Goal: Contribute content: Contribute content

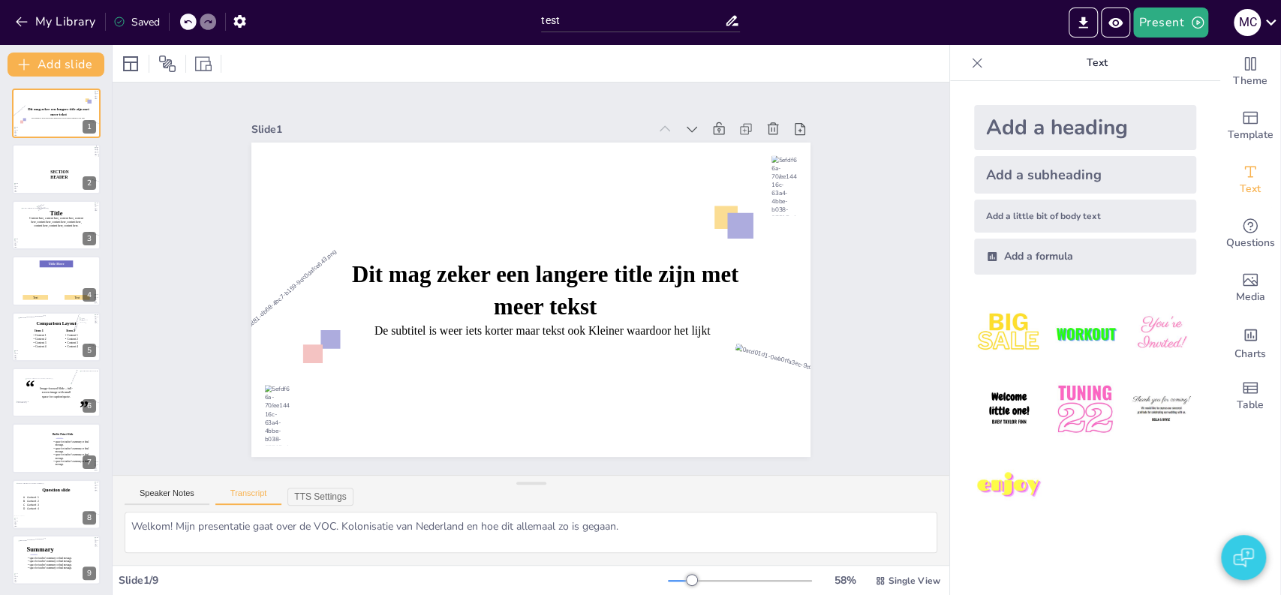
click at [185, 23] on icon at bounding box center [187, 21] width 9 height 9
click at [80, 29] on button "My Library" at bounding box center [56, 22] width 91 height 24
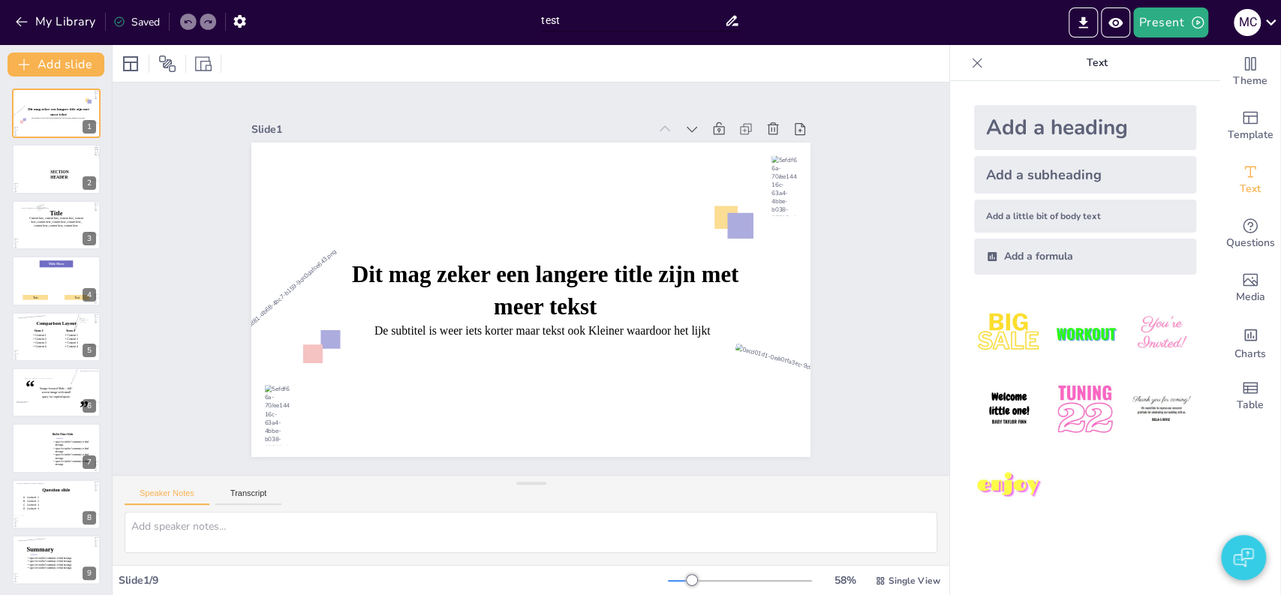
click at [579, 20] on input "test" at bounding box center [632, 21] width 183 height 22
type input "VOC"
click at [523, 47] on div at bounding box center [531, 63] width 837 height 37
click at [67, 28] on button "My Library" at bounding box center [56, 22] width 91 height 24
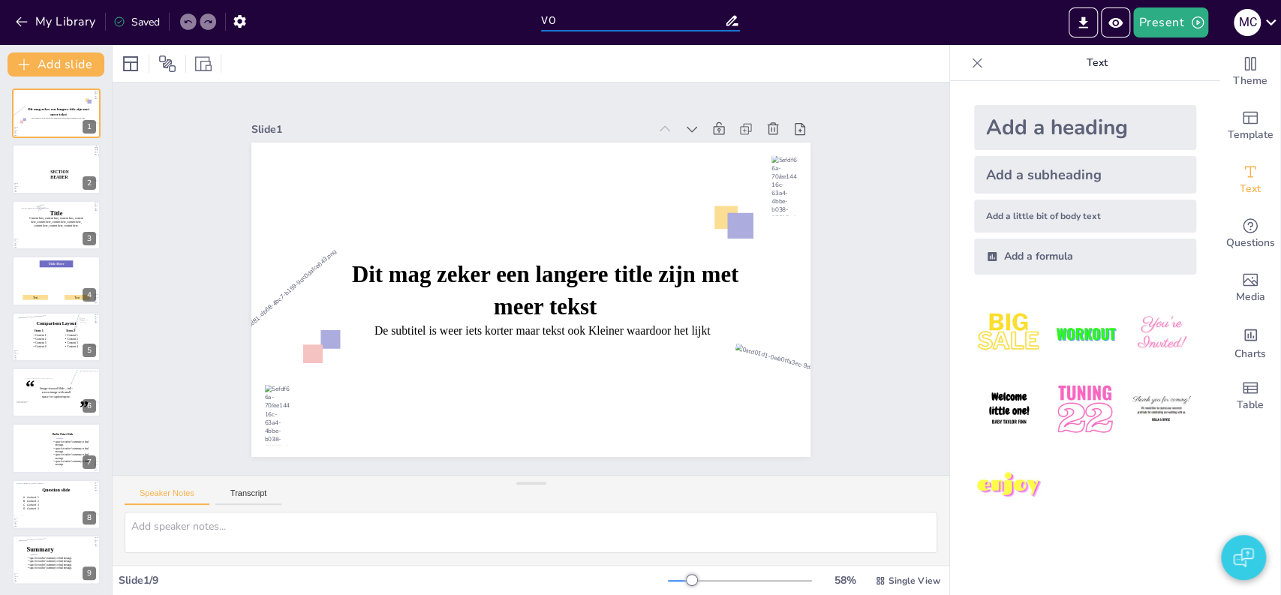
click at [571, 17] on input "VO" at bounding box center [632, 21] width 183 height 22
type input "VOC"
click at [577, 41] on div "VOC" at bounding box center [641, 22] width 214 height 45
click at [63, 23] on button "My Library" at bounding box center [56, 22] width 91 height 24
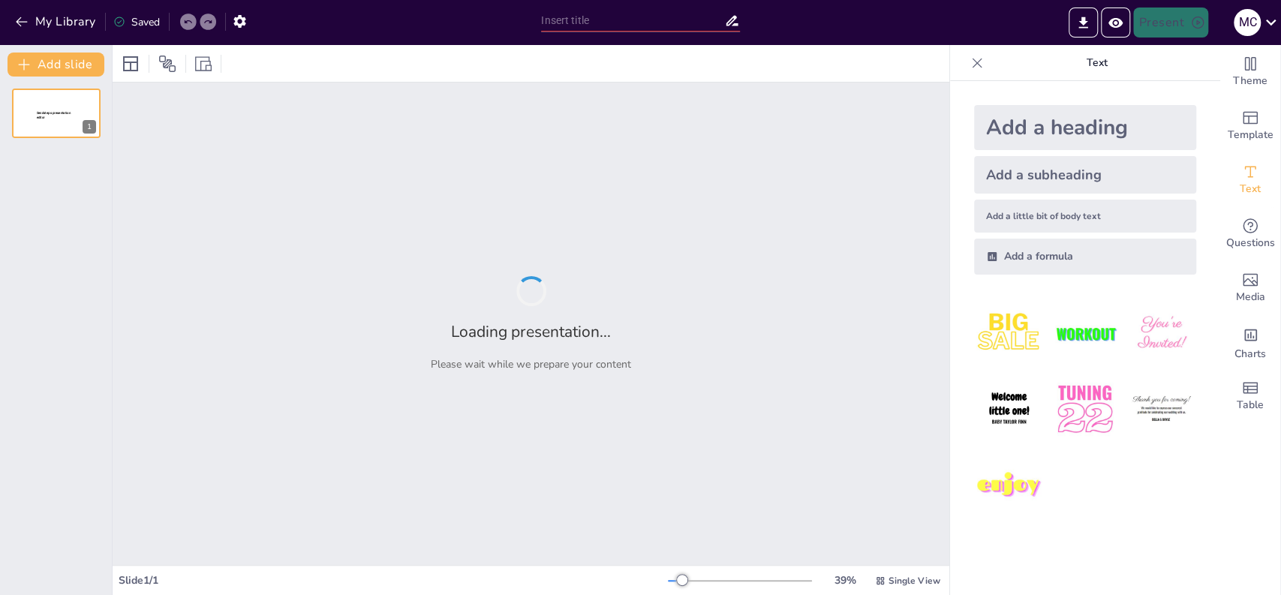
type input "VOC"
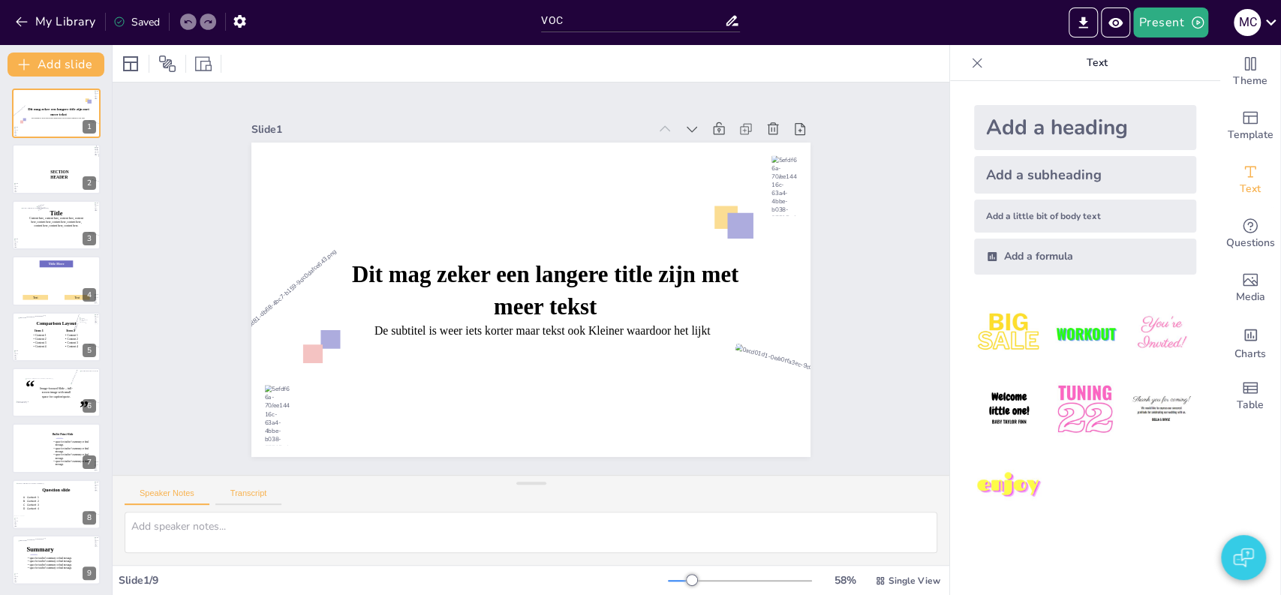
click at [253, 491] on button "Transcript" at bounding box center [248, 497] width 67 height 17
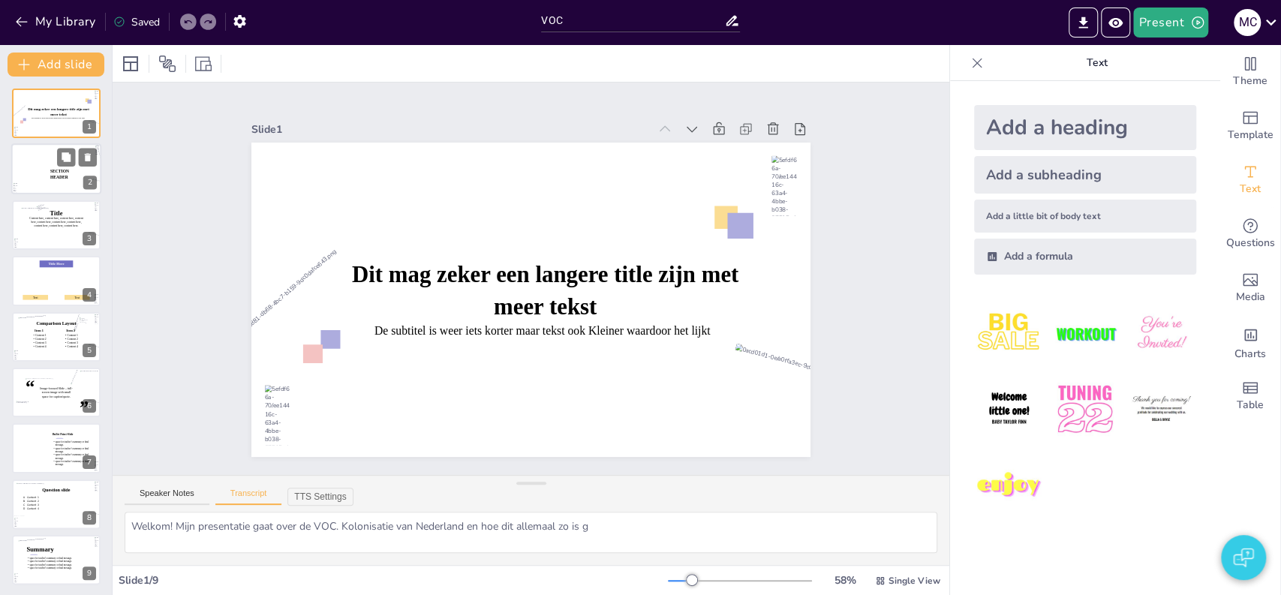
click at [69, 173] on p "SECTION HEADER" at bounding box center [66, 175] width 32 height 12
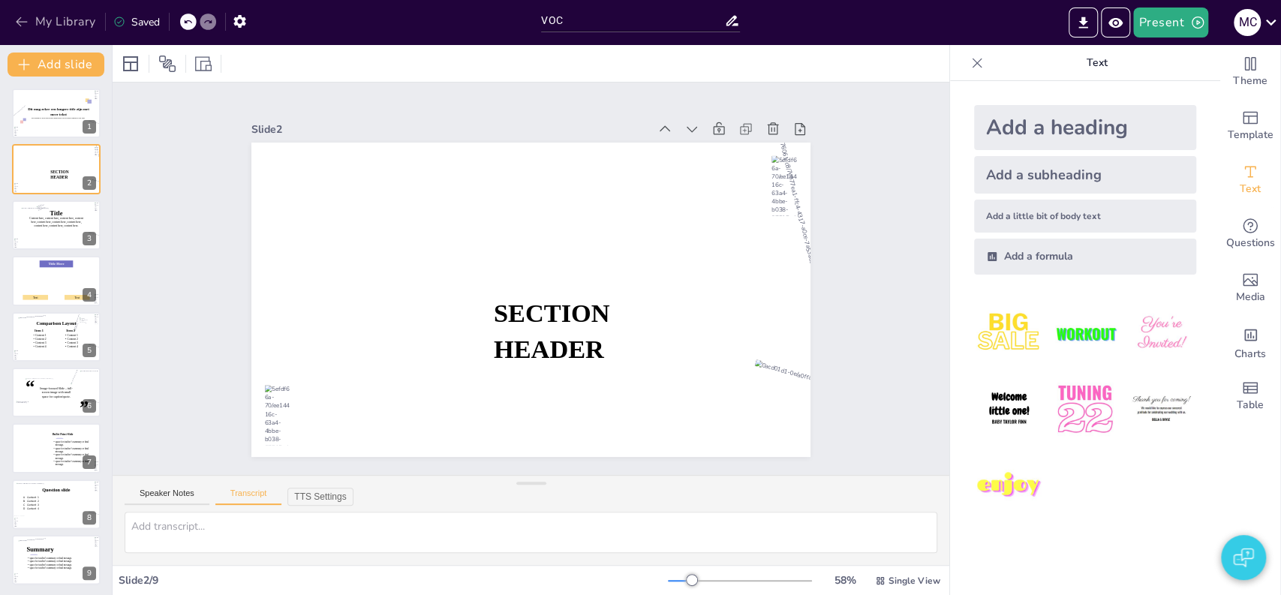
click at [53, 14] on button "My Library" at bounding box center [56, 22] width 91 height 24
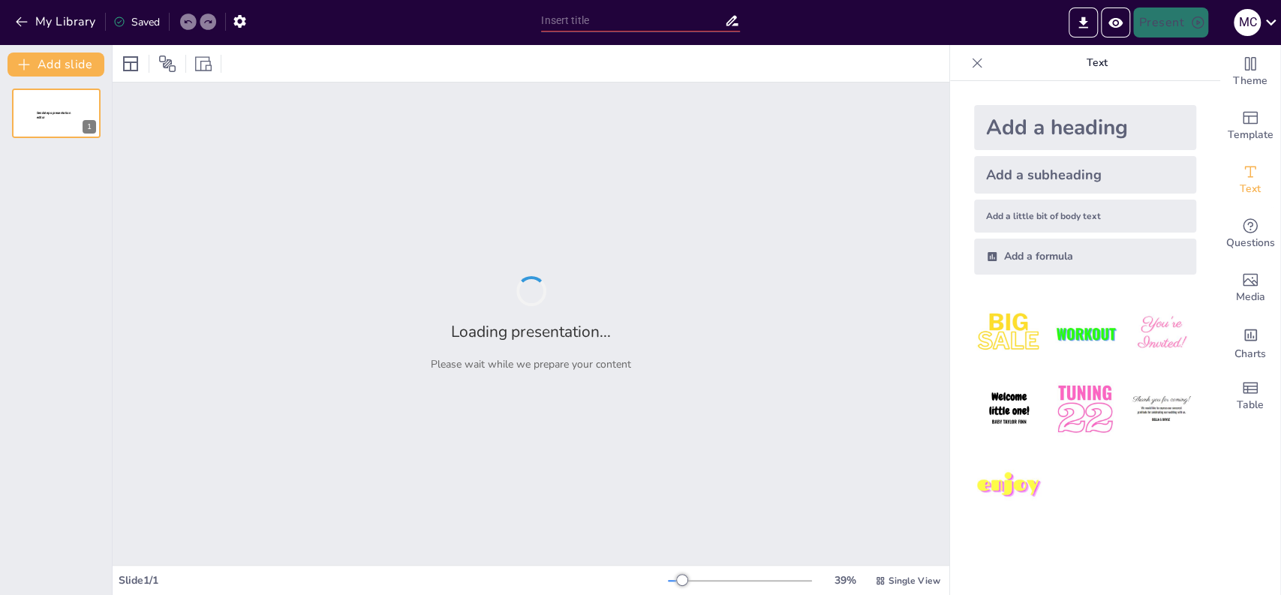
type input "test"
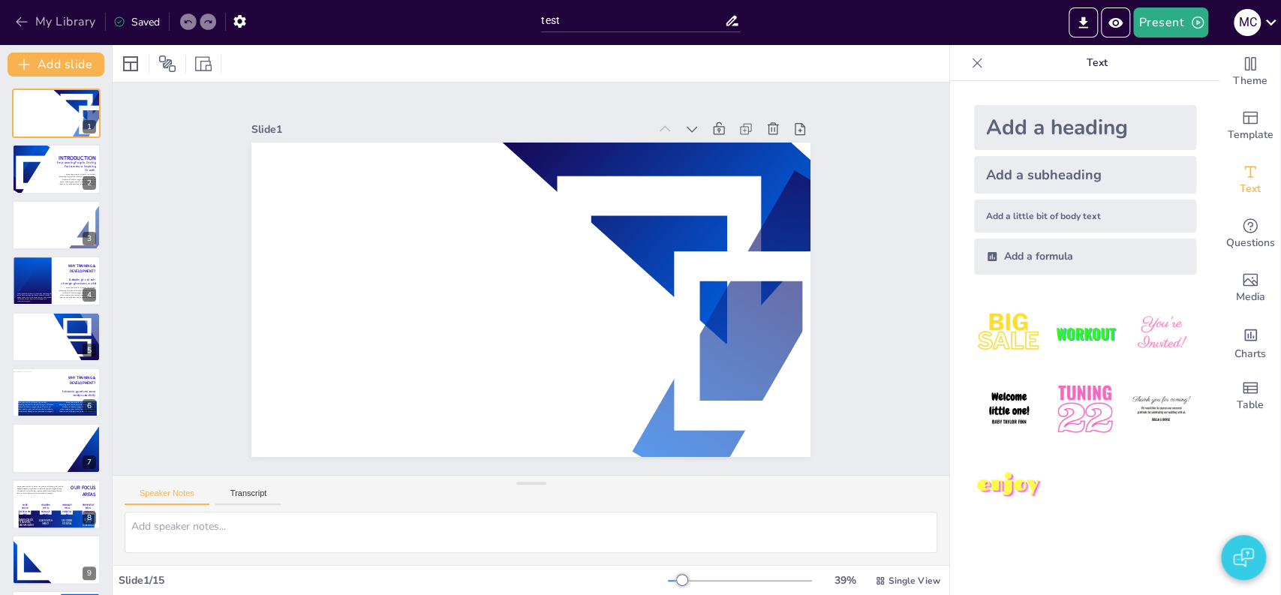
click at [35, 21] on button "My Library" at bounding box center [56, 22] width 91 height 24
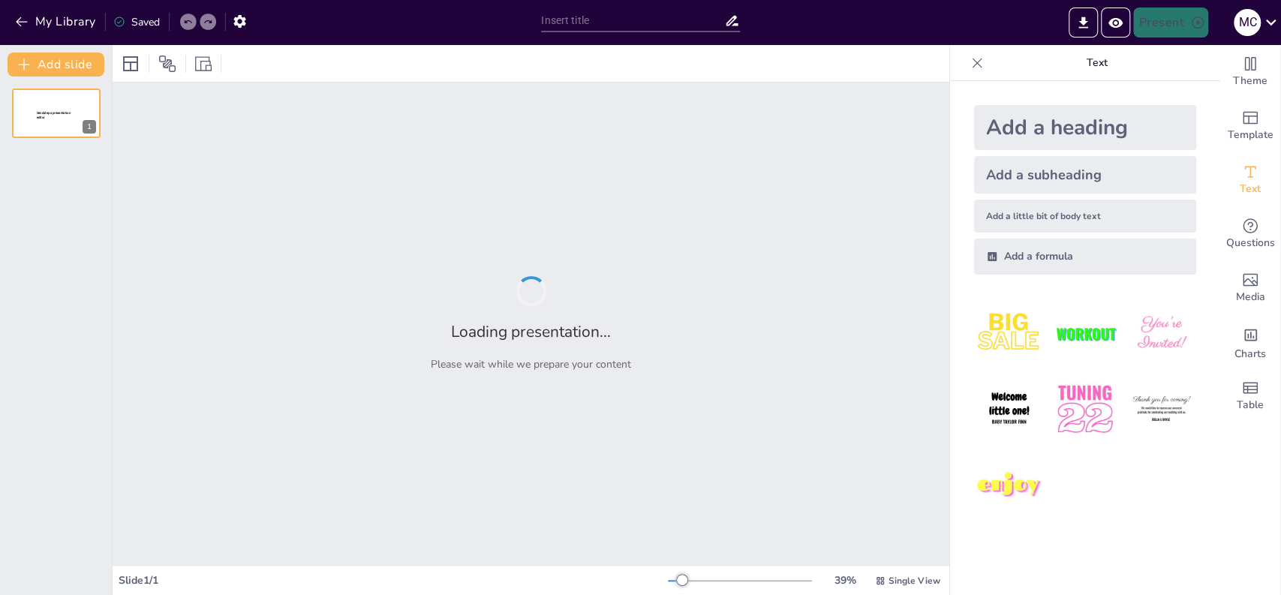
type input "VOC"
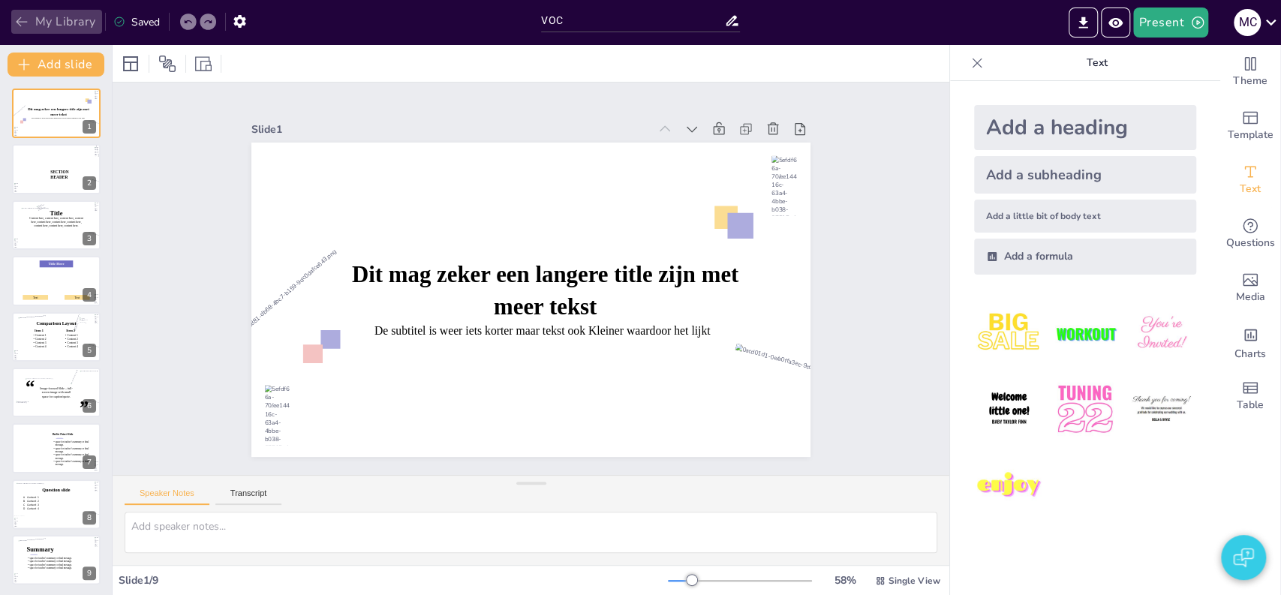
click at [17, 19] on icon "button" at bounding box center [21, 21] width 15 height 15
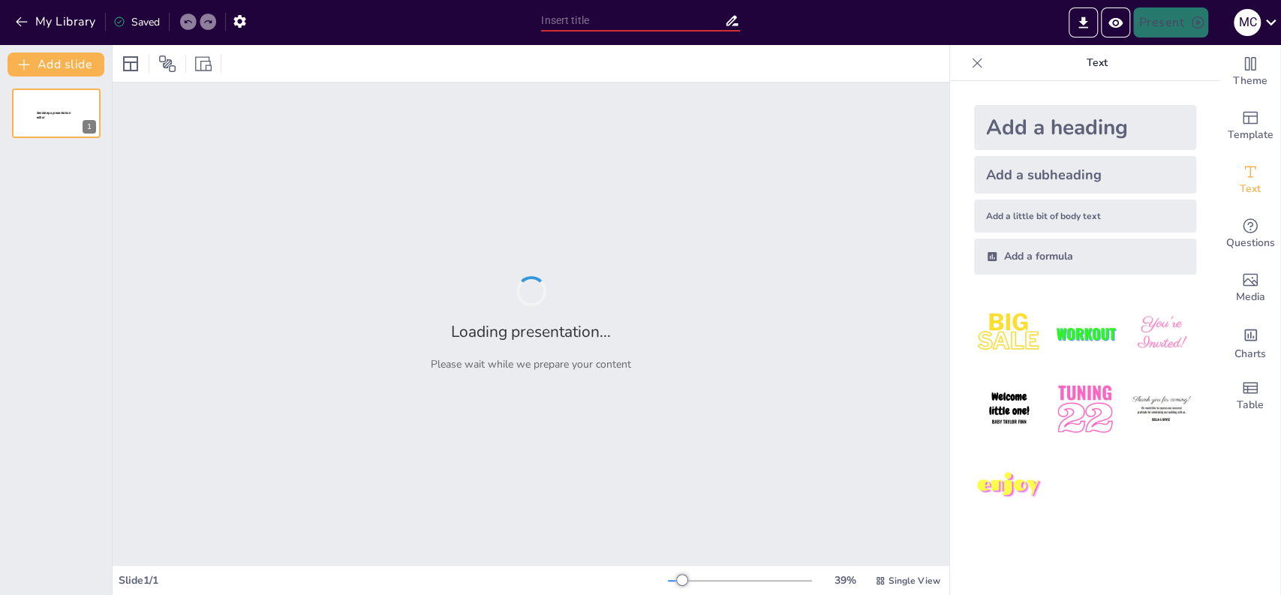
click at [691, 14] on input "text" at bounding box center [632, 21] width 183 height 22
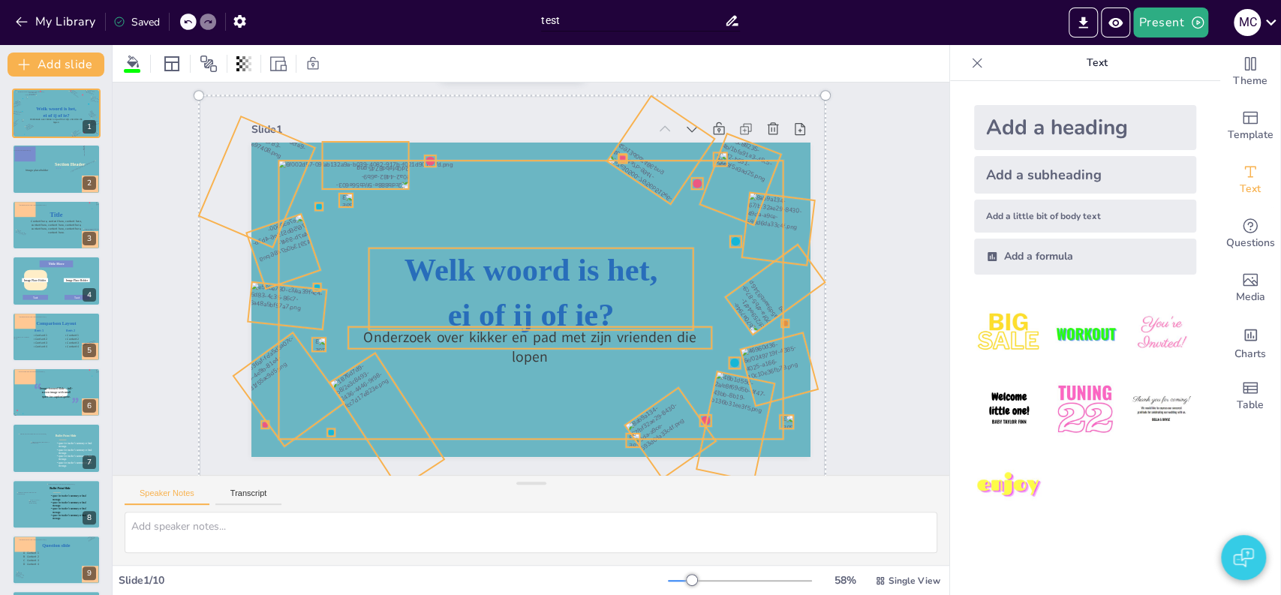
click at [661, 14] on input "test" at bounding box center [632, 21] width 183 height 22
paste input "De Rol van de Verenigde Oostindische Compagnie in de Wereldhandel"
type input "De Rol van de Verenigde Oostindische Compagnie in de Wereldhandel"
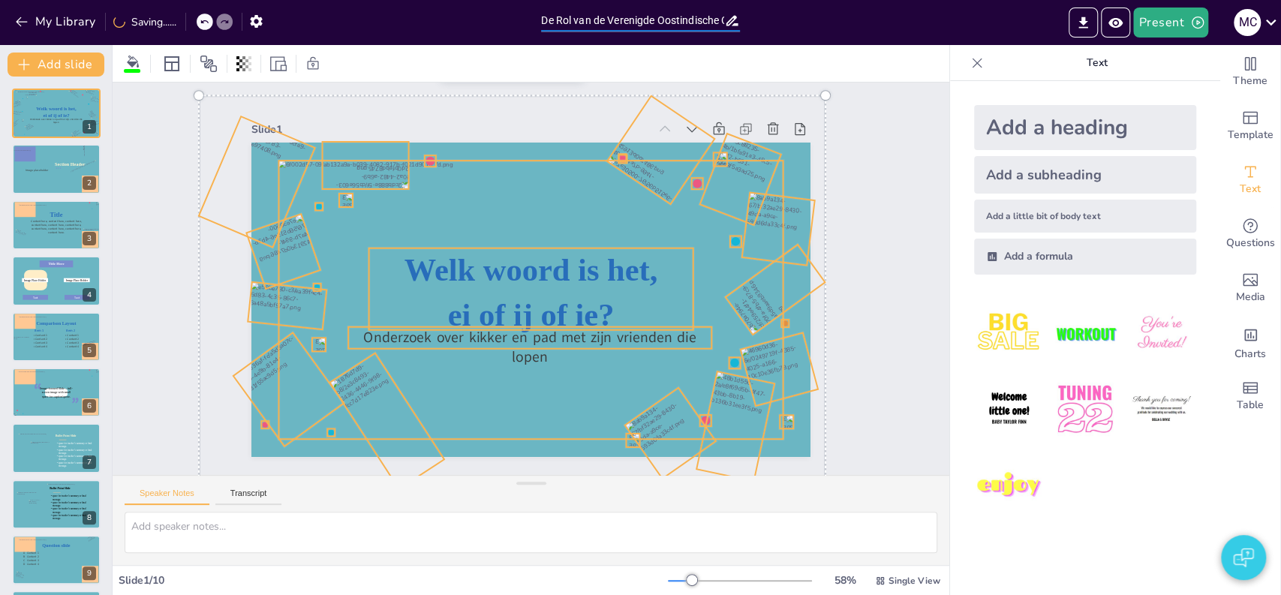
click at [835, 41] on div "Present M C" at bounding box center [1015, 22] width 534 height 45
click at [56, 27] on button "My Library" at bounding box center [56, 22] width 91 height 24
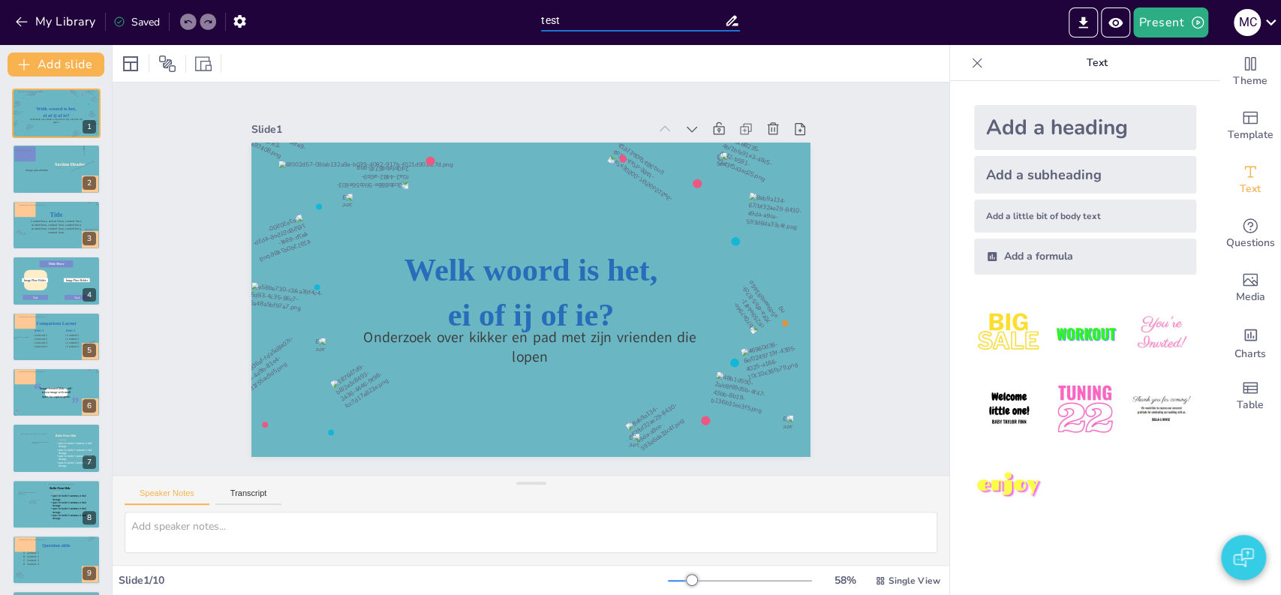
click at [568, 21] on input "test" at bounding box center [632, 21] width 183 height 22
paste input "De Rol van de Verenigde Oostindische Compagnie in de Wereldhandel"
type input "De Rol van de Verenigde Oostindische Compagnie in de Wereldhandel"
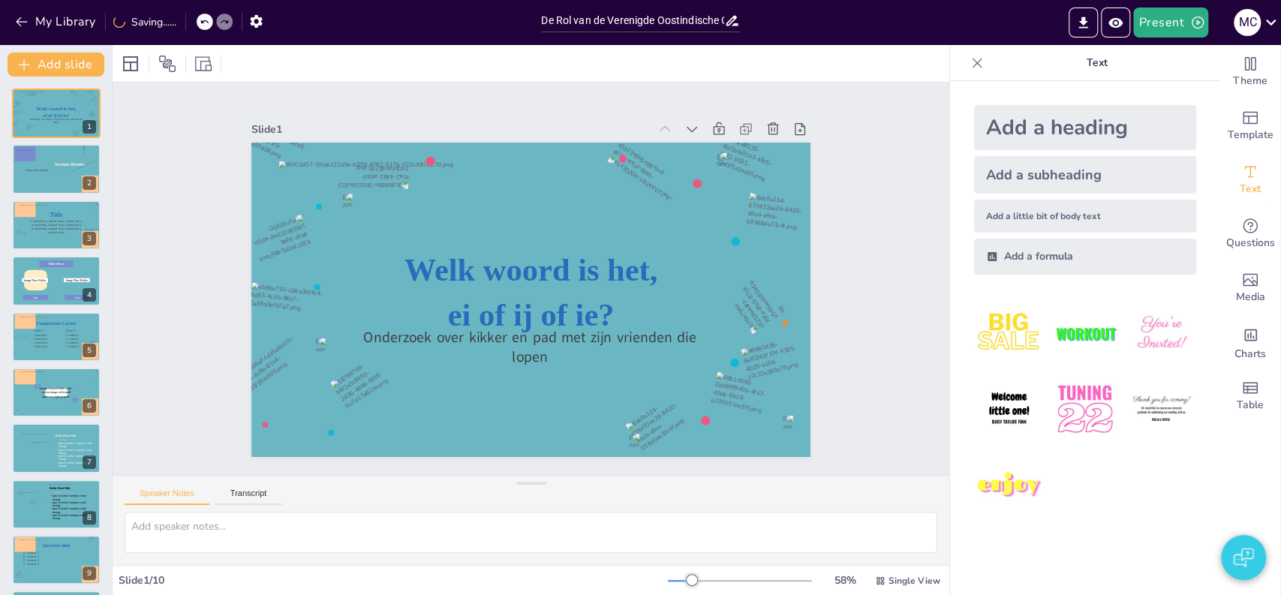
click at [575, 59] on div at bounding box center [531, 63] width 837 height 37
click at [62, 184] on div at bounding box center [56, 169] width 90 height 51
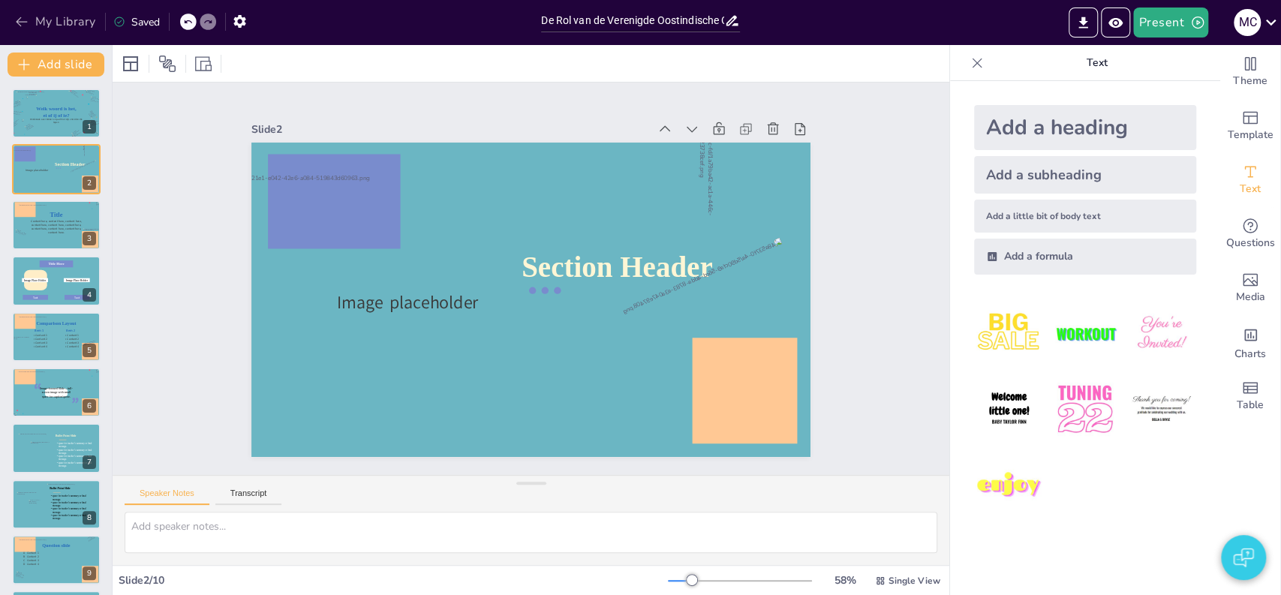
click at [66, 17] on button "My Library" at bounding box center [56, 22] width 91 height 24
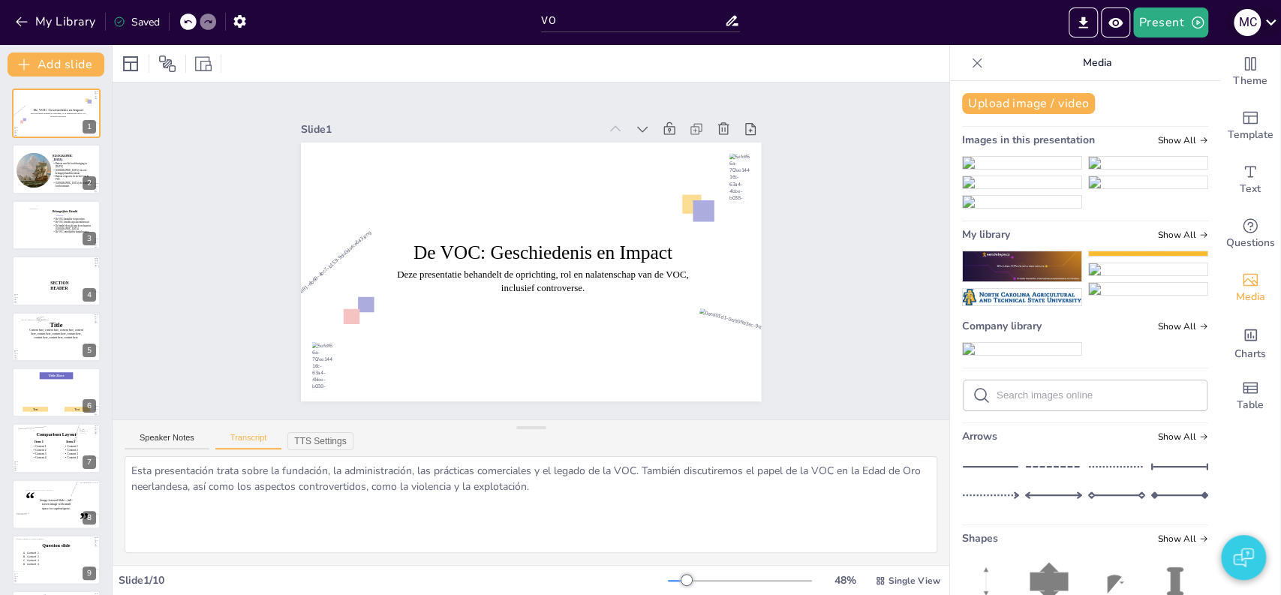
click at [1266, 24] on icon at bounding box center [1271, 22] width 20 height 20
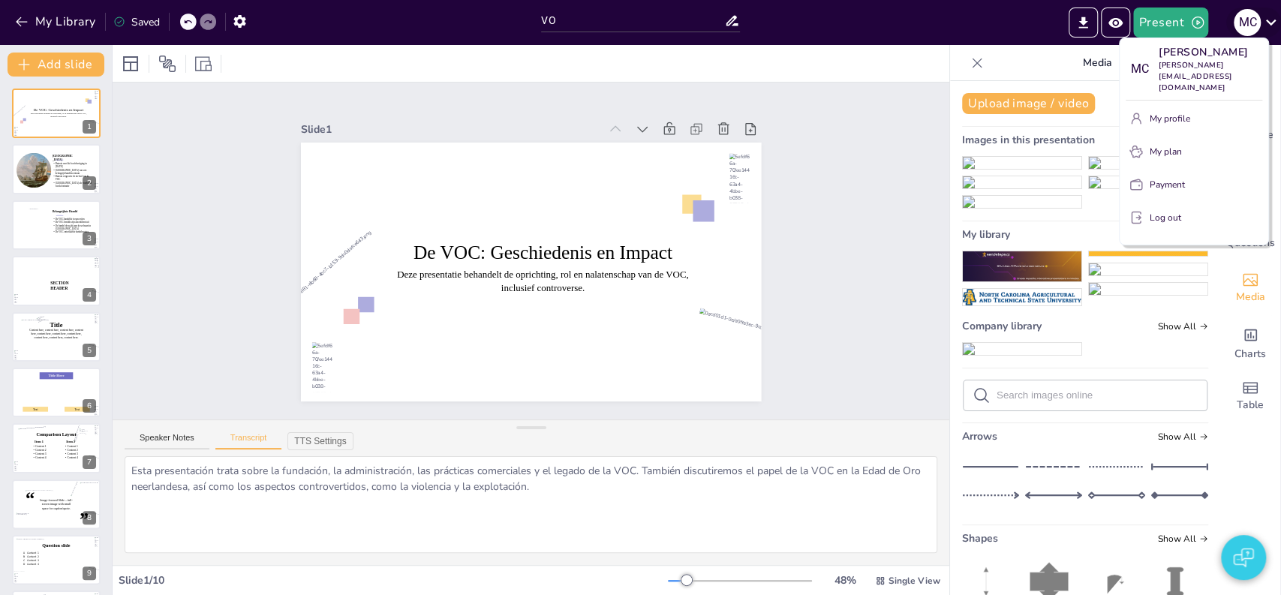
click at [1266, 24] on div at bounding box center [640, 297] width 1281 height 595
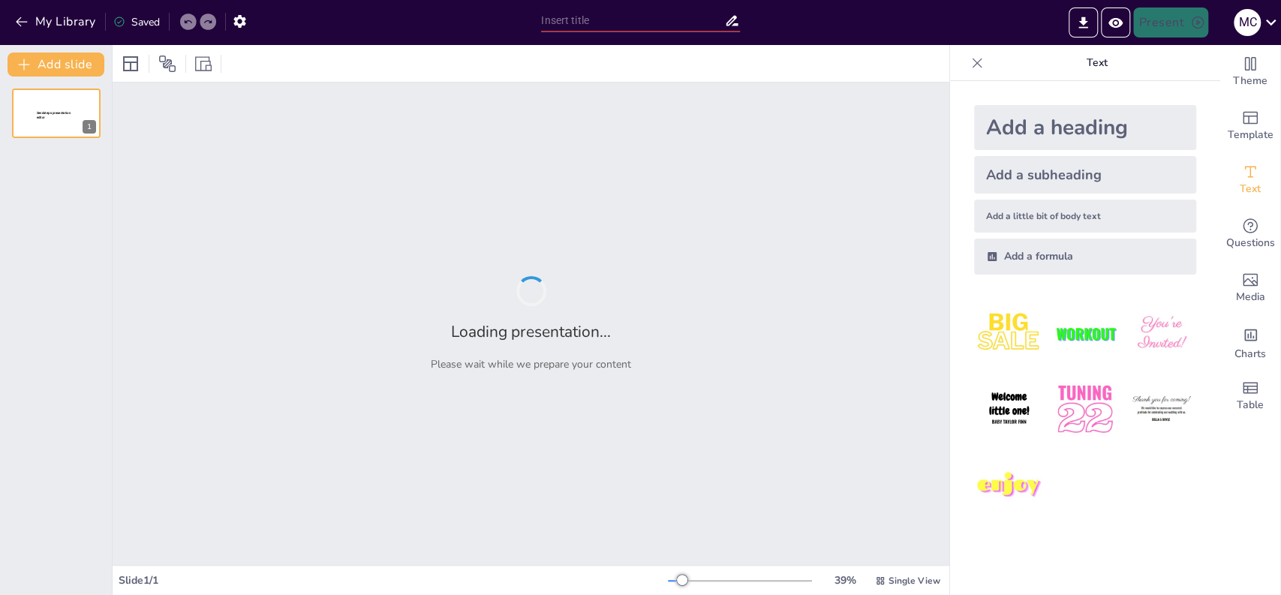
type input "VOC"
type input "De Rol van de Verenigde Oostindische Compagnie in de Wereldhandel"
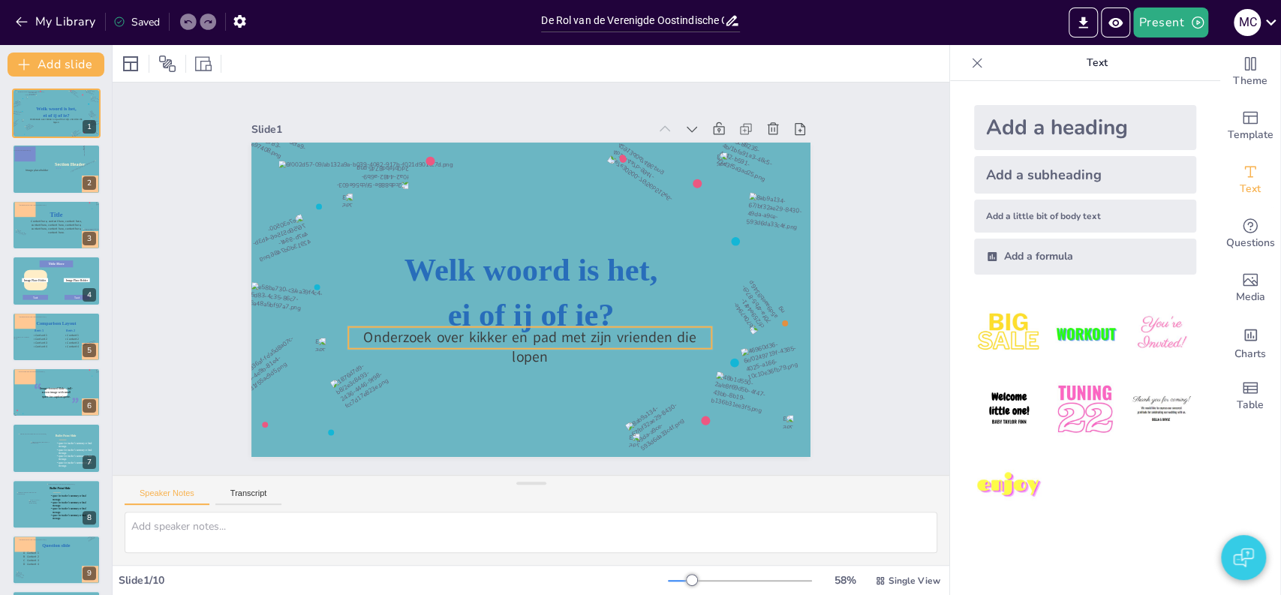
click at [518, 335] on icon at bounding box center [482, 312] width 231 height 306
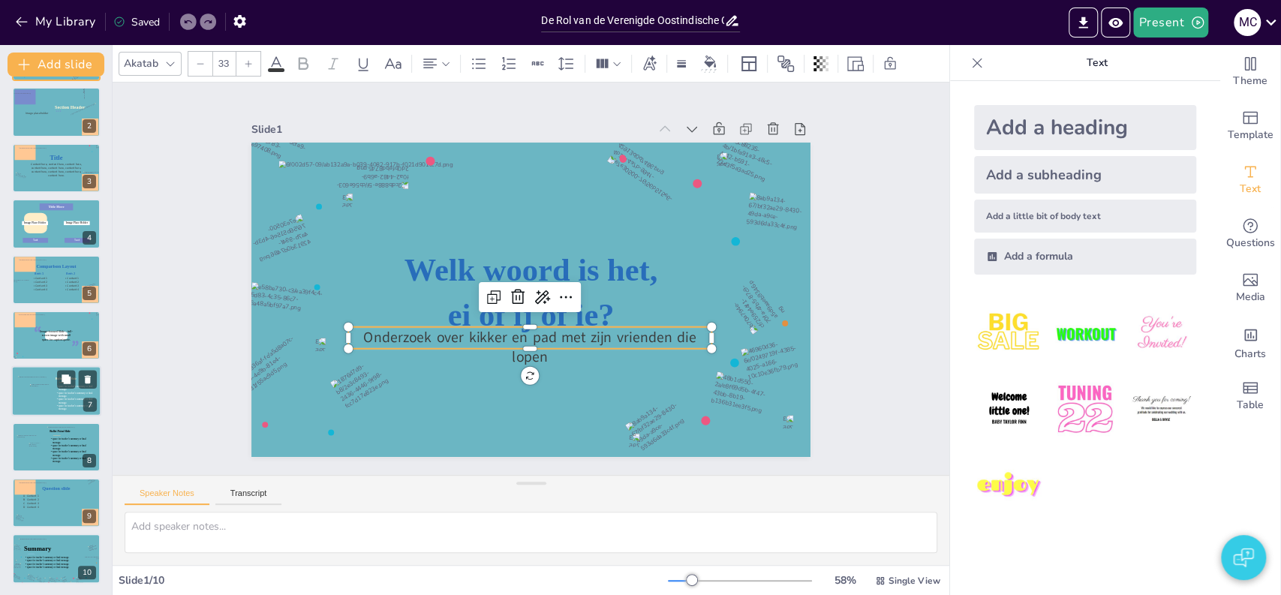
click at [48, 393] on div at bounding box center [40, 395] width 20 height 23
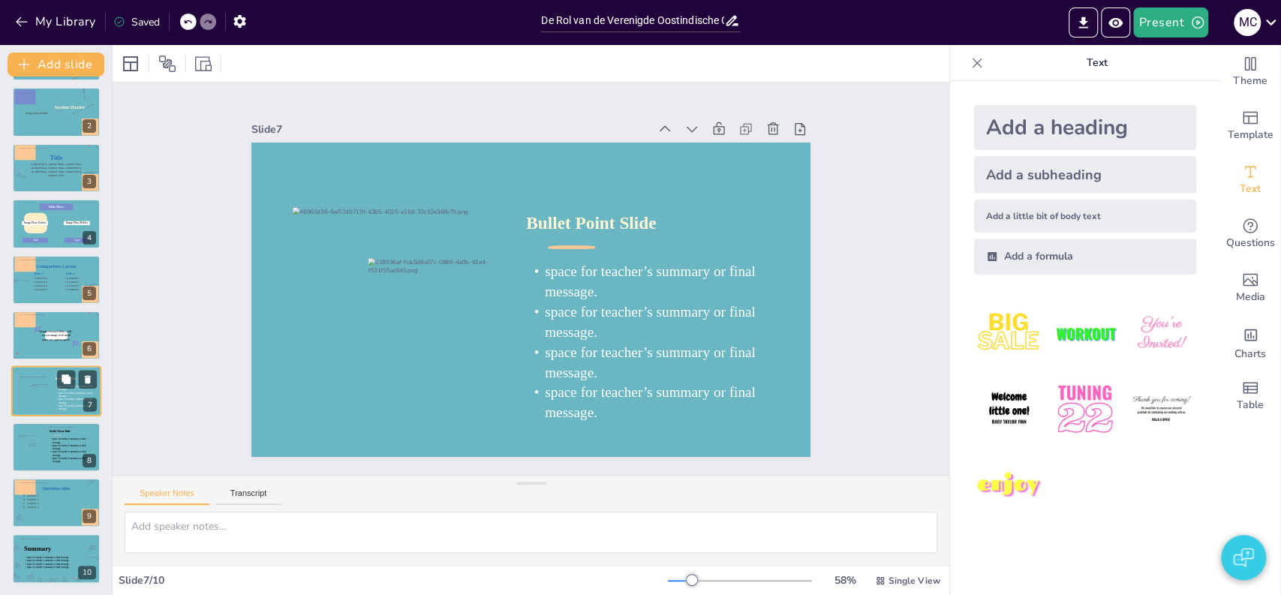
scroll to position [58, 0]
click at [54, 442] on icon at bounding box center [70, 448] width 41 height 23
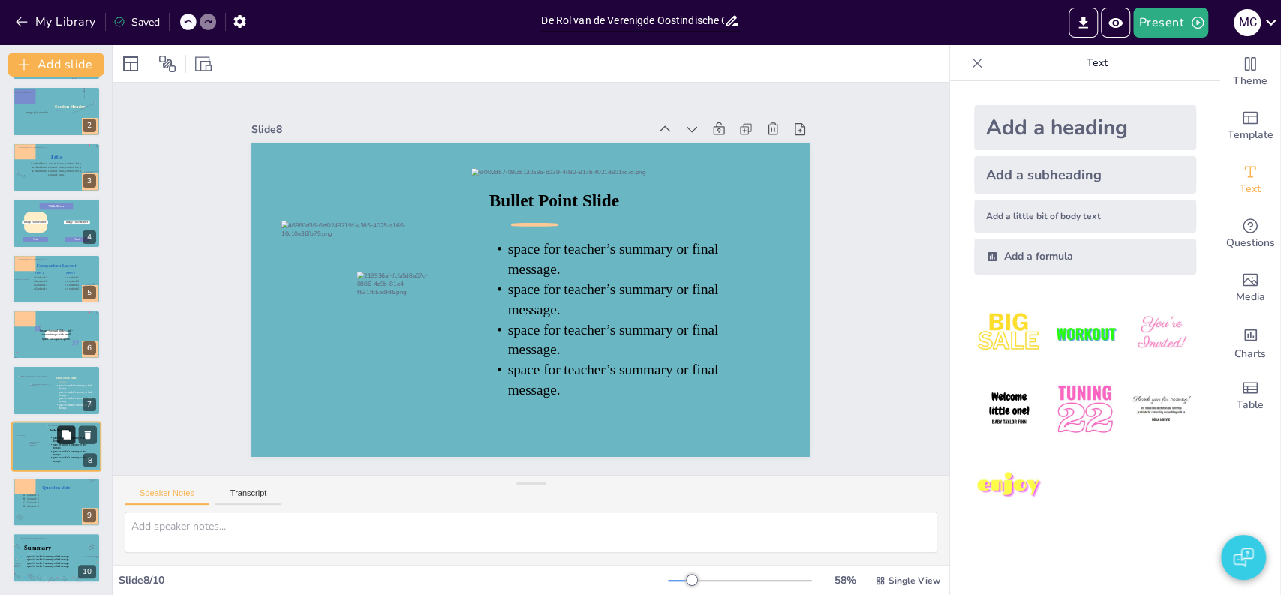
click at [65, 436] on icon at bounding box center [66, 434] width 9 height 9
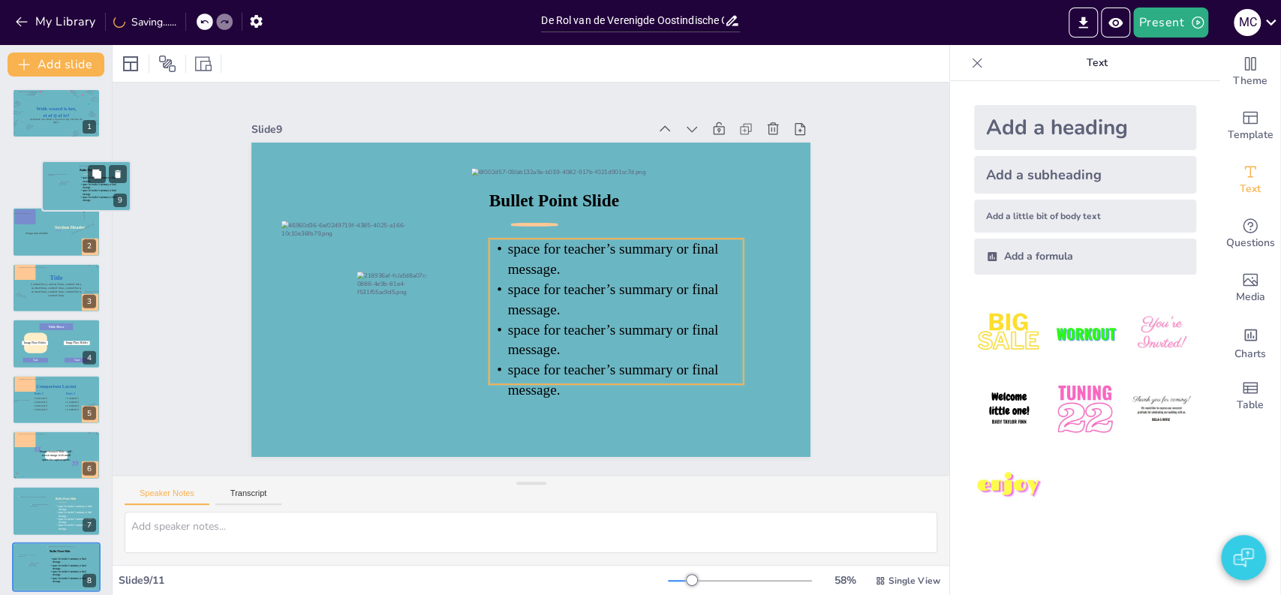
scroll to position [0, 0]
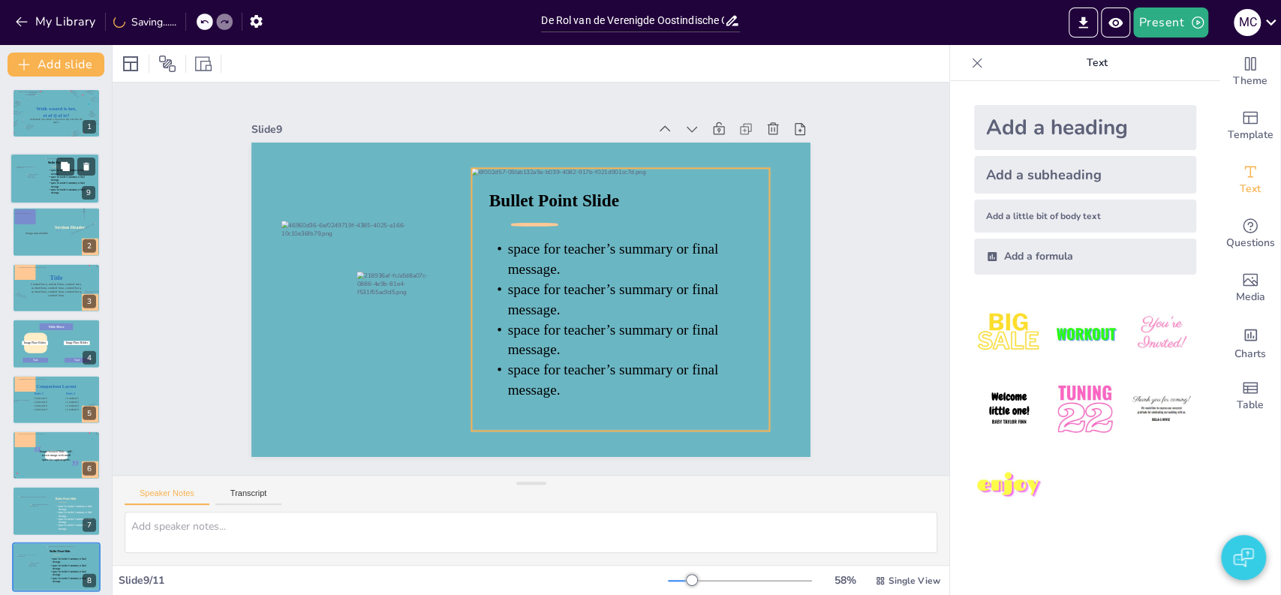
drag, startPoint x: 47, startPoint y: 440, endPoint x: 45, endPoint y: 156, distance: 283.8
click at [45, 158] on div at bounding box center [68, 179] width 47 height 42
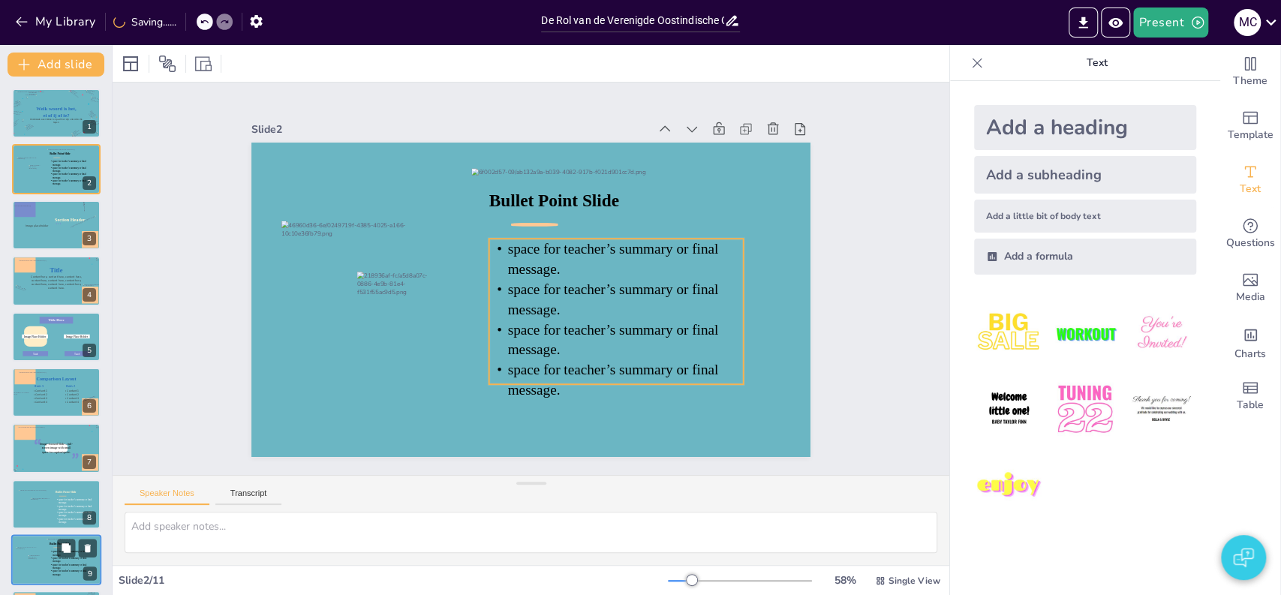
click at [559, 245] on icon at bounding box center [545, 368] width 253 height 293
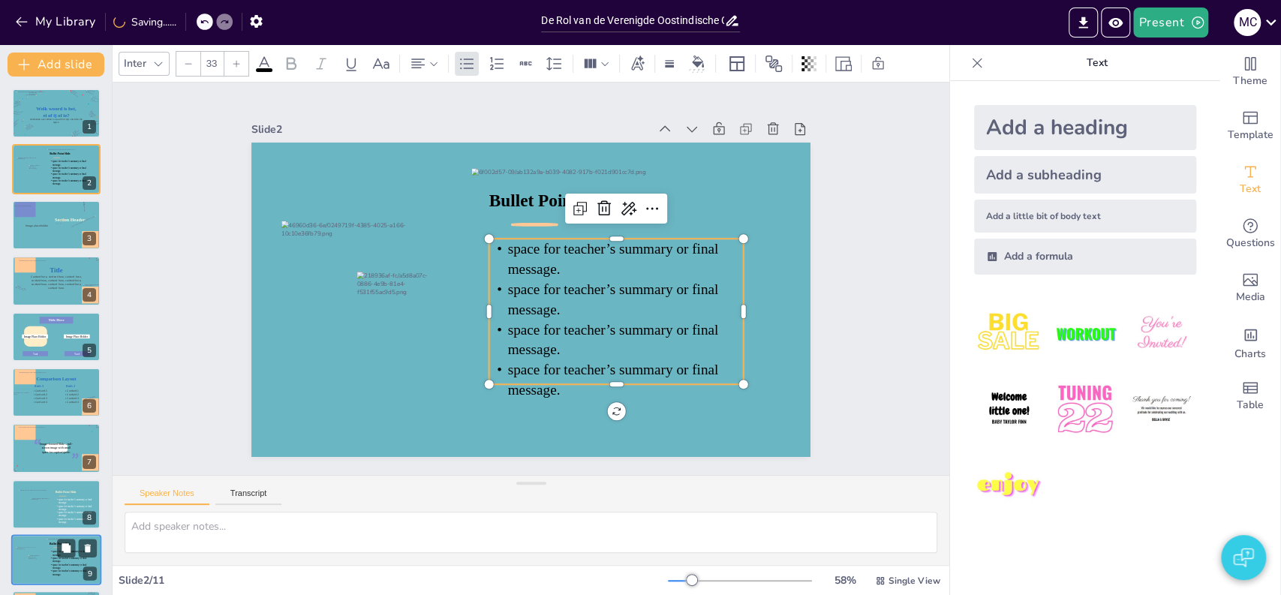
click at [559, 245] on icon at bounding box center [526, 370] width 217 height 287
click at [559, 245] on icon at bounding box center [588, 349] width 293 height 253
click at [559, 245] on span "space for teacher’s summary or final message." at bounding box center [613, 259] width 211 height 36
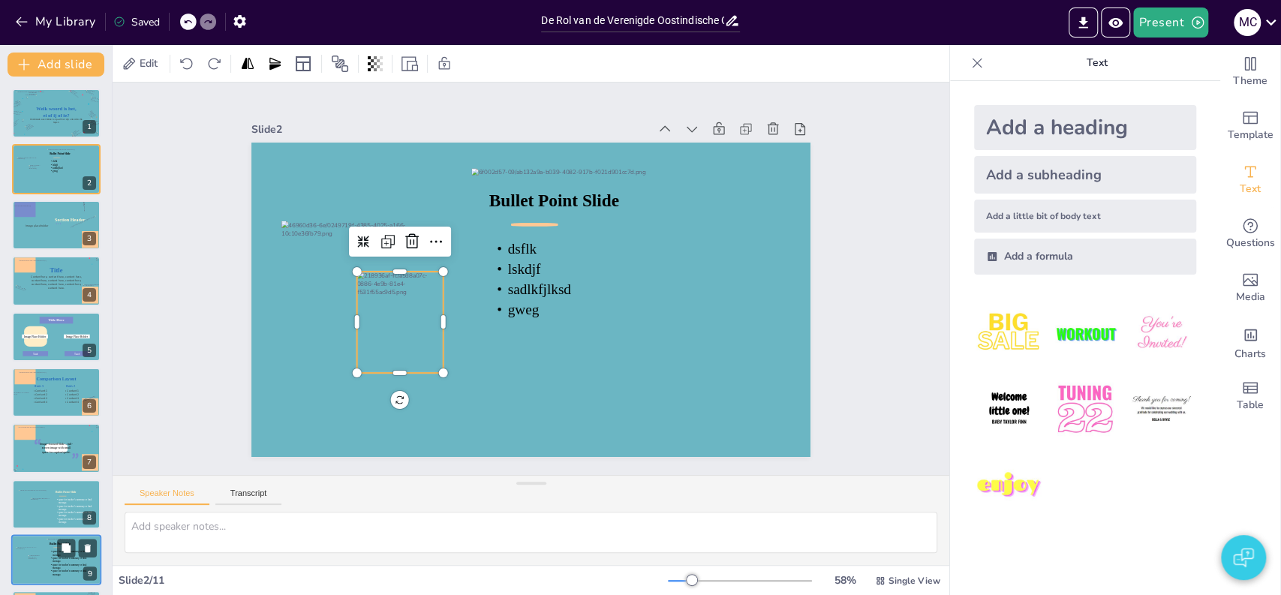
click at [367, 285] on div at bounding box center [400, 322] width 86 height 101
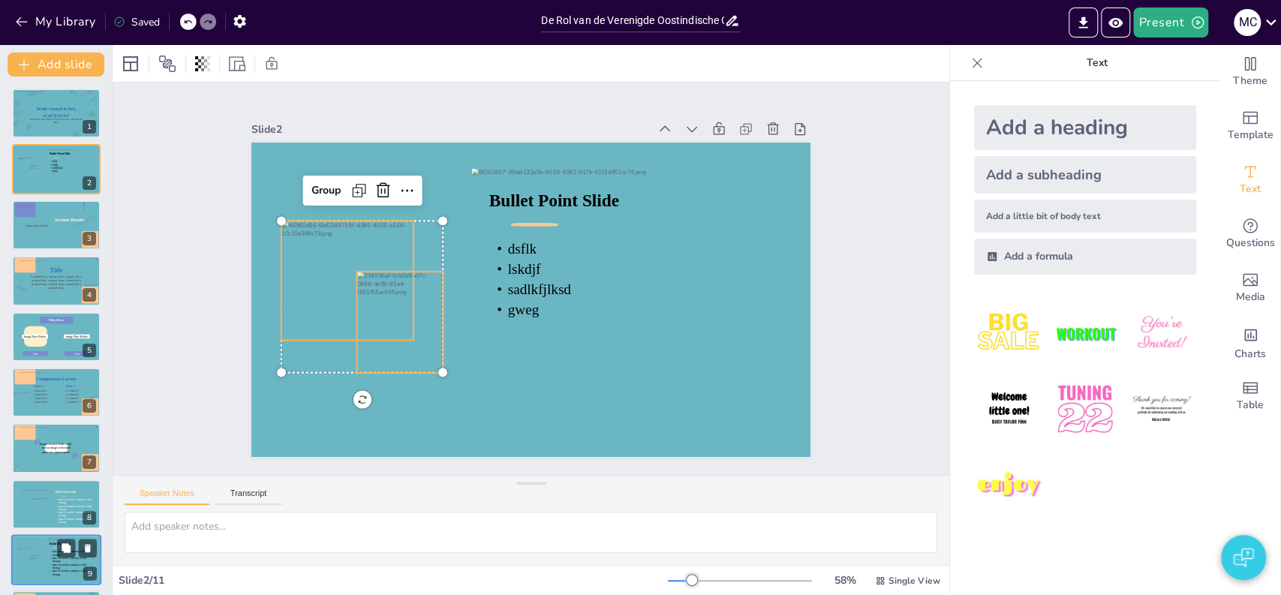
click at [353, 208] on div at bounding box center [438, 121] width 170 height 174
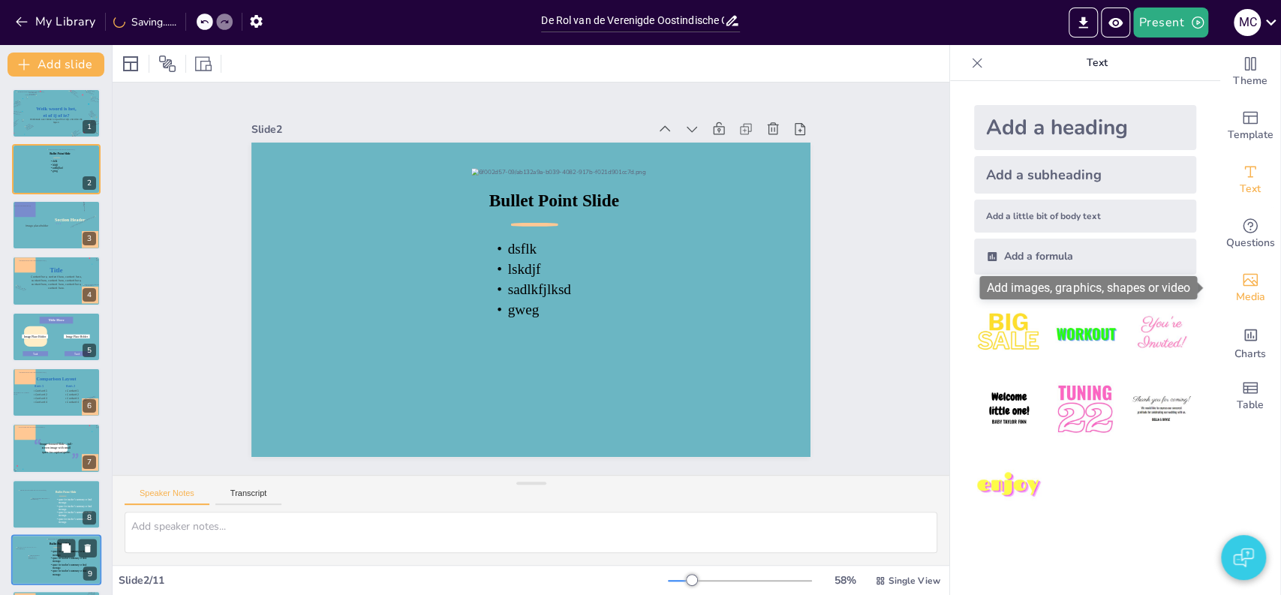
click at [1248, 281] on div "Media" at bounding box center [1251, 288] width 60 height 54
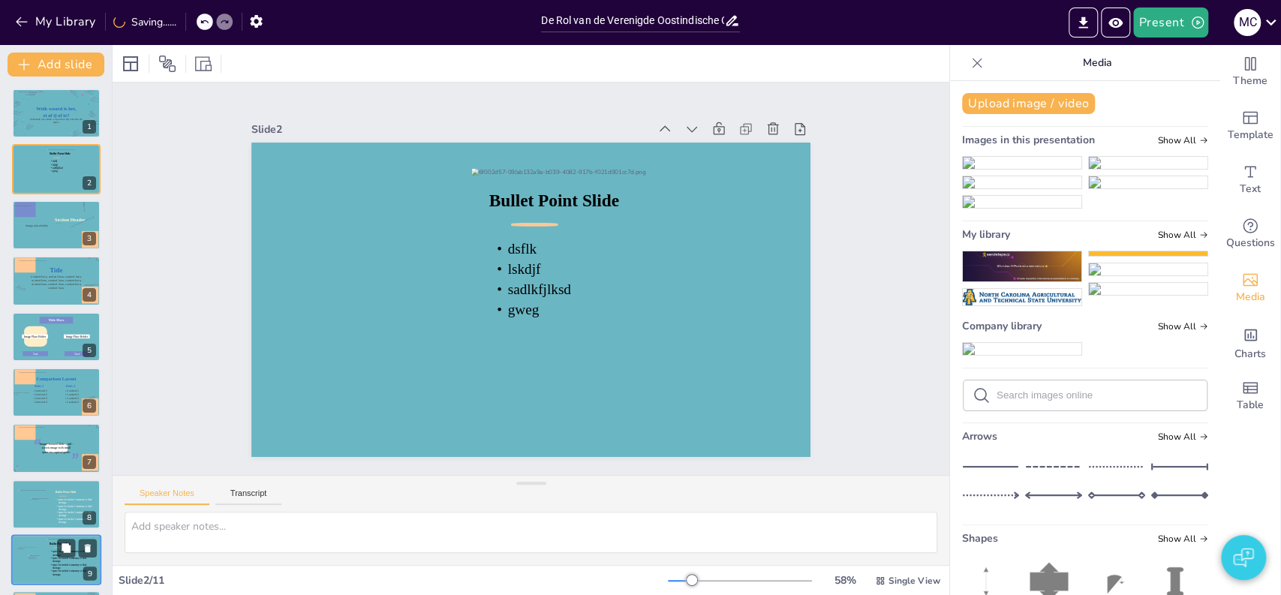
scroll to position [449, 0]
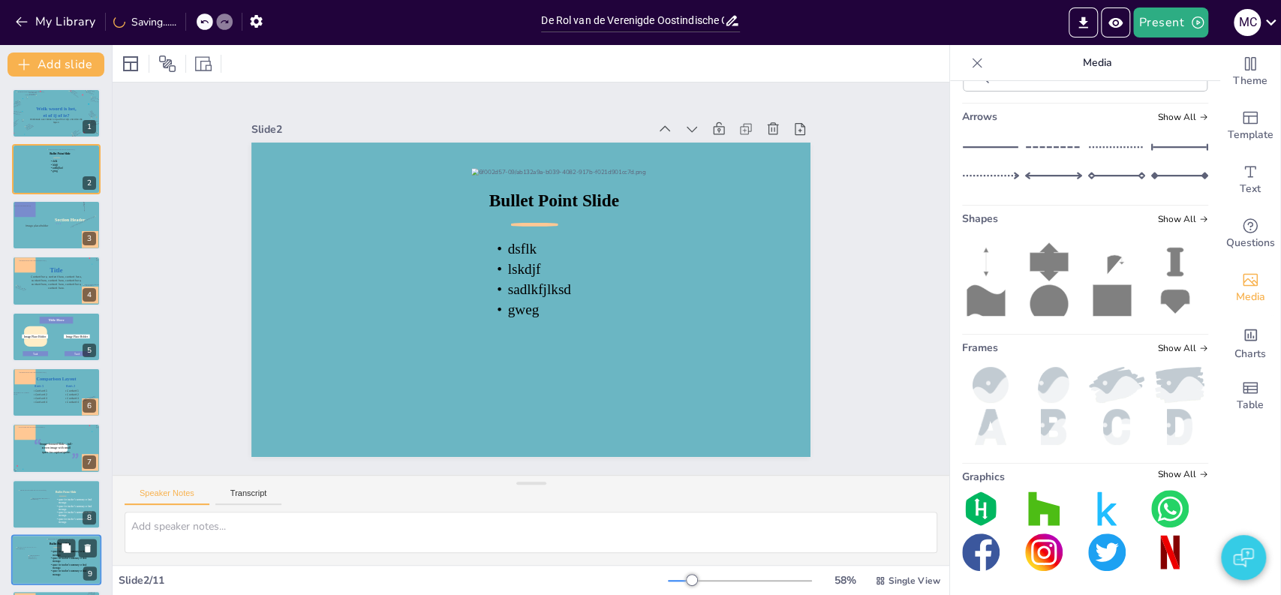
click at [1193, 486] on div "Upload image / video Images in this presentation Show All My library Show All C…" at bounding box center [1085, 338] width 270 height 514
click at [989, 383] on img at bounding box center [990, 385] width 57 height 36
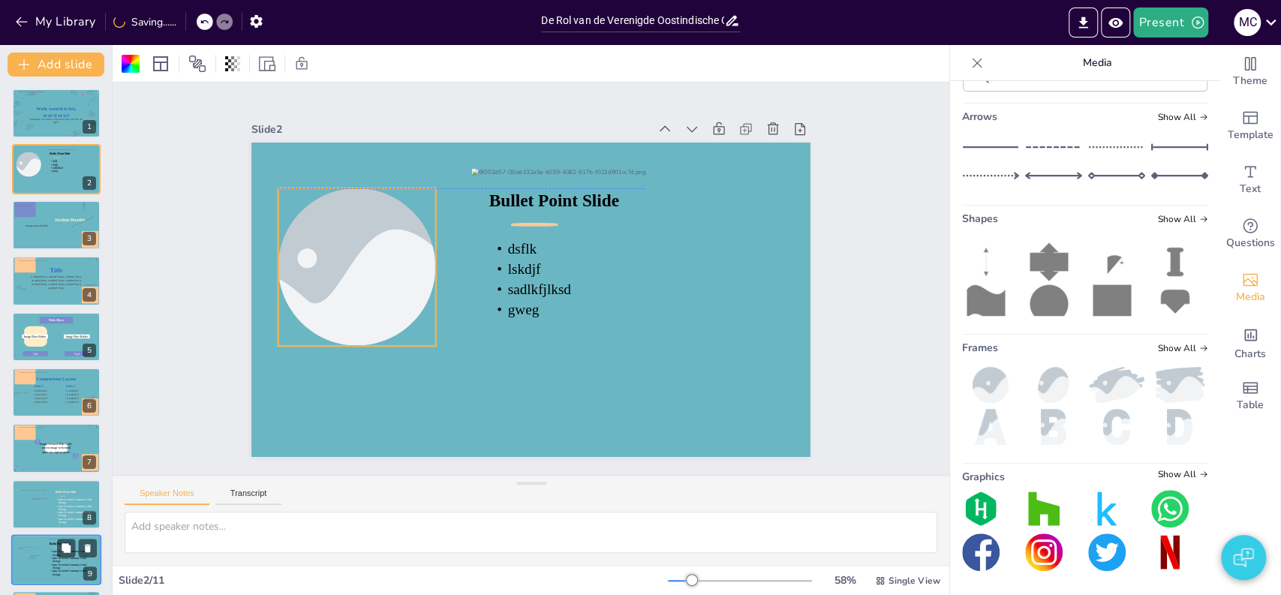
drag, startPoint x: 492, startPoint y: 293, endPoint x: 318, endPoint y: 265, distance: 176.4
click at [318, 265] on div at bounding box center [396, 167] width 283 height 266
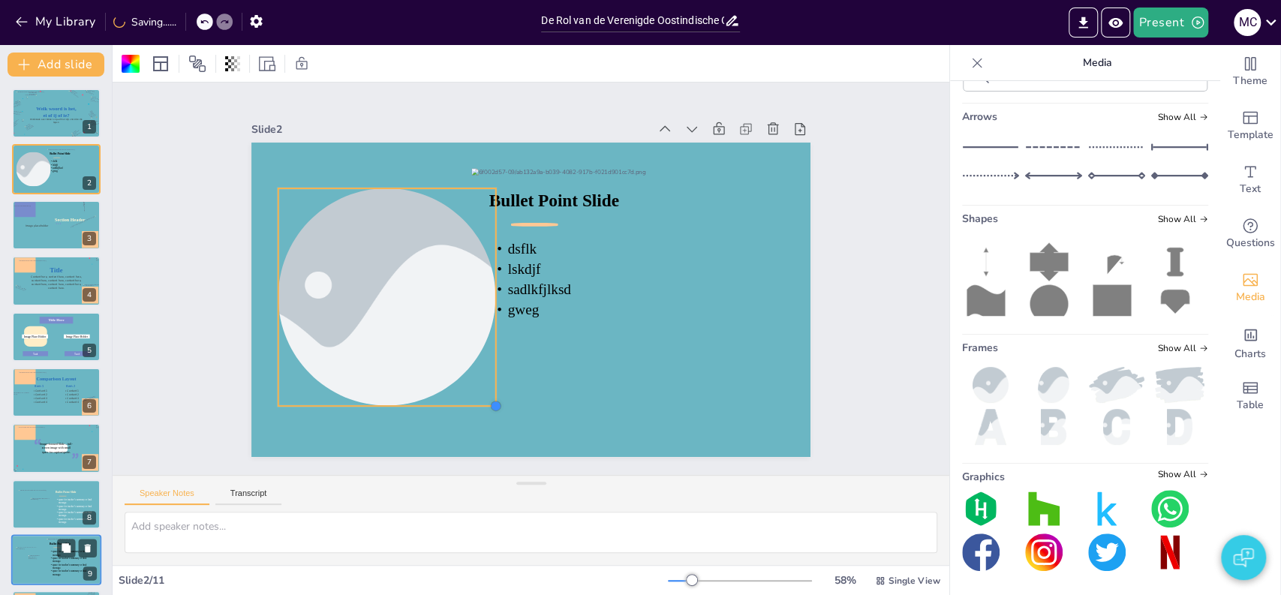
drag, startPoint x: 420, startPoint y: 338, endPoint x: 448, endPoint y: 398, distance: 66.2
click at [448, 398] on div "Bullet Point Slide dsflk lskdjf sadlkfjlksd gweg" at bounding box center [527, 299] width 613 height 423
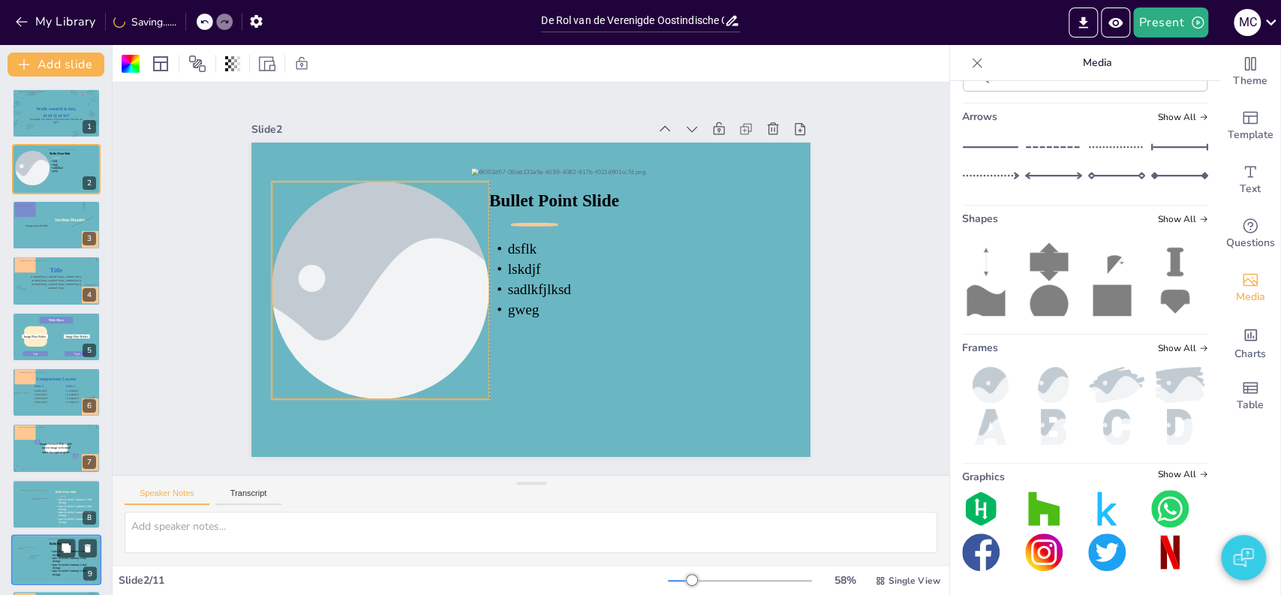
drag, startPoint x: 380, startPoint y: 327, endPoint x: 372, endPoint y: 321, distance: 10.1
click at [372, 321] on div at bounding box center [382, 259] width 364 height 281
click at [1085, 83] on form at bounding box center [1097, 75] width 201 height 14
click at [1045, 81] on input "text" at bounding box center [1097, 75] width 201 height 11
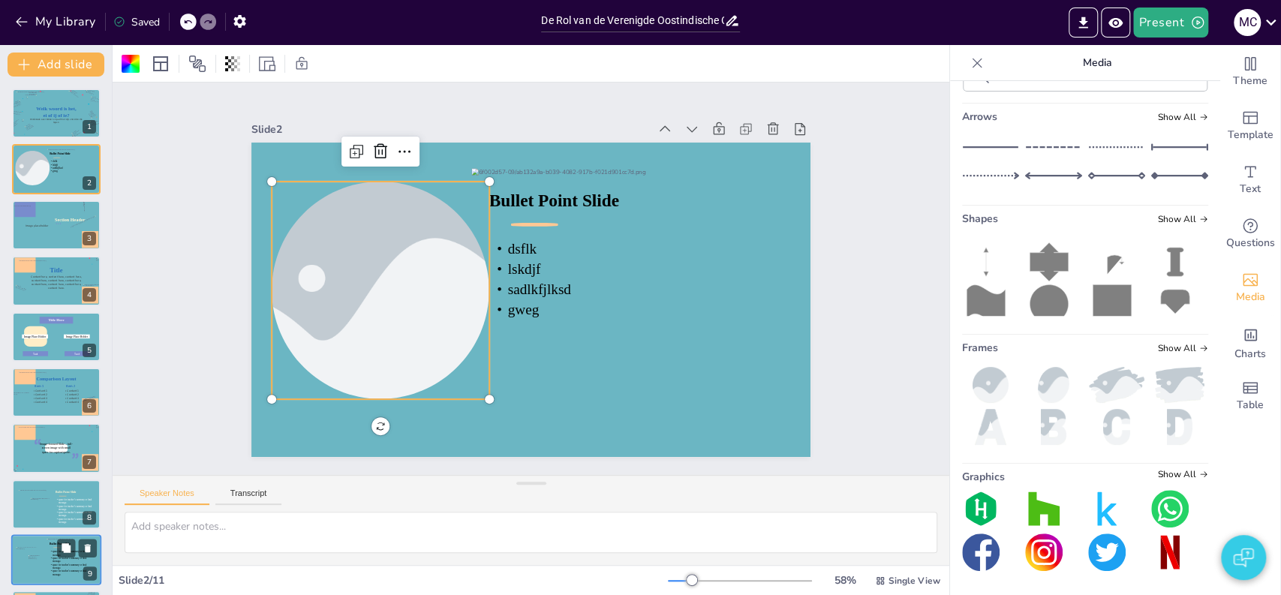
type input "tree"
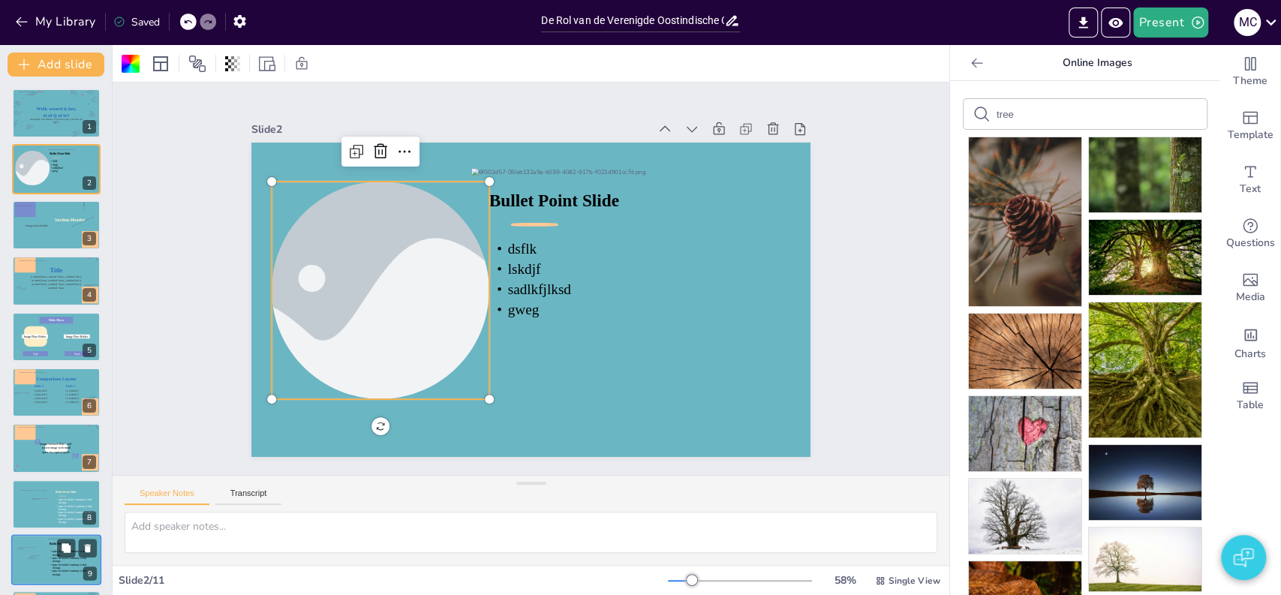
click at [0, 0] on p "Pixabay , by mariya_m" at bounding box center [0, 0] width 0 height 0
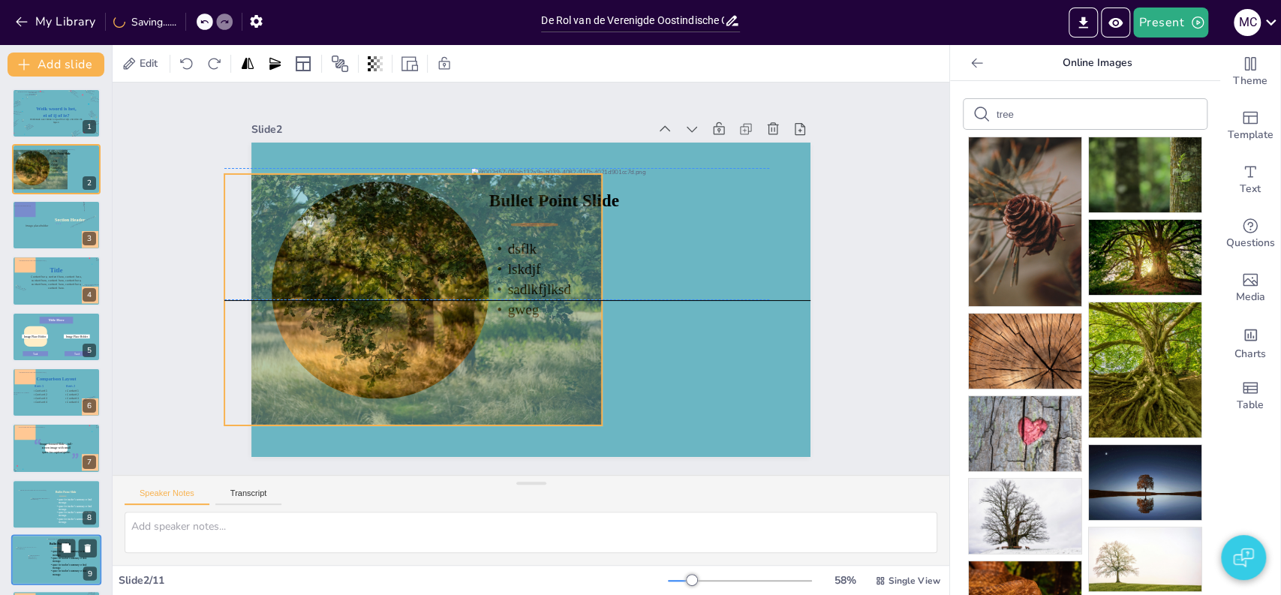
drag, startPoint x: 517, startPoint y: 293, endPoint x: 399, endPoint y: 289, distance: 117.9
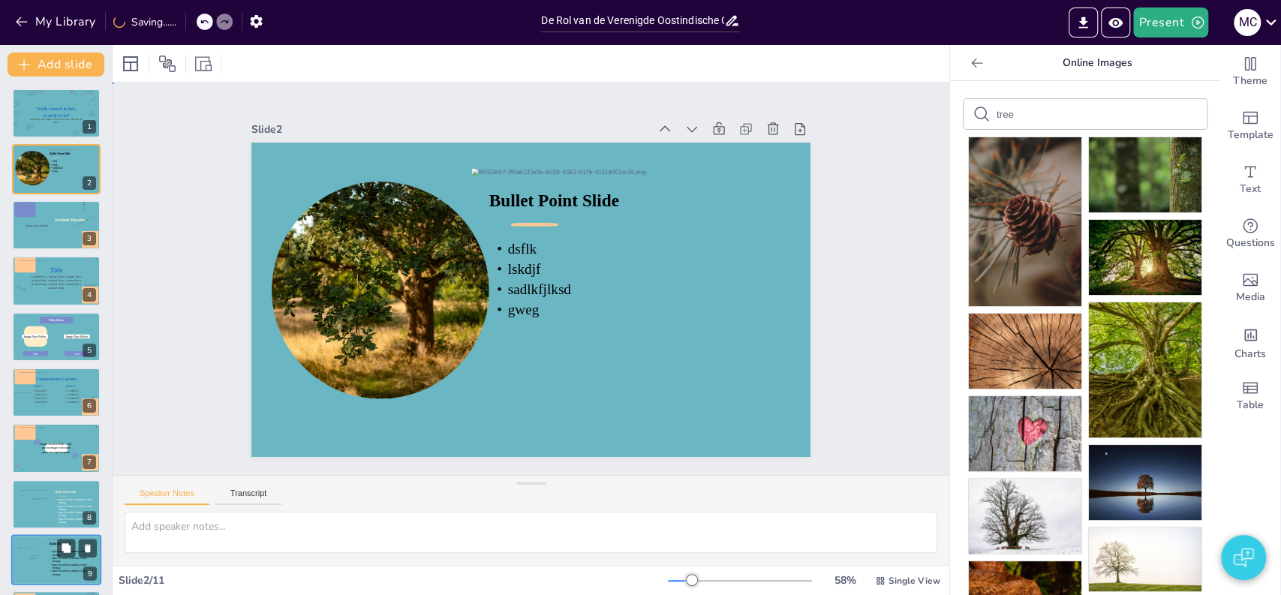
click at [813, 358] on div "Slide 1 Welk woord is het, ei of ij of ie? Onderzoek over kikker en pad met zij…" at bounding box center [531, 279] width 730 height 667
click at [71, 159] on icon at bounding box center [66, 157] width 9 height 9
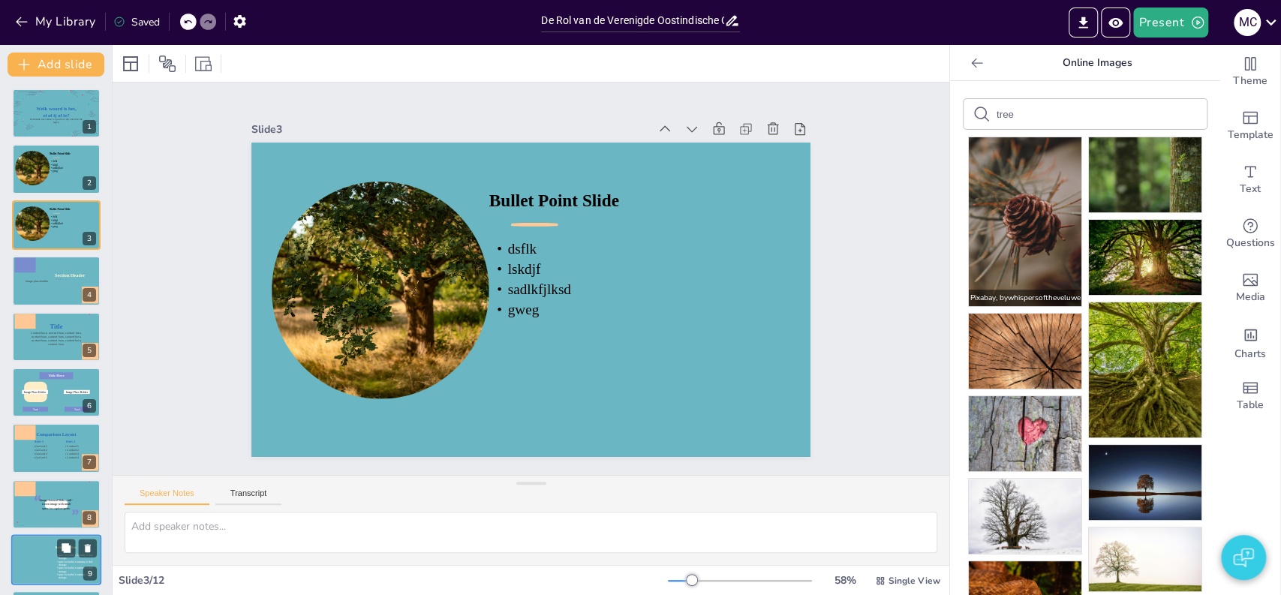
click at [1026, 212] on img at bounding box center [1025, 221] width 113 height 169
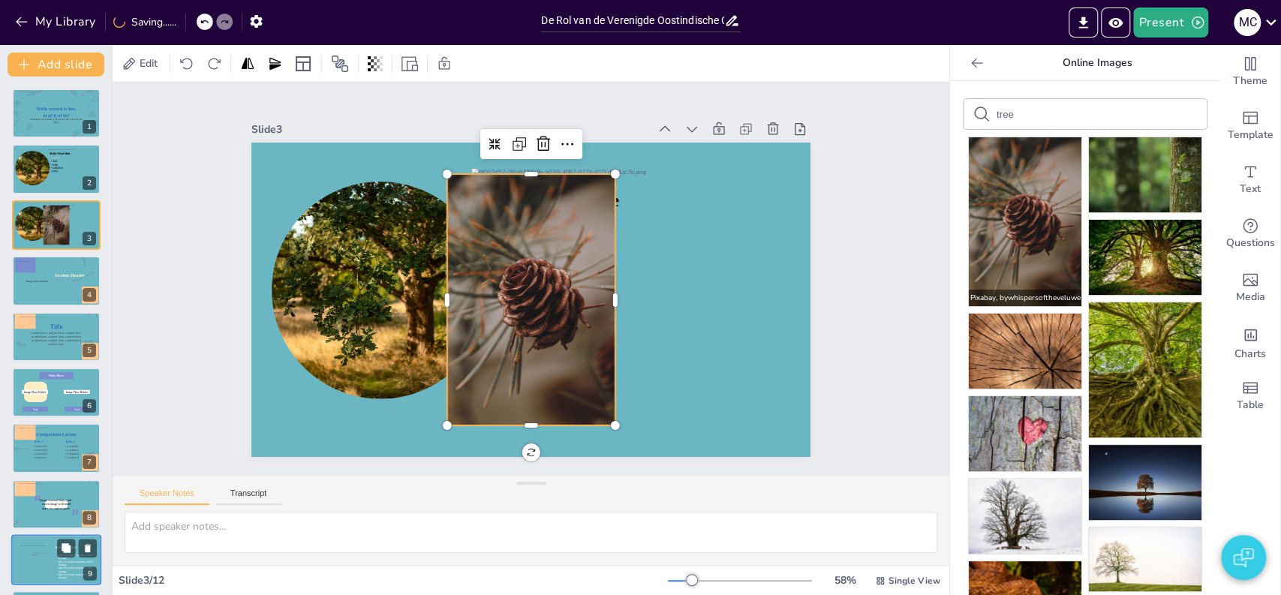
click at [1026, 212] on img at bounding box center [1025, 221] width 113 height 169
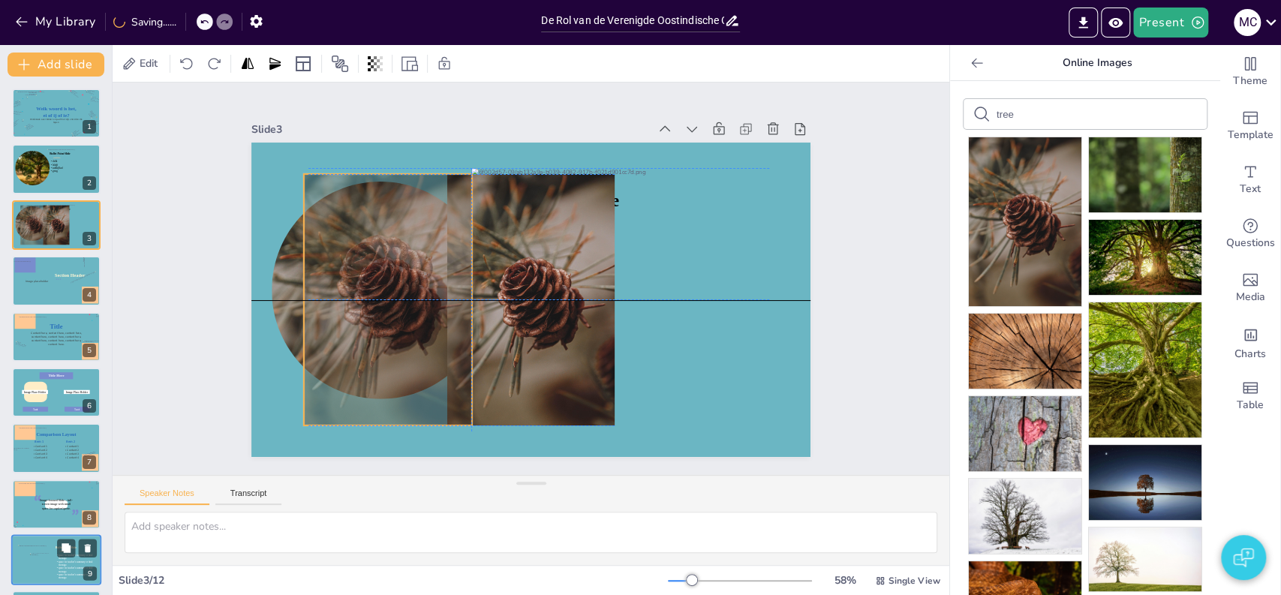
drag, startPoint x: 557, startPoint y: 339, endPoint x: 411, endPoint y: 330, distance: 146.7
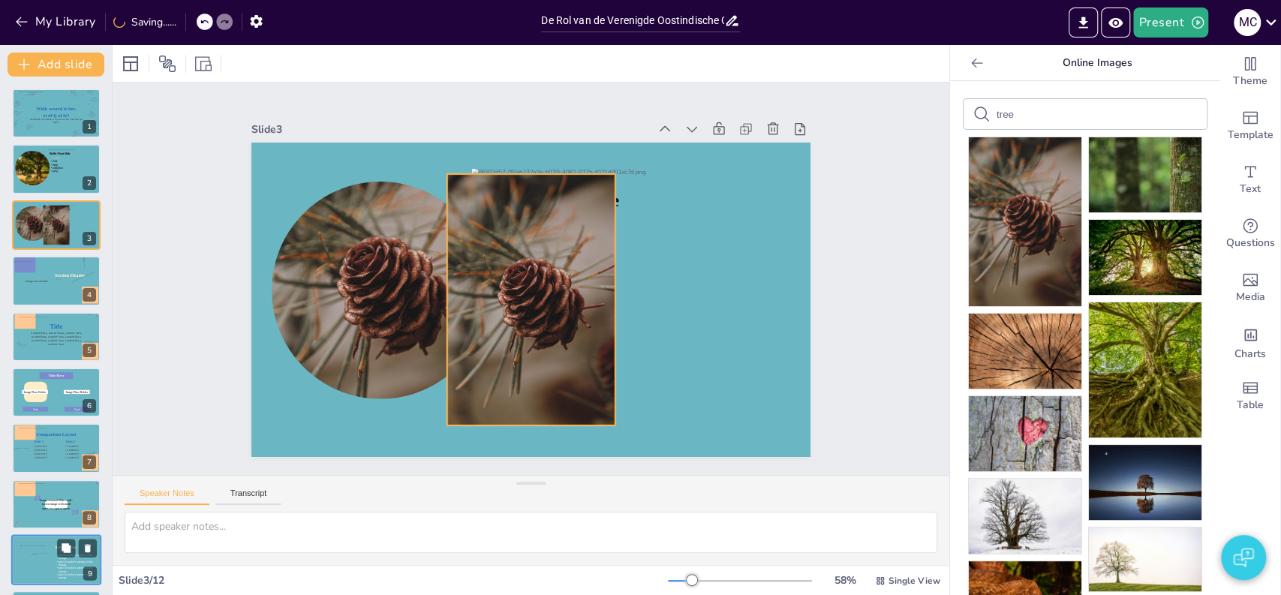
click at [519, 341] on div at bounding box center [517, 295] width 293 height 300
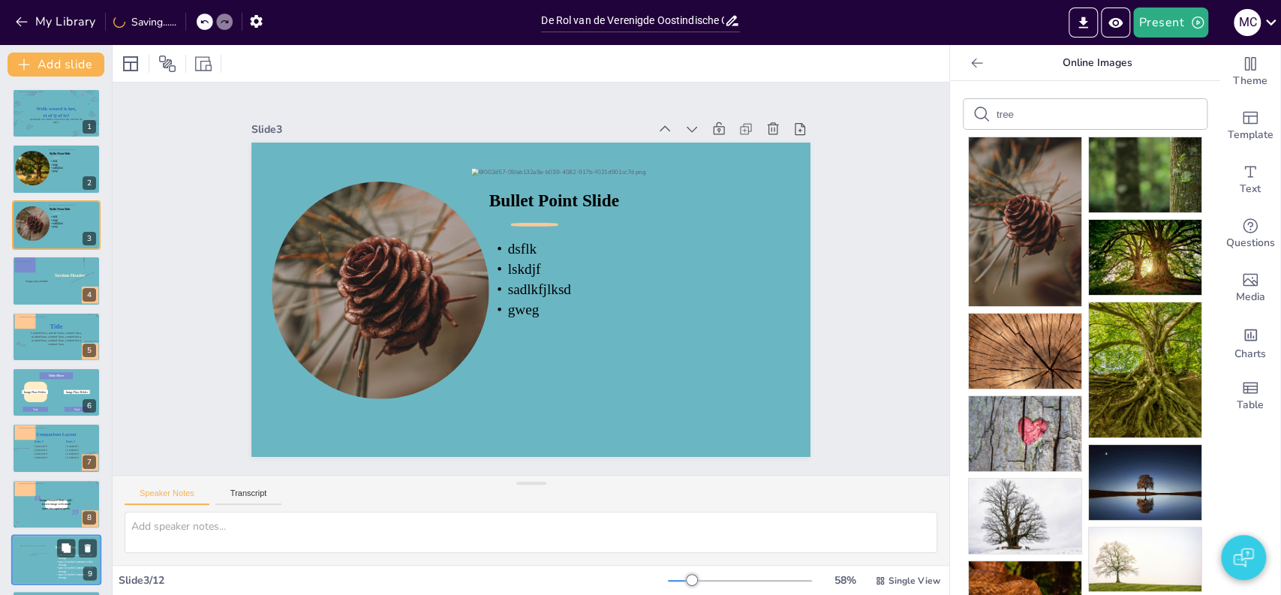
click at [173, 269] on div "Slide 1 Welk woord is het, ei of ij of ie? Onderzoek over kikker en pad met zij…" at bounding box center [531, 279] width 900 height 559
click at [45, 126] on div at bounding box center [57, 113] width 82 height 45
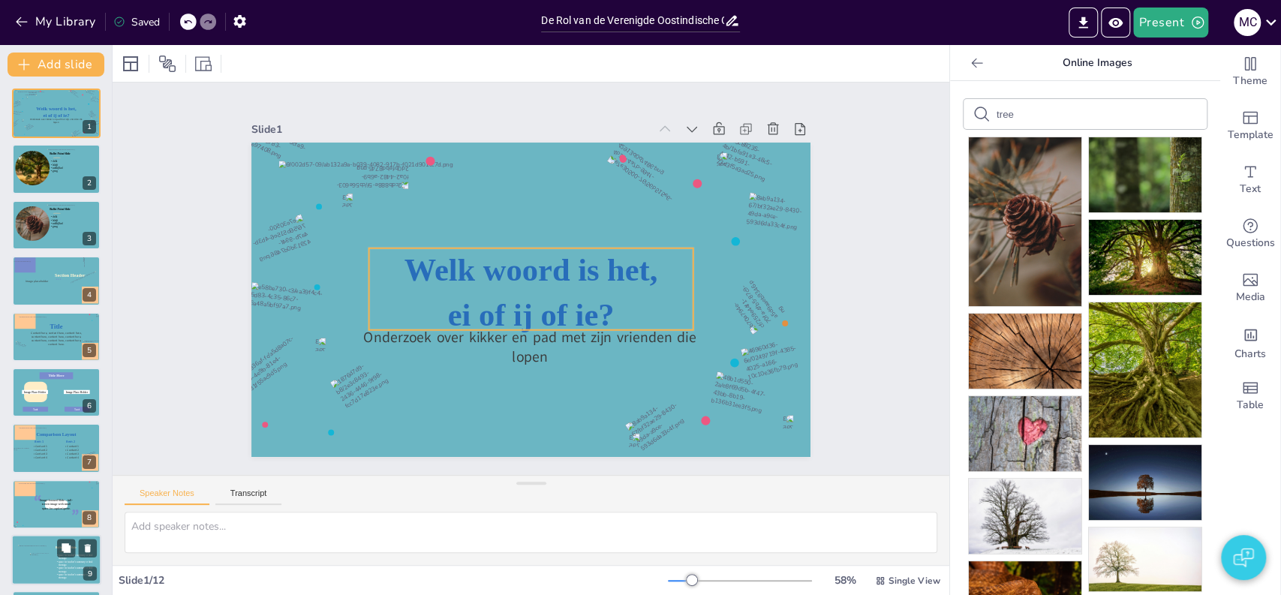
click at [492, 264] on icon at bounding box center [524, 287] width 296 height 278
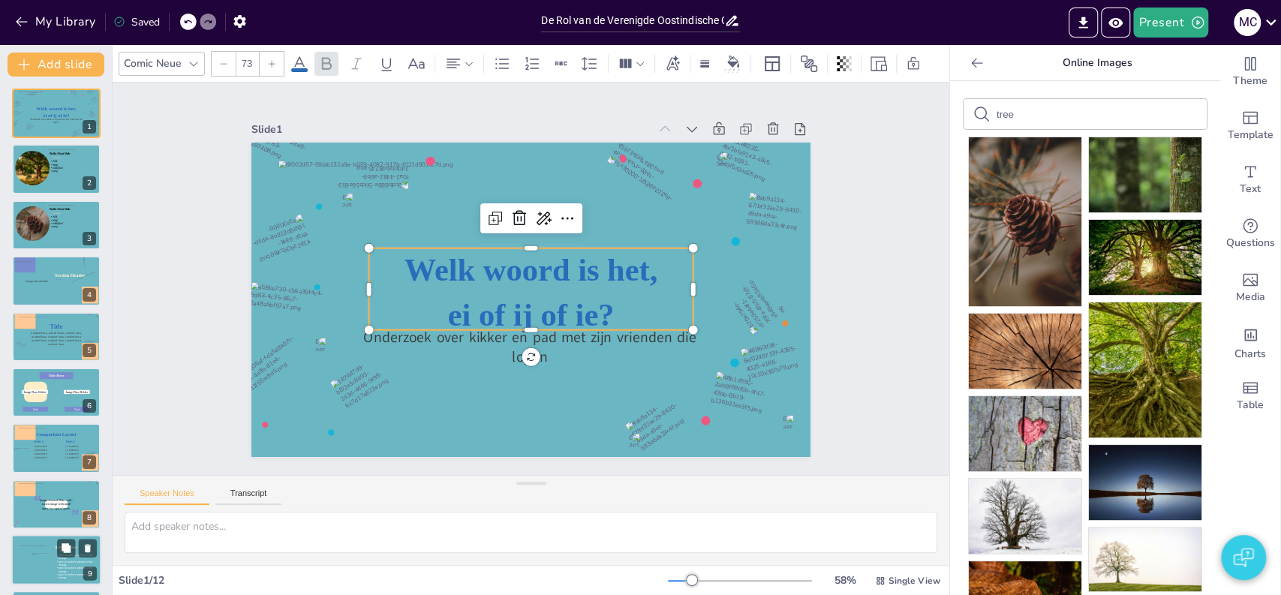
click at [492, 264] on icon at bounding box center [527, 289] width 333 height 178
click at [492, 264] on icon at bounding box center [528, 288] width 330 height 206
click at [492, 264] on span "Welk woord is het," at bounding box center [532, 270] width 239 height 84
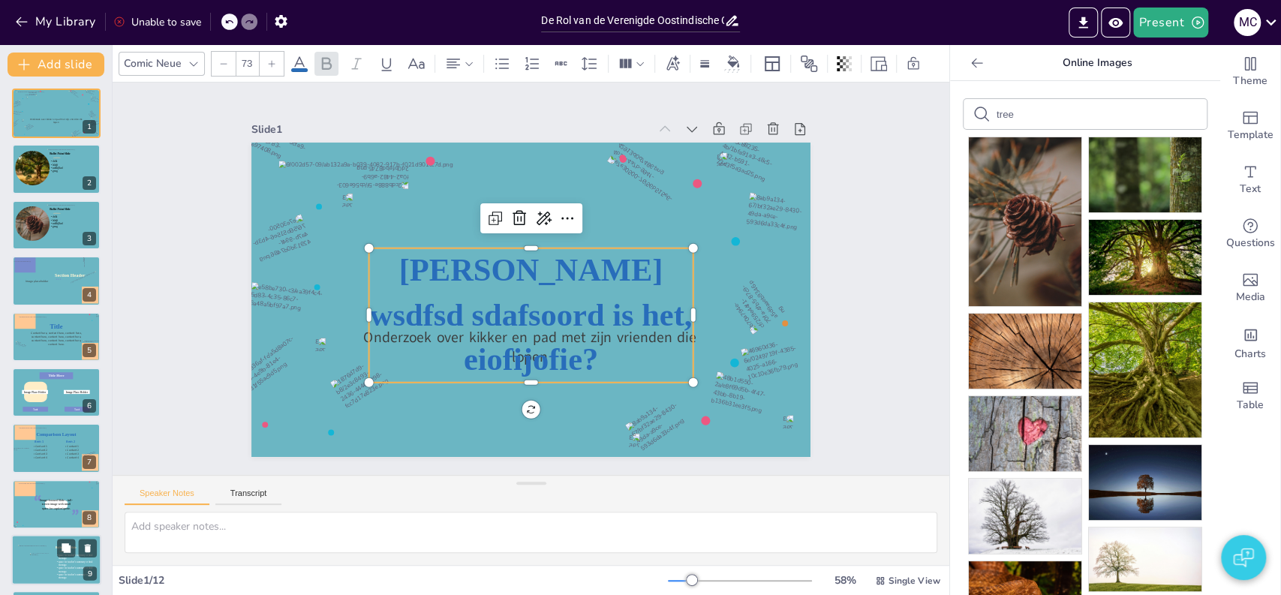
click at [171, 263] on div "Slide 1 Onderzoek over kikker en pad met zijn vrienden die lopen Welk wsdfsd sd…" at bounding box center [531, 279] width 884 height 852
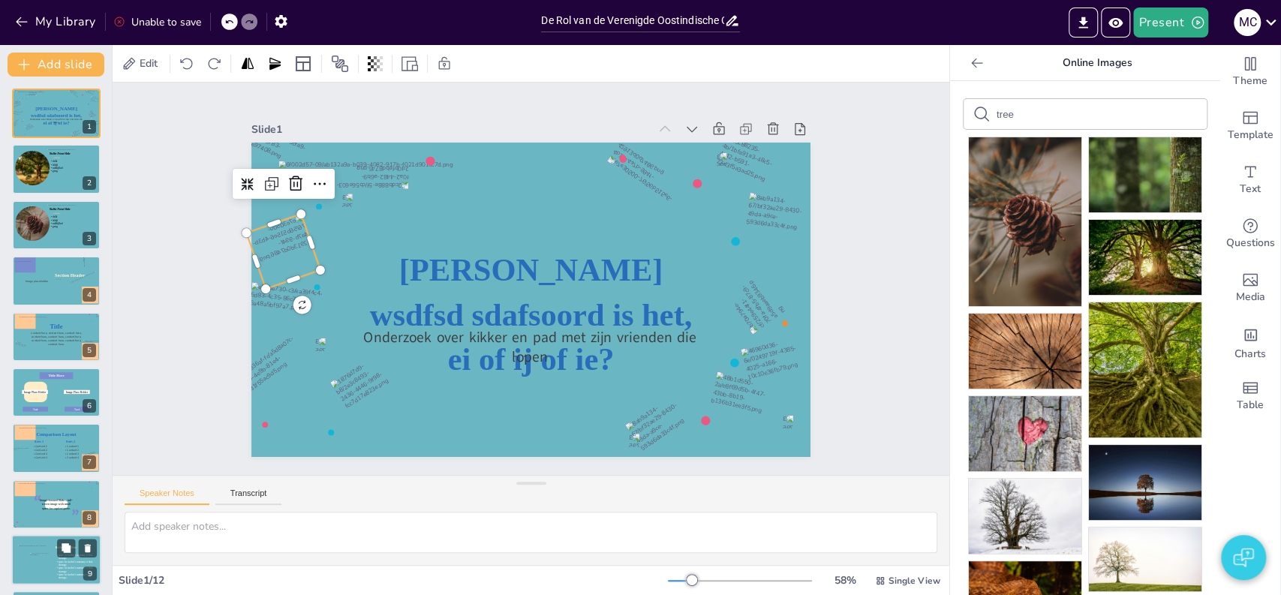
click at [346, 117] on div at bounding box center [386, 77] width 80 height 80
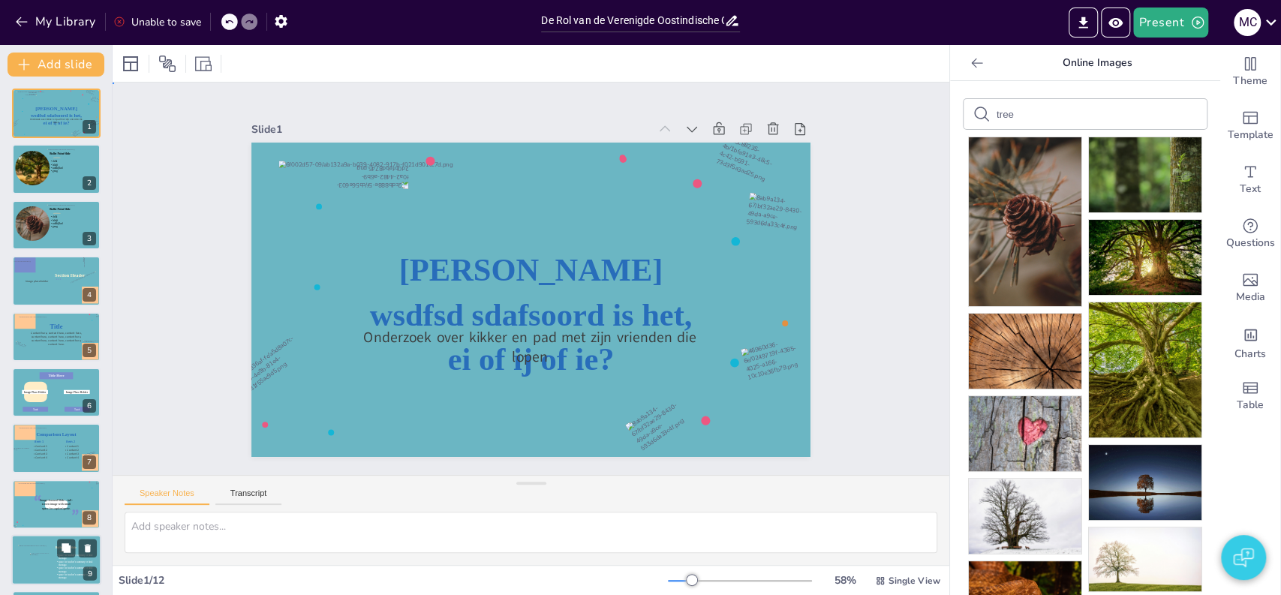
click at [863, 324] on div "Slide 1 Welk wsdfsd sdafsoord is het, ei of ij of ie? Onderzoek over kikker en …" at bounding box center [531, 278] width 921 height 758
click at [1094, 233] on img at bounding box center [1145, 257] width 113 height 75
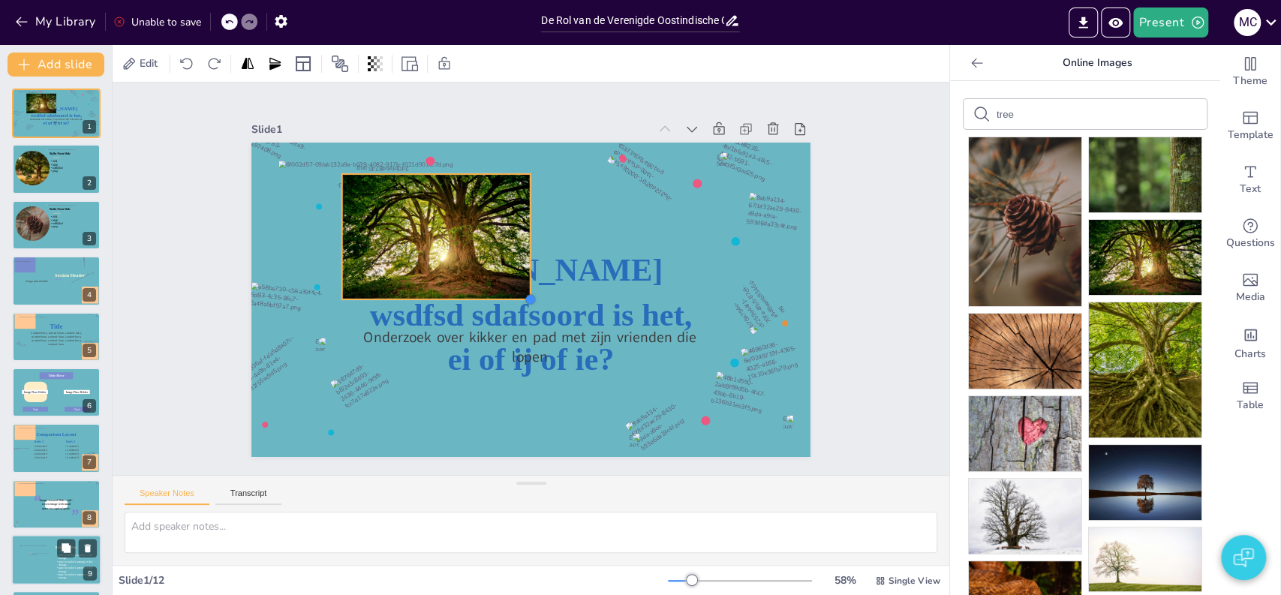
drag, startPoint x: 704, startPoint y: 418, endPoint x: 462, endPoint y: 268, distance: 284.6
click at [462, 268] on div "Welk wsdfsd sdafsoord is het, ei of ij of ie? Onderzoek over kikker en pad met …" at bounding box center [522, 298] width 639 height 515
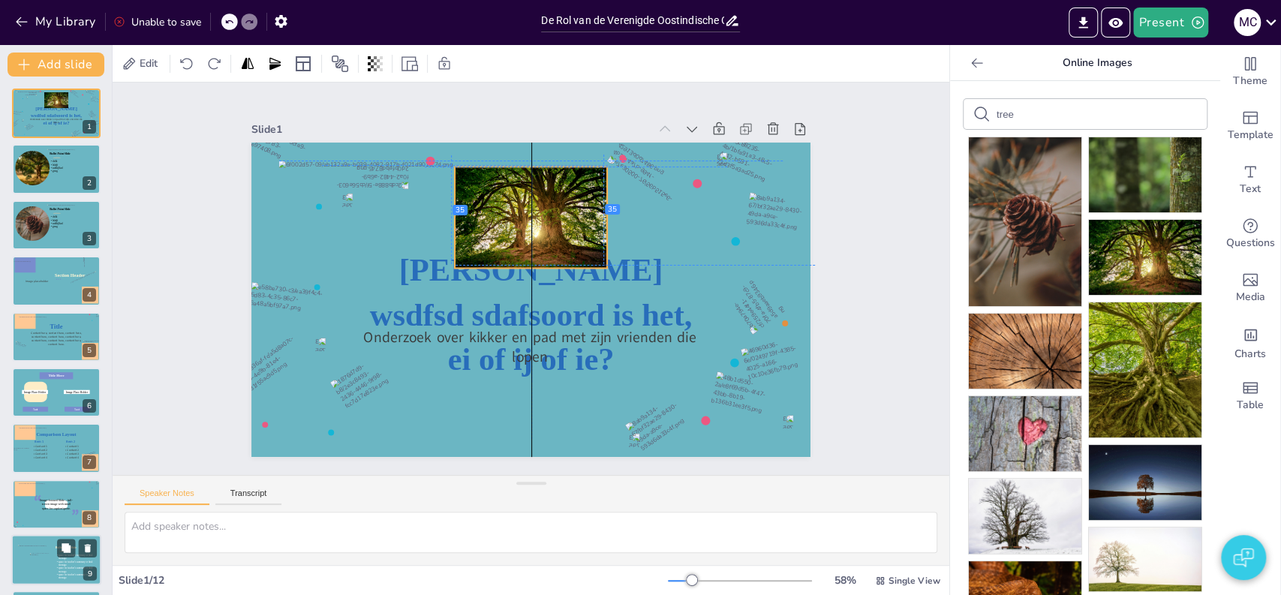
drag, startPoint x: 406, startPoint y: 220, endPoint x: 527, endPoint y: 209, distance: 121.4
click at [527, 209] on div at bounding box center [562, 226] width 182 height 164
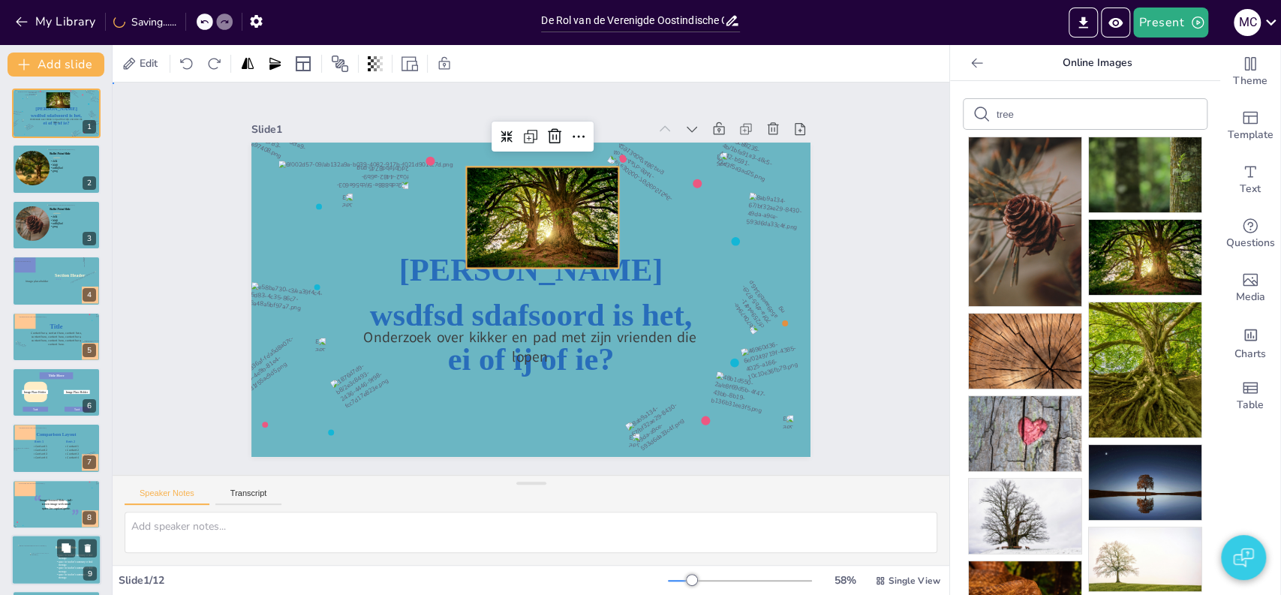
click at [175, 214] on div "Slide 1 Welk wsdfsd sdafsoord is het, ei of ij of ie? Onderzoek over kikker en …" at bounding box center [530, 279] width 917 height 632
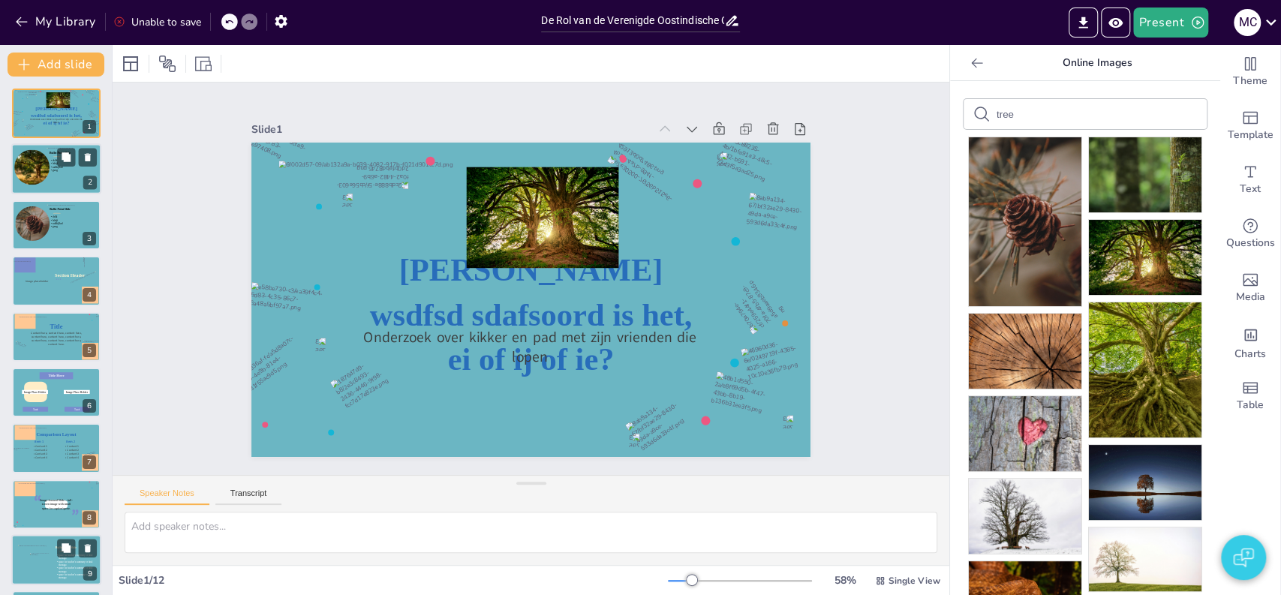
click at [44, 169] on div at bounding box center [32, 167] width 53 height 35
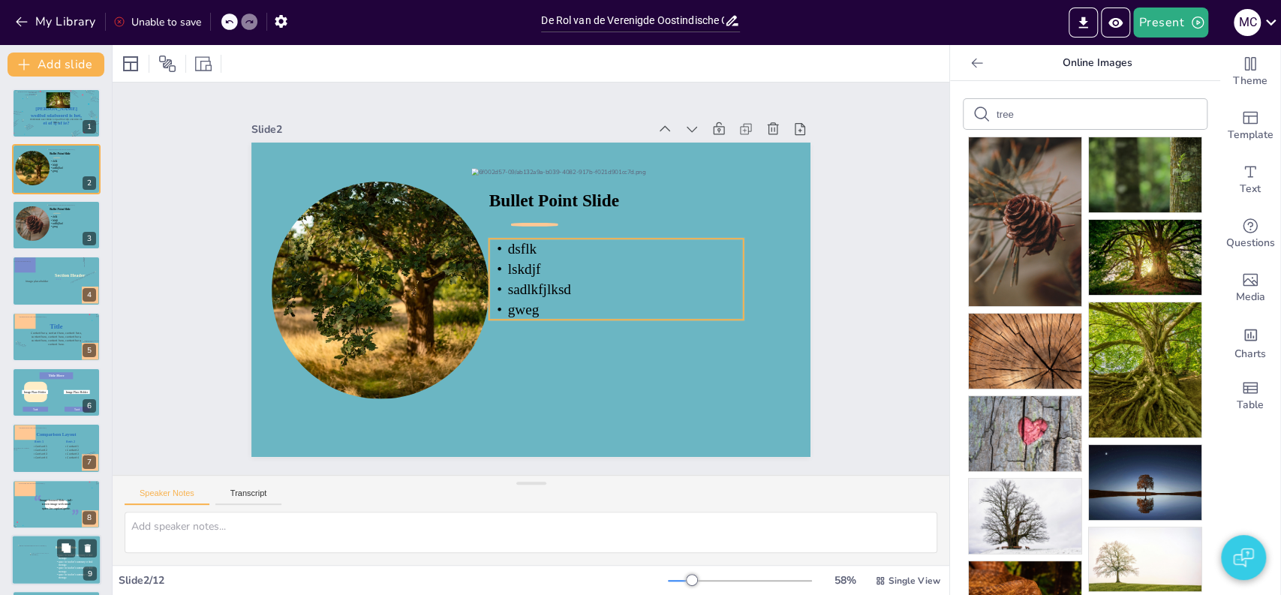
click at [565, 303] on icon at bounding box center [616, 279] width 254 height 81
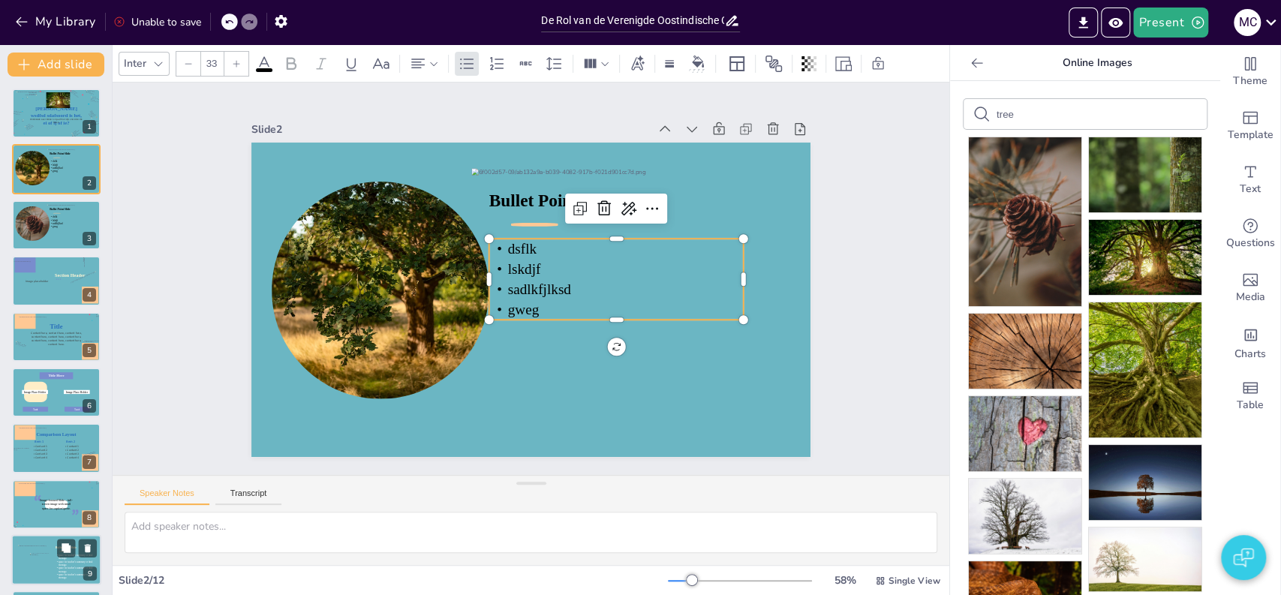
click at [534, 300] on icon at bounding box center [565, 356] width 177 height 265
click at [534, 300] on icon at bounding box center [616, 279] width 254 height 81
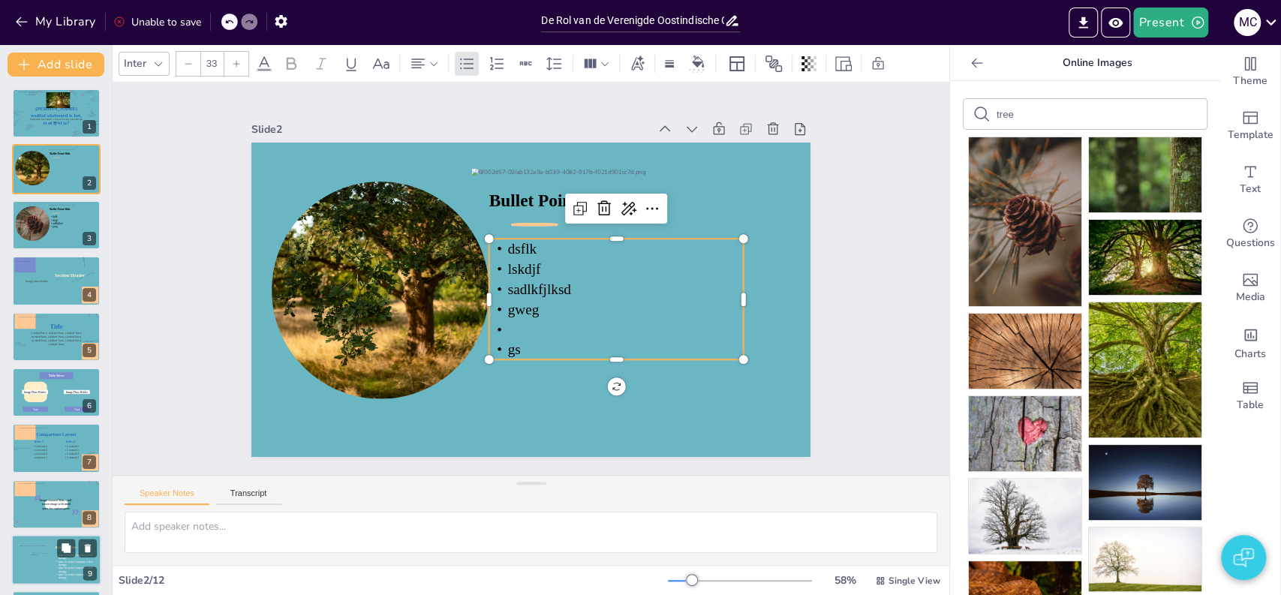
click at [842, 413] on div "Slide 1 Welk wsdfsd sdafsoord is het, ei of ij of ie? Onderzoek over kikker en …" at bounding box center [531, 279] width 908 height 810
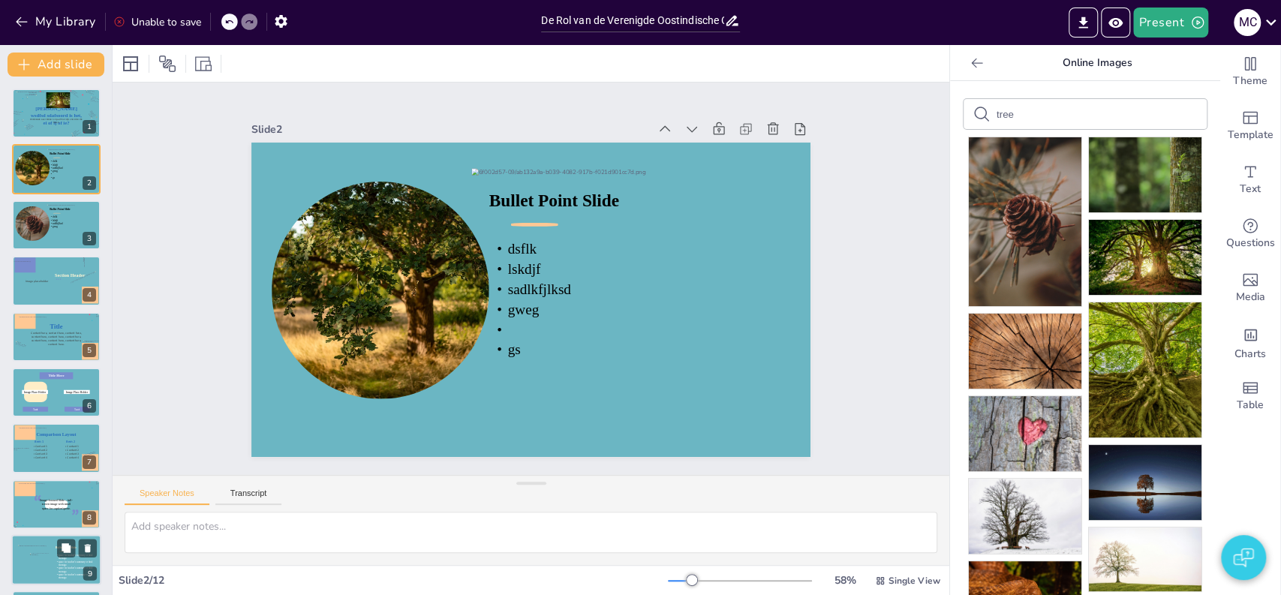
click at [57, 178] on icon at bounding box center [70, 170] width 41 height 20
click at [41, 116] on icon at bounding box center [56, 115] width 51 height 21
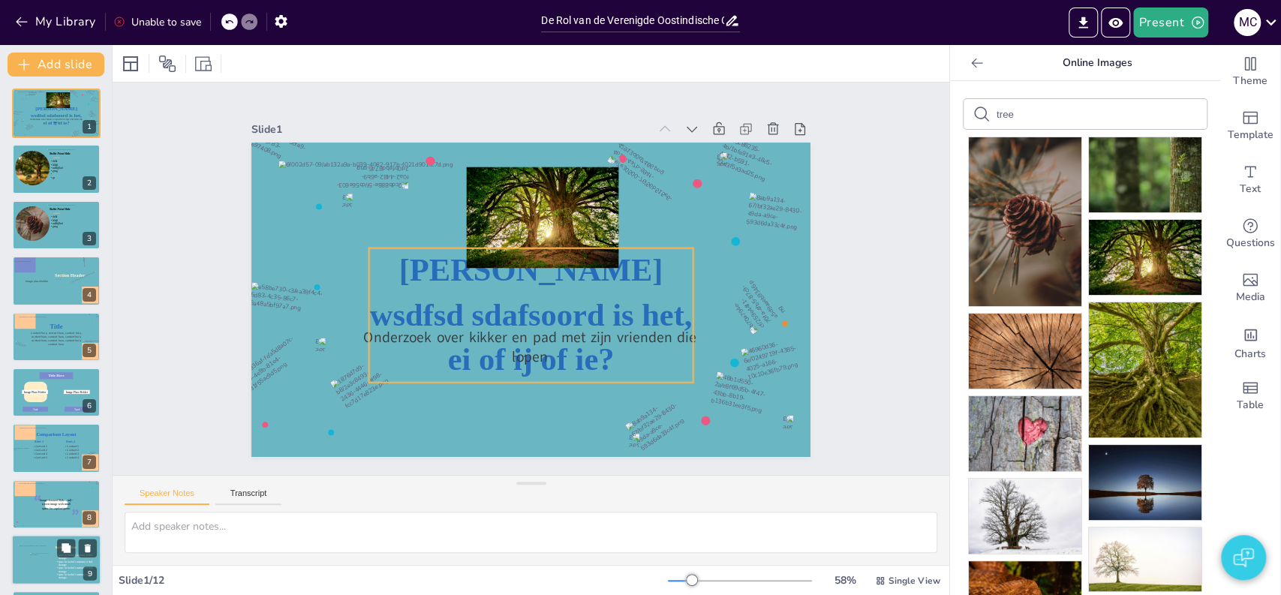
click at [438, 266] on icon at bounding box center [520, 313] width 350 height 227
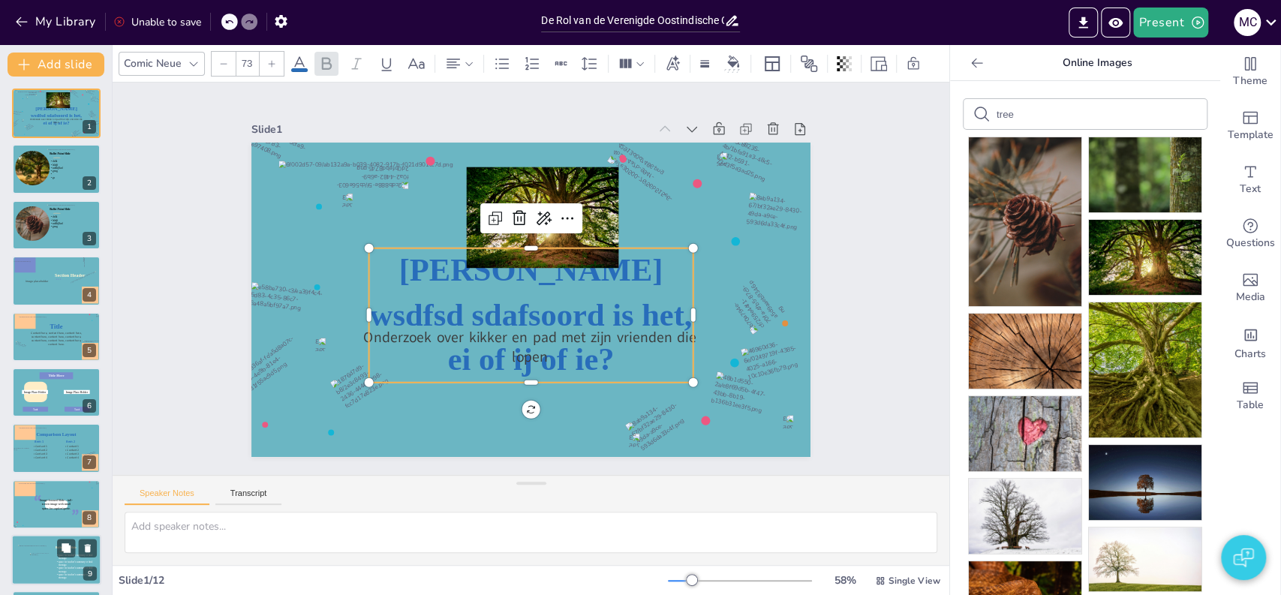
click at [420, 269] on icon at bounding box center [516, 312] width 351 height 254
click at [438, 269] on icon at bounding box center [523, 314] width 345 height 199
click at [292, 277] on div "Slide 1 Welk wsdfsd sdafsoord is het, ei of ij of ie? Onderzoek over kikker en …" at bounding box center [531, 279] width 478 height 874
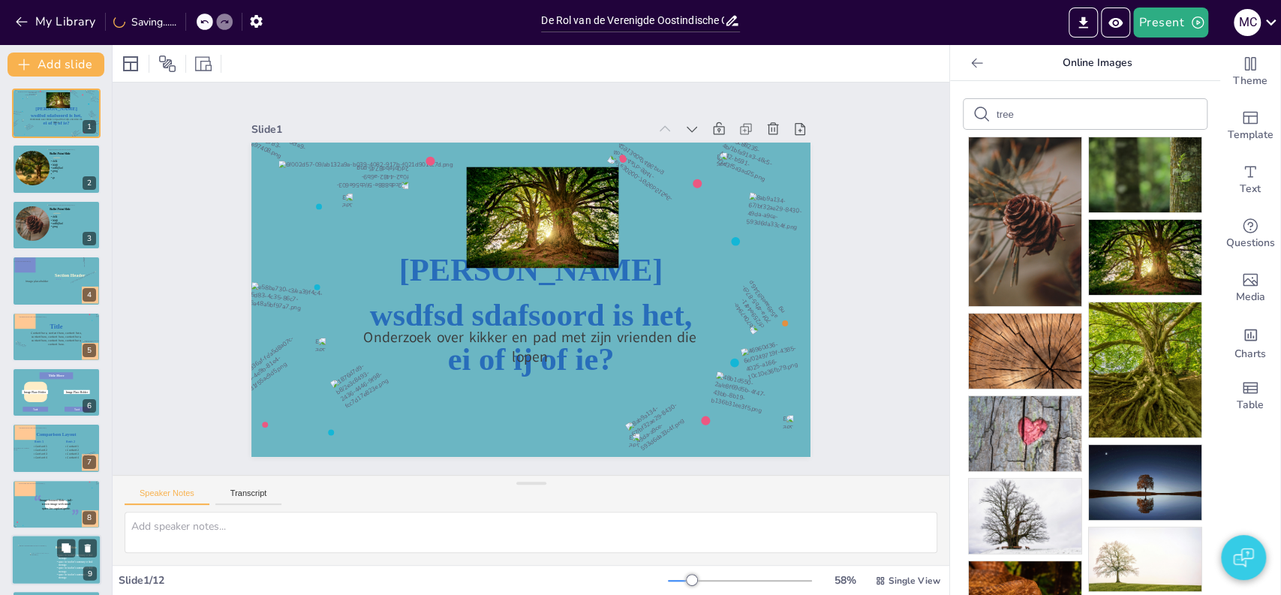
click at [194, 277] on div "Slide 1 Welk wsdfsd sdafsoord is het, ei of ij of ie? Onderzoek over kikker en …" at bounding box center [531, 279] width 900 height 558
click at [65, 23] on button "My Library" at bounding box center [56, 22] width 91 height 24
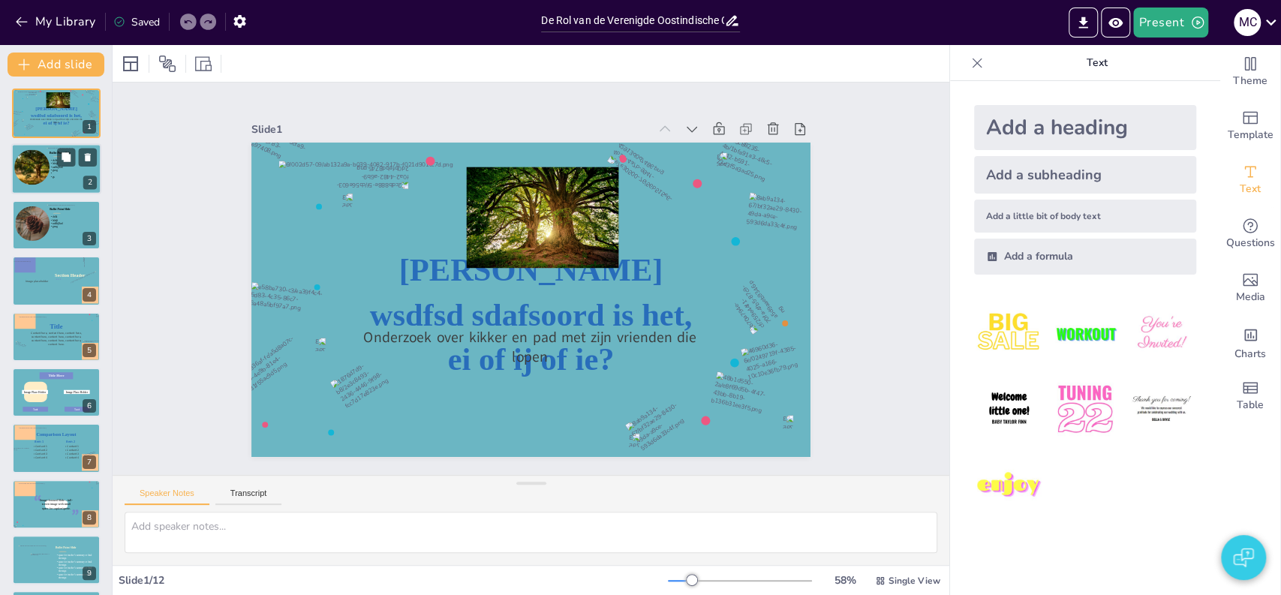
click at [60, 175] on icon at bounding box center [70, 169] width 41 height 20
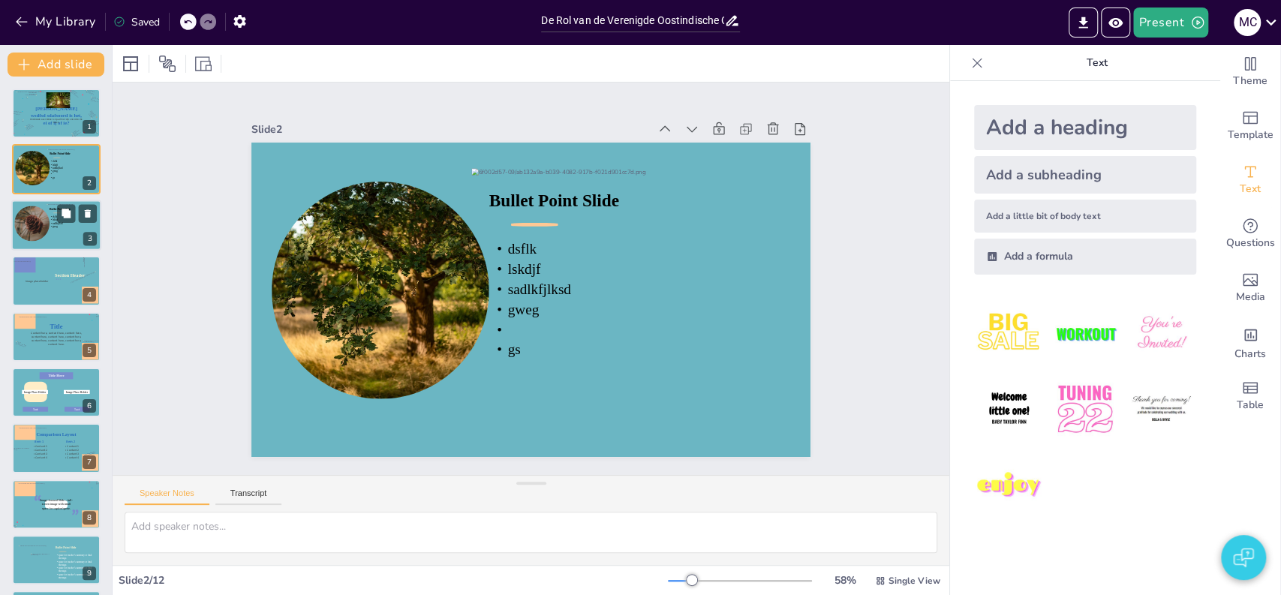
click at [71, 233] on div at bounding box center [71, 225] width 48 height 43
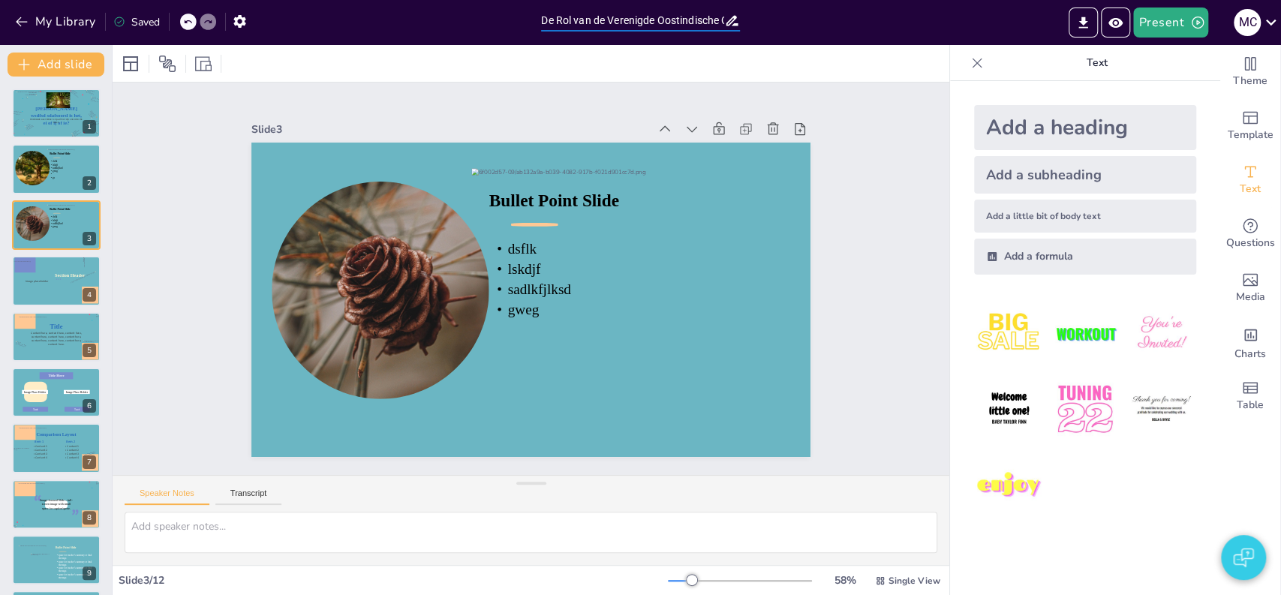
click at [616, 23] on input "De Rol van de Verenigde Oostindische Compagnie in de Wereldhandel" at bounding box center [632, 21] width 183 height 22
type input "test"
click at [574, 51] on div at bounding box center [531, 63] width 837 height 37
click at [56, 23] on button "My Library" at bounding box center [56, 22] width 91 height 24
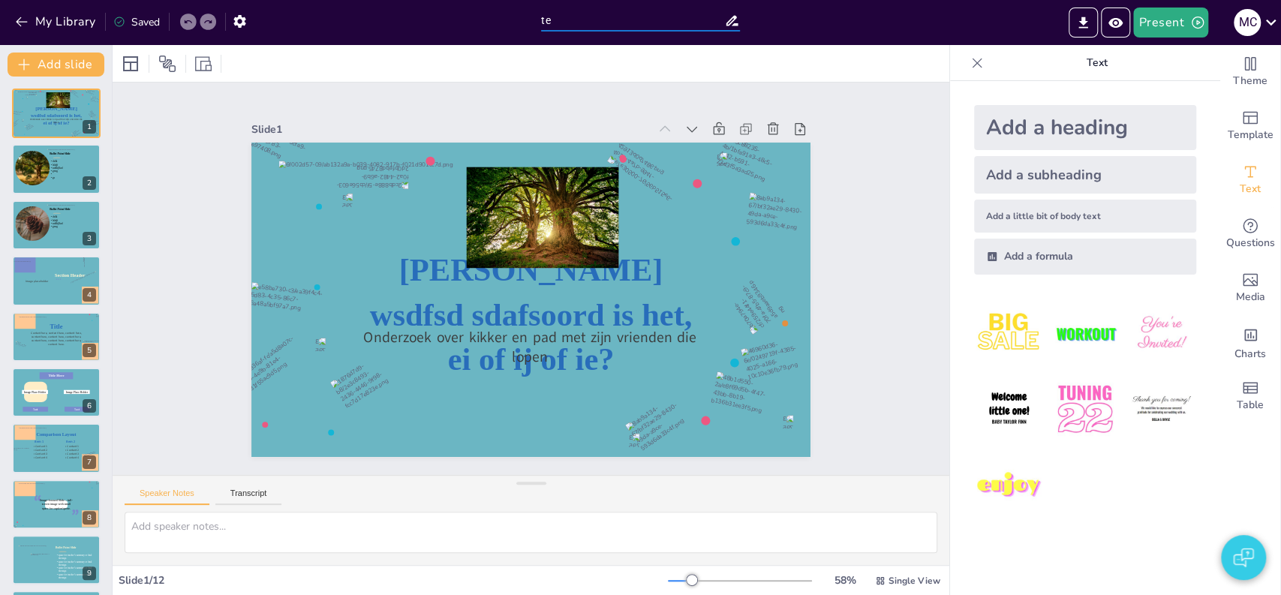
click at [555, 27] on input "te" at bounding box center [632, 21] width 183 height 22
type input "test"
click at [429, 83] on div "Slide 1 Welk wsdfsd sdafsoord is het, ei of ij of ie? Onderzoek over kikker en …" at bounding box center [531, 279] width 837 height 393
click at [77, 20] on button "My Library" at bounding box center [56, 22] width 91 height 24
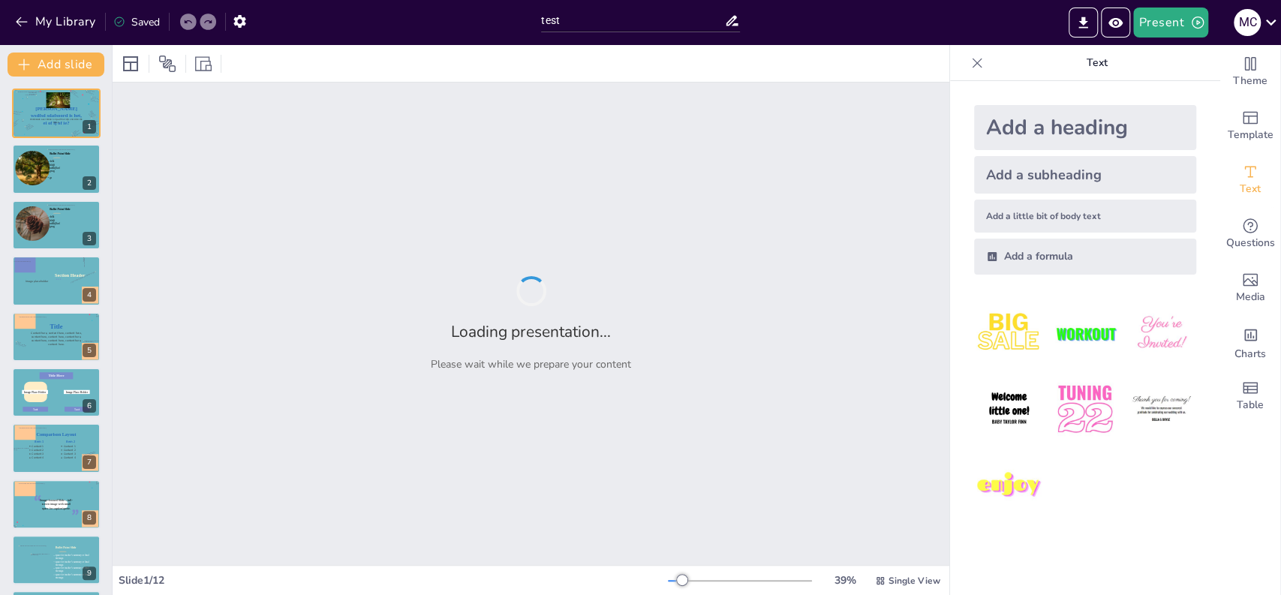
click at [574, 23] on input "test" at bounding box center [632, 21] width 183 height 22
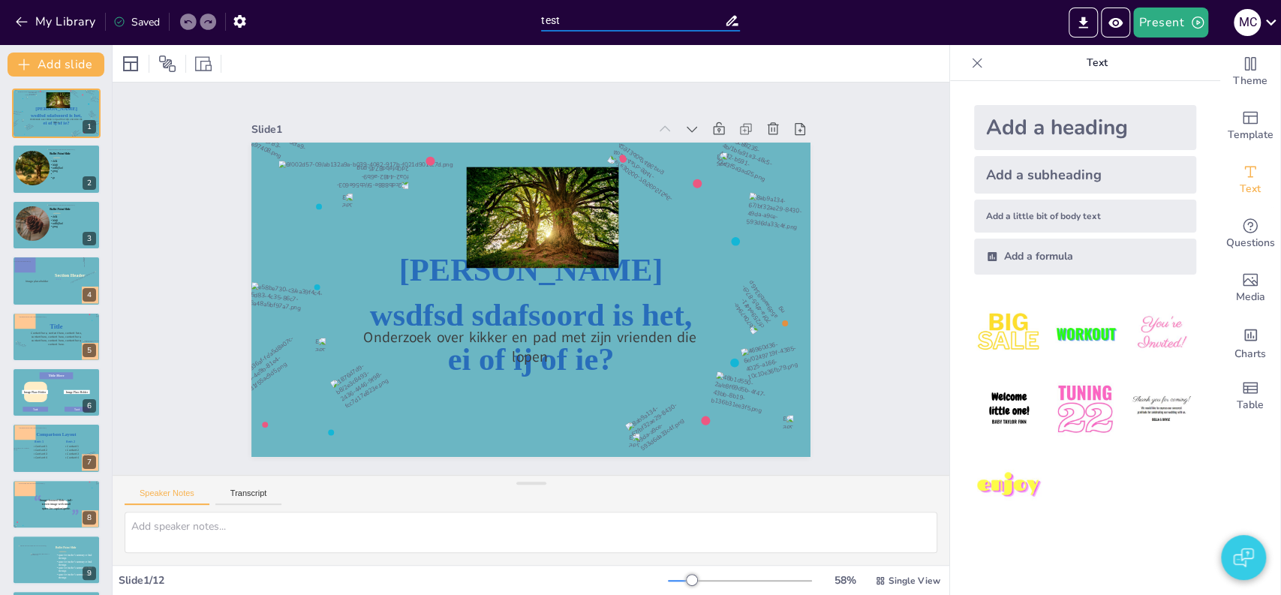
click at [569, 20] on input "test" at bounding box center [632, 21] width 183 height 22
type input "testing"
click at [519, 53] on div at bounding box center [531, 63] width 837 height 37
click at [54, 23] on button "My Library" at bounding box center [56, 22] width 91 height 24
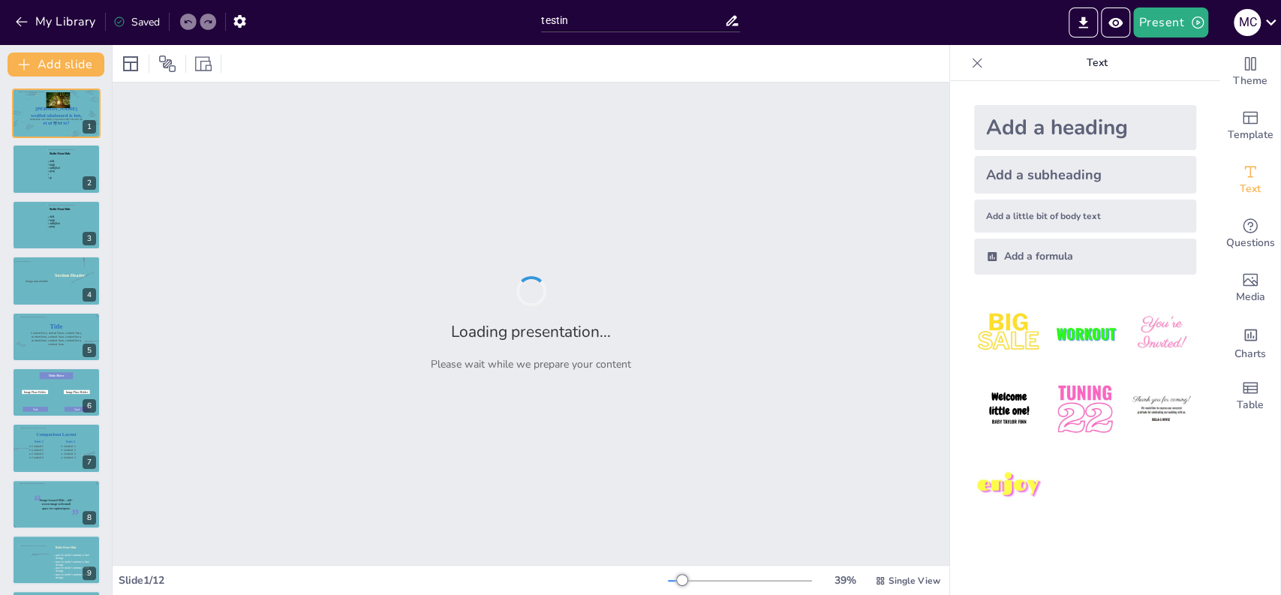
click at [588, 23] on input "testin" at bounding box center [632, 21] width 183 height 22
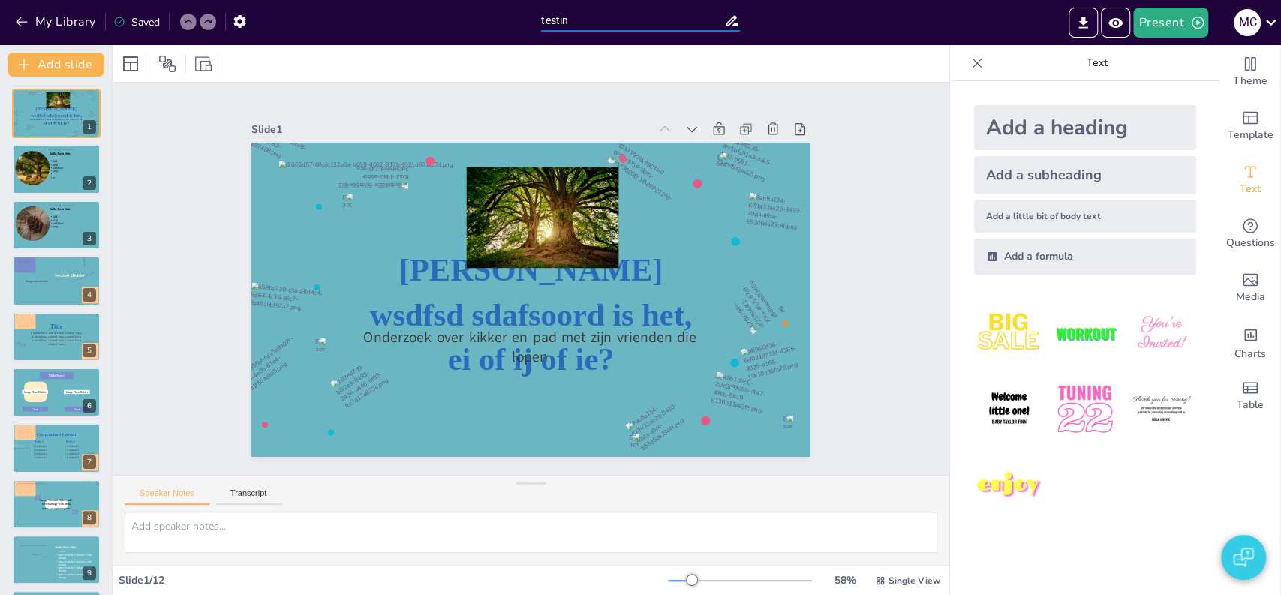
click at [588, 23] on input "testin" at bounding box center [632, 21] width 183 height 22
type input "testinggg"
click at [61, 28] on button "My Library" at bounding box center [56, 22] width 91 height 24
click at [580, 23] on input "testing" at bounding box center [632, 21] width 183 height 22
type input "testingsdfsdf"
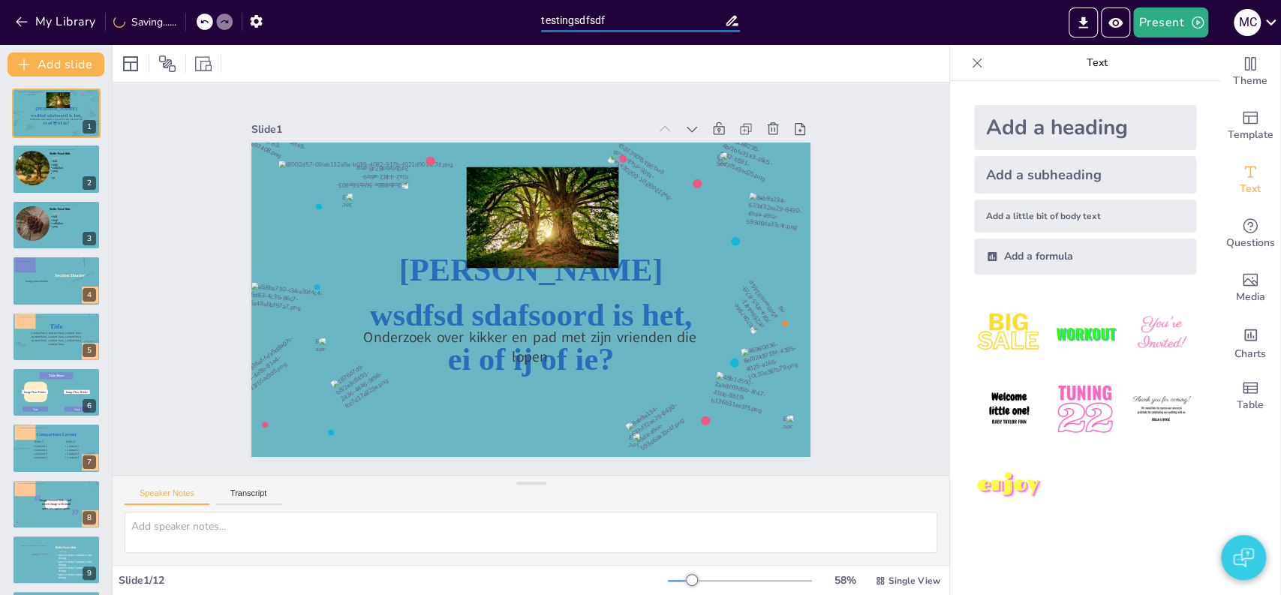
click at [471, 67] on div at bounding box center [531, 63] width 837 height 37
click at [69, 29] on button "My Library" at bounding box center [56, 22] width 91 height 24
click at [592, 20] on input "testingsd" at bounding box center [632, 21] width 183 height 22
type input "testingsdslkfjkslflkk"
click at [69, 23] on button "My Library" at bounding box center [56, 22] width 91 height 24
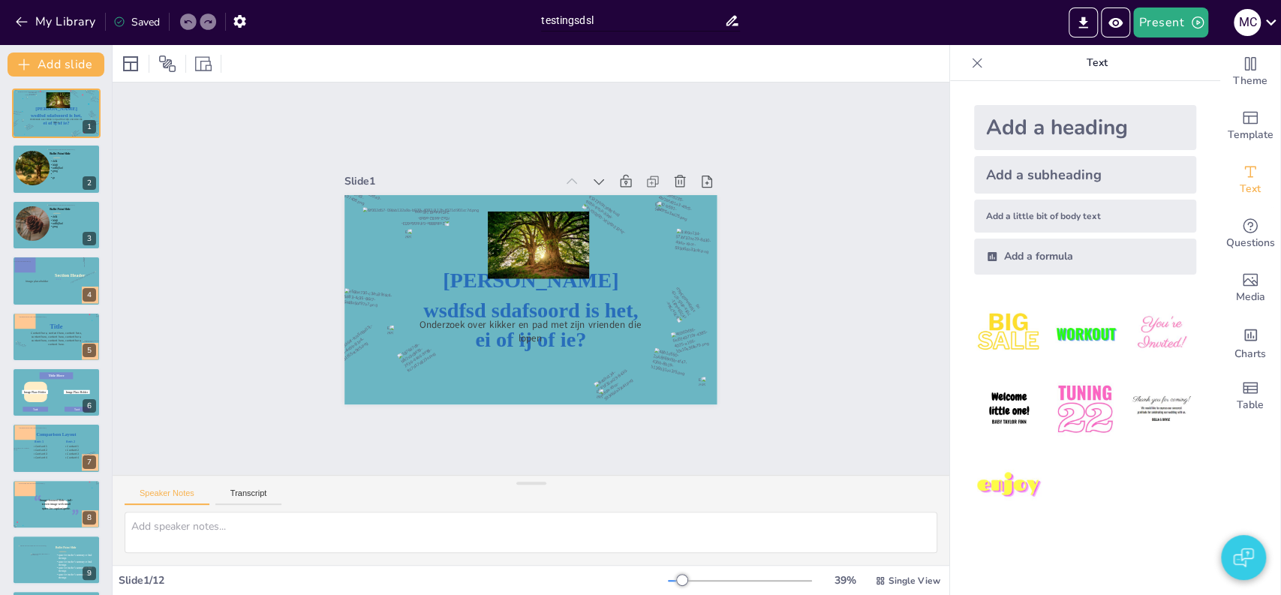
click at [631, 14] on input "testingsdsl" at bounding box center [632, 21] width 183 height 22
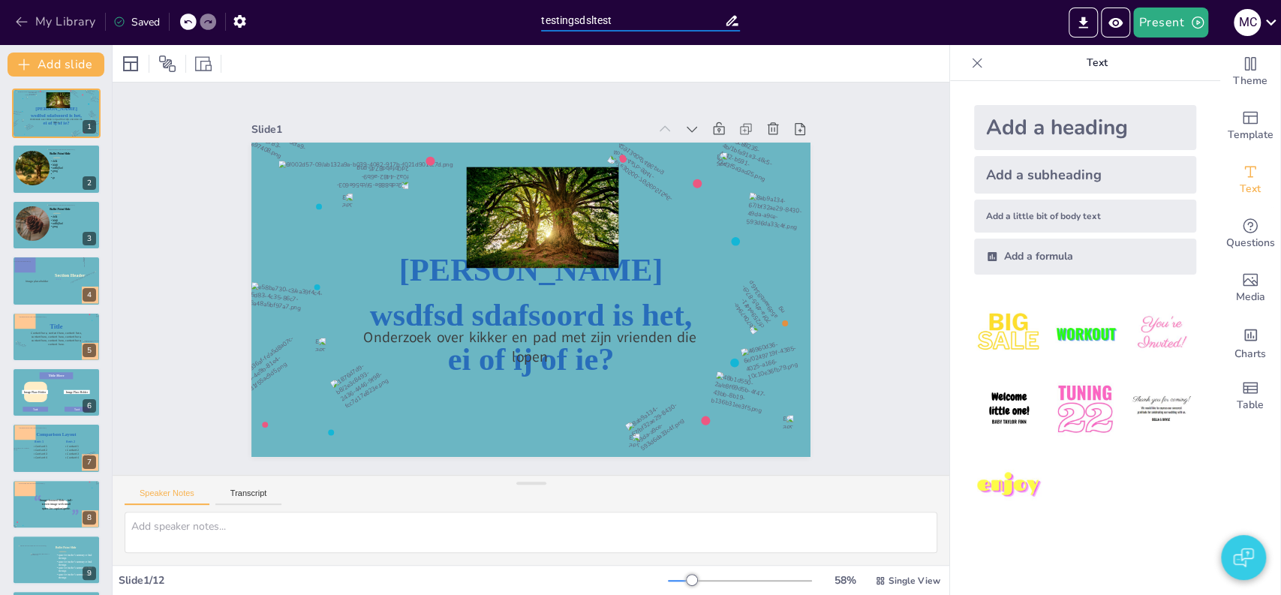
type input "testingsdsltest"
click at [75, 20] on button "My Library" at bounding box center [56, 22] width 91 height 24
click at [612, 23] on input "testingsdslte" at bounding box center [632, 21] width 183 height 22
click at [619, 21] on input "testingsdslte" at bounding box center [632, 21] width 183 height 22
type input "testingsdsltetest"
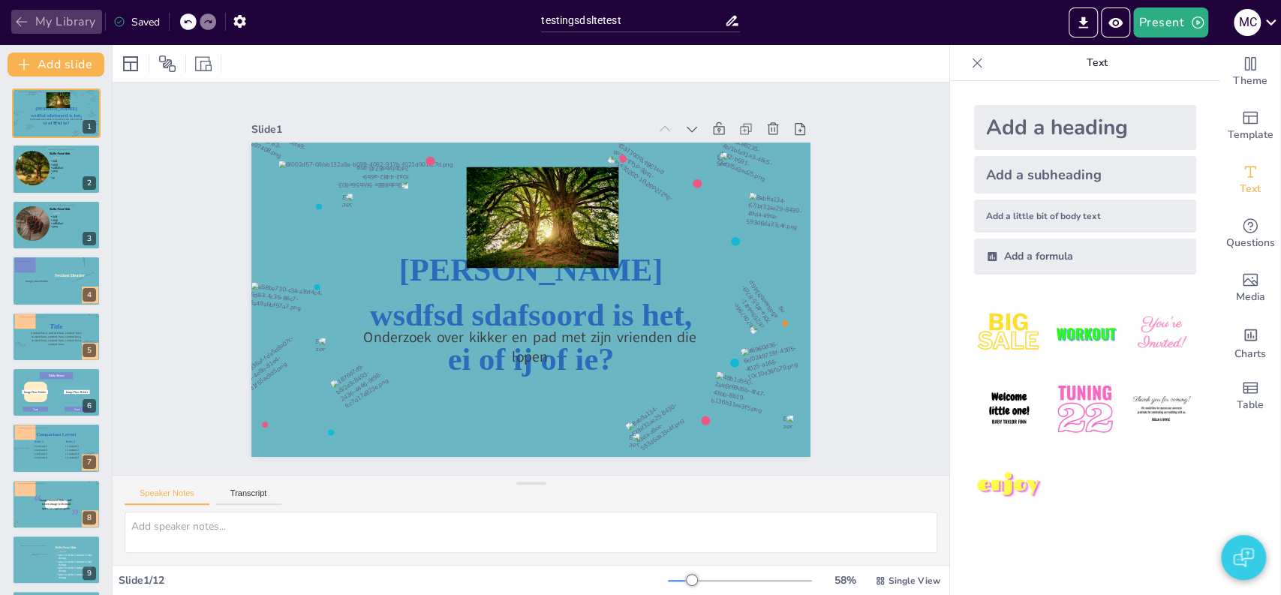
click at [77, 26] on button "My Library" at bounding box center [56, 22] width 91 height 24
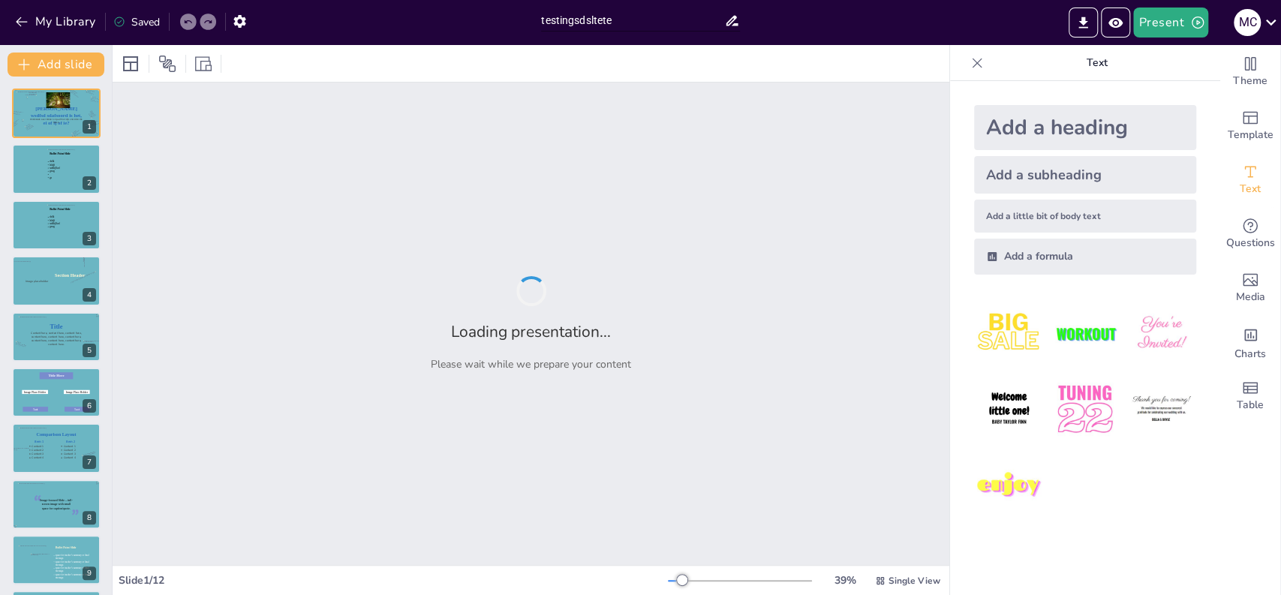
click at [613, 23] on input "testingsdsltete" at bounding box center [632, 21] width 183 height 22
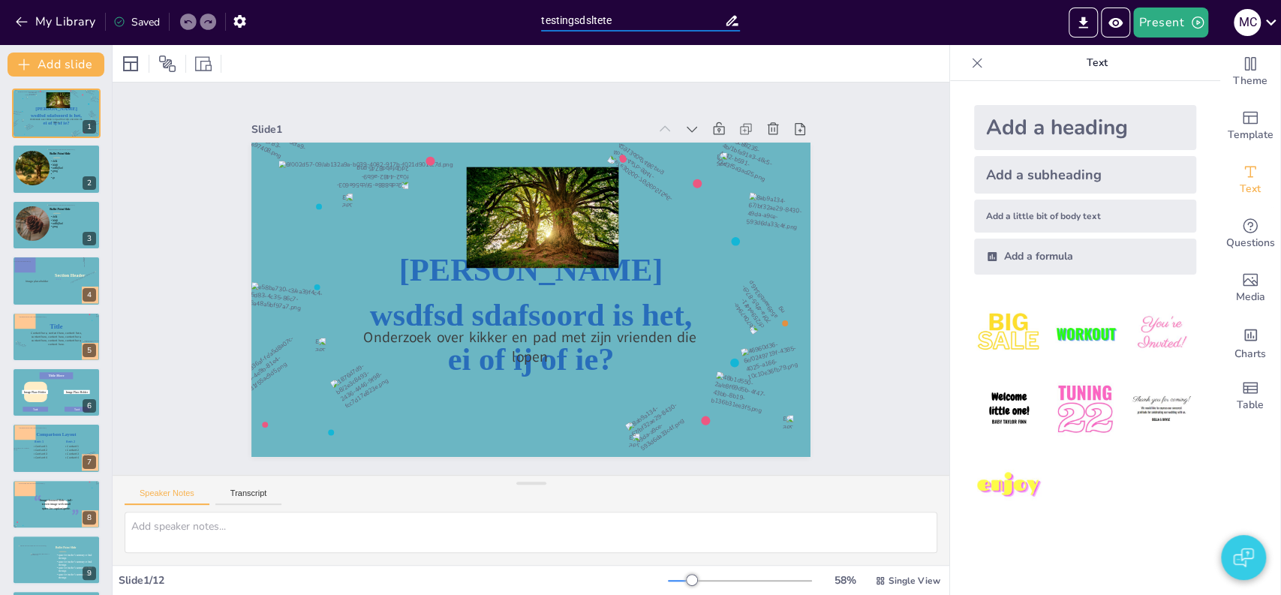
click at [613, 23] on input "testingsdsltete" at bounding box center [632, 21] width 183 height 22
type input "testingsdsltetetest"
click at [521, 52] on div at bounding box center [531, 63] width 837 height 37
click at [76, 28] on button "My Library" at bounding box center [56, 22] width 91 height 24
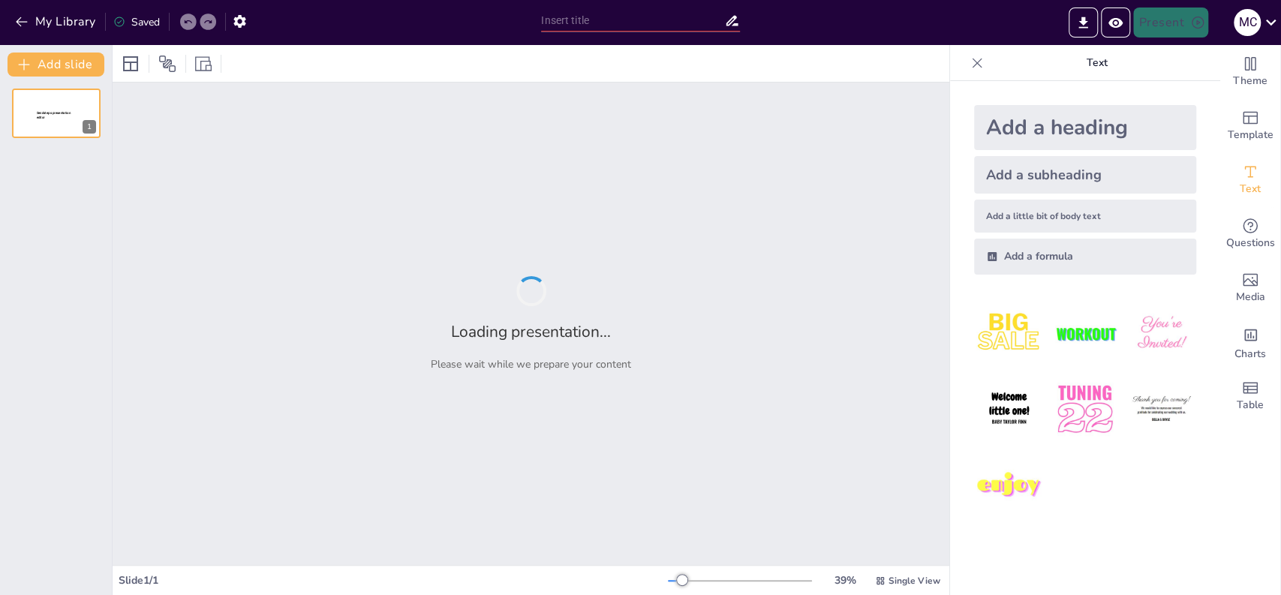
type input "VO"
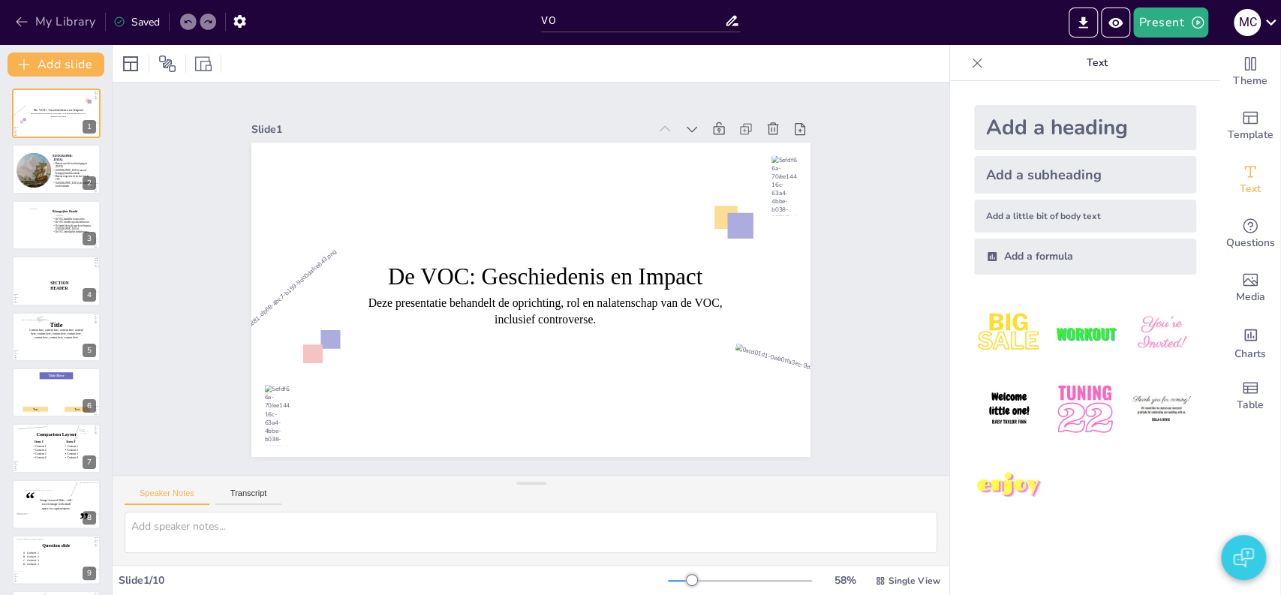
click at [62, 20] on button "My Library" at bounding box center [56, 22] width 91 height 24
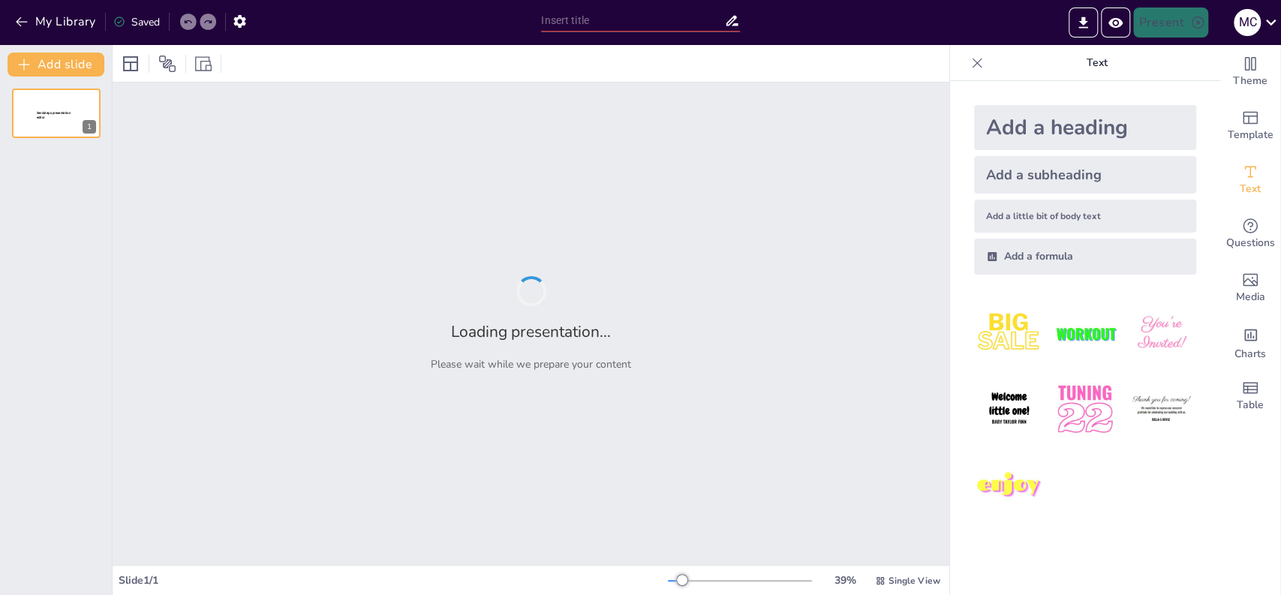
type input "VO"
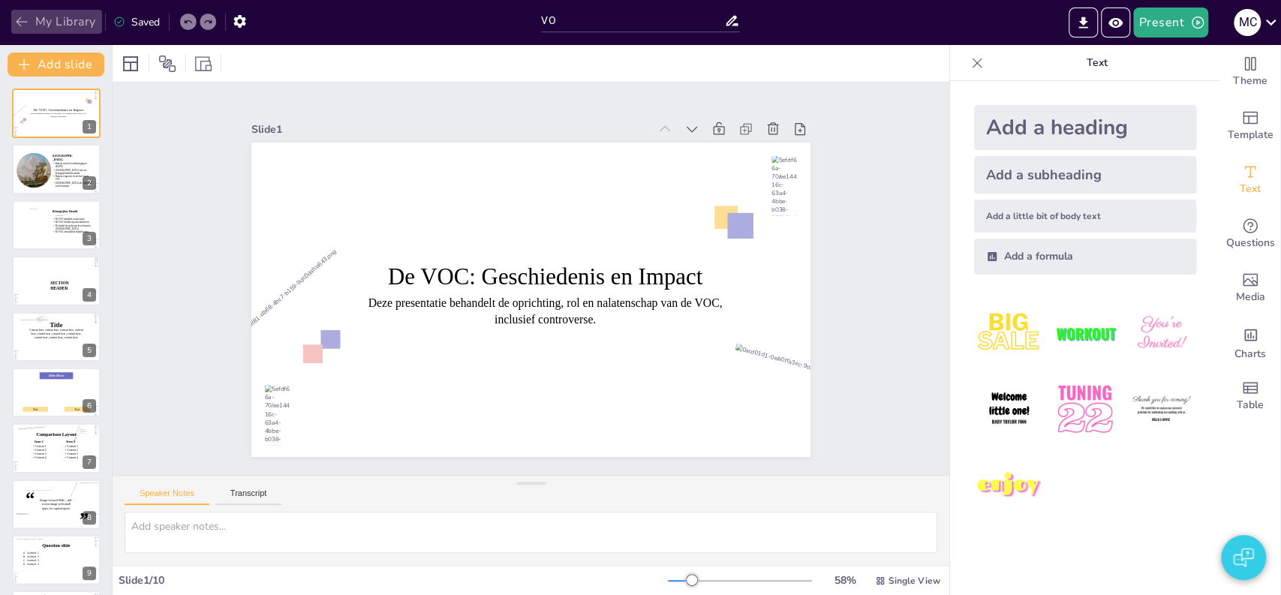
click at [76, 20] on button "My Library" at bounding box center [56, 22] width 91 height 24
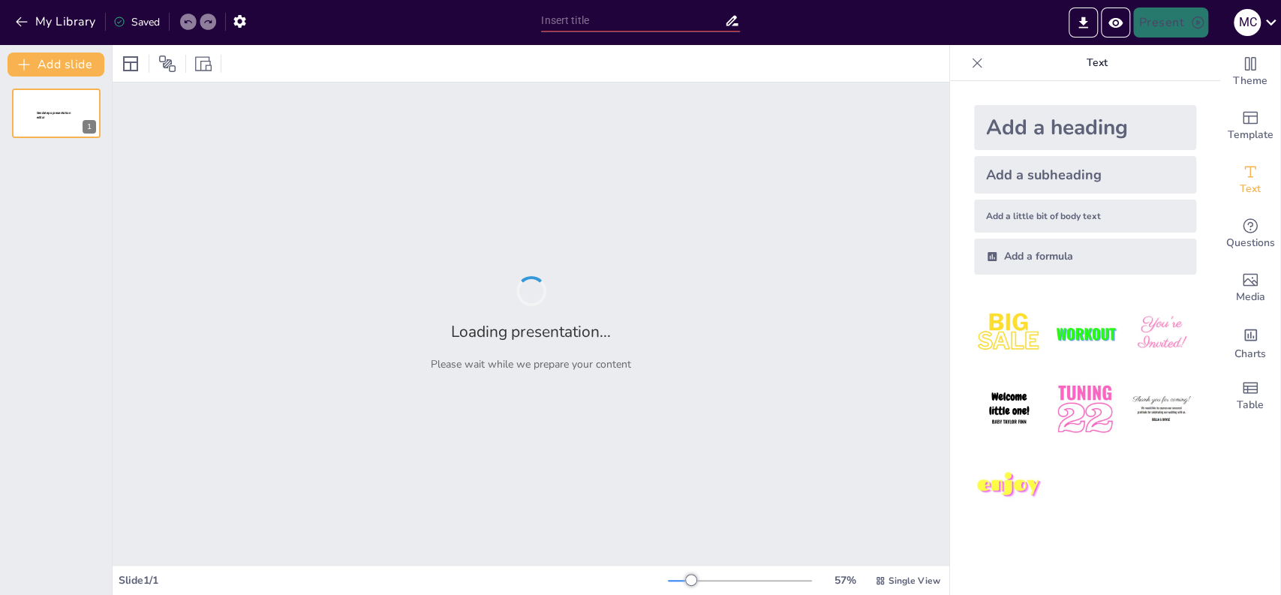
type input "VO"
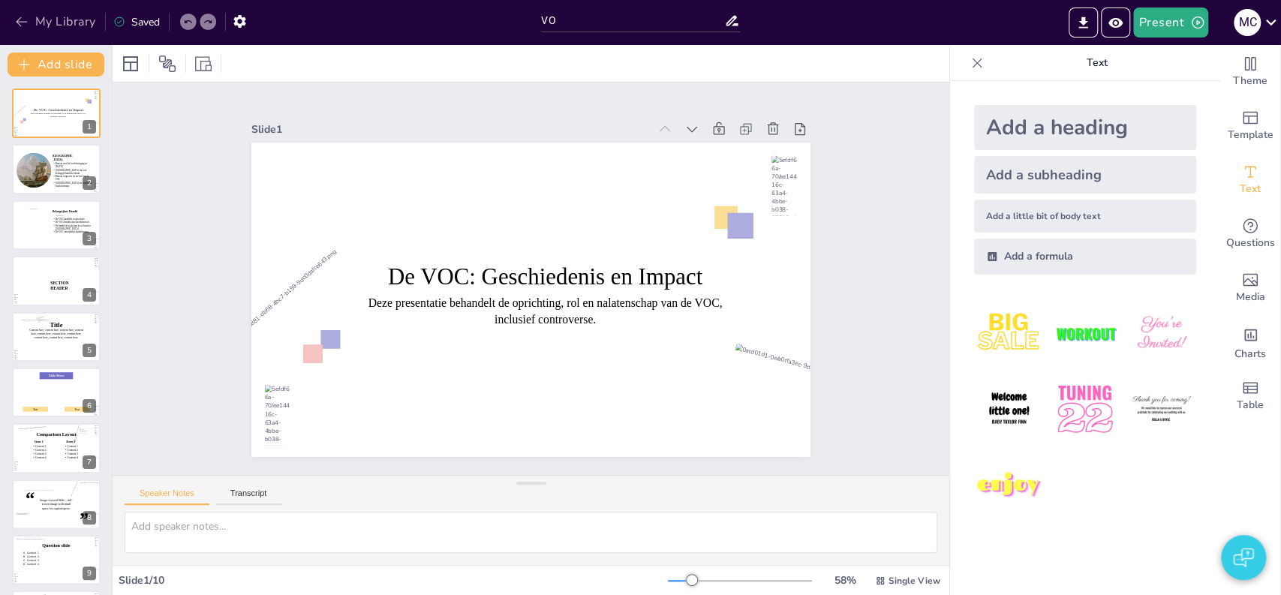
click at [62, 16] on button "My Library" at bounding box center [56, 22] width 91 height 24
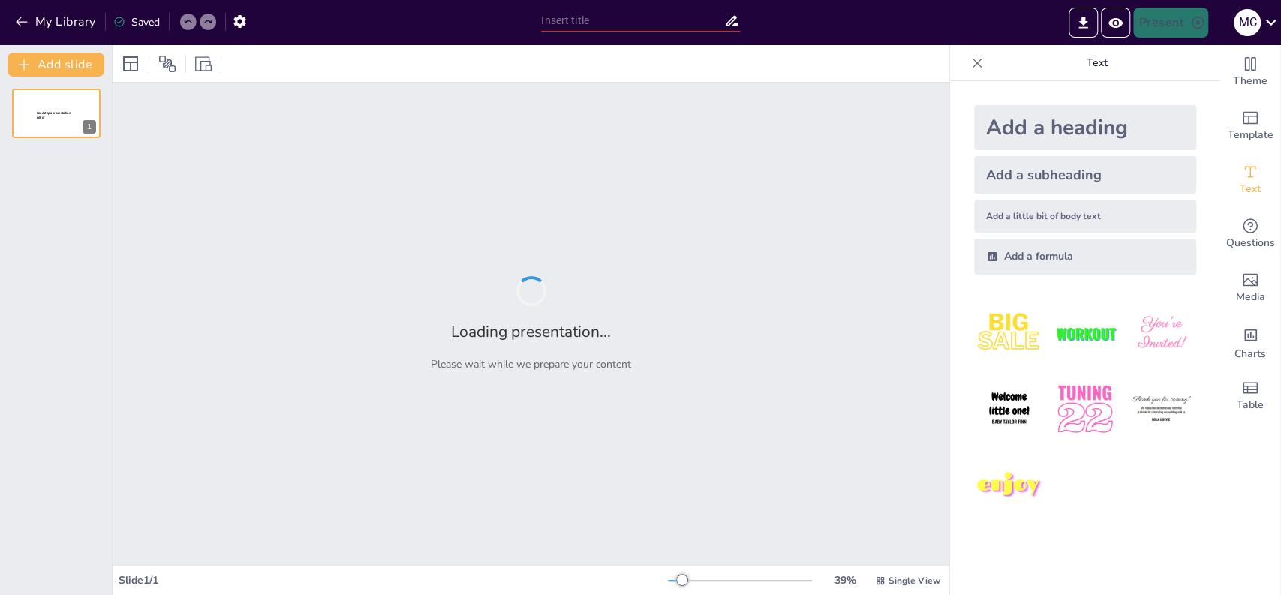
type input "VO"
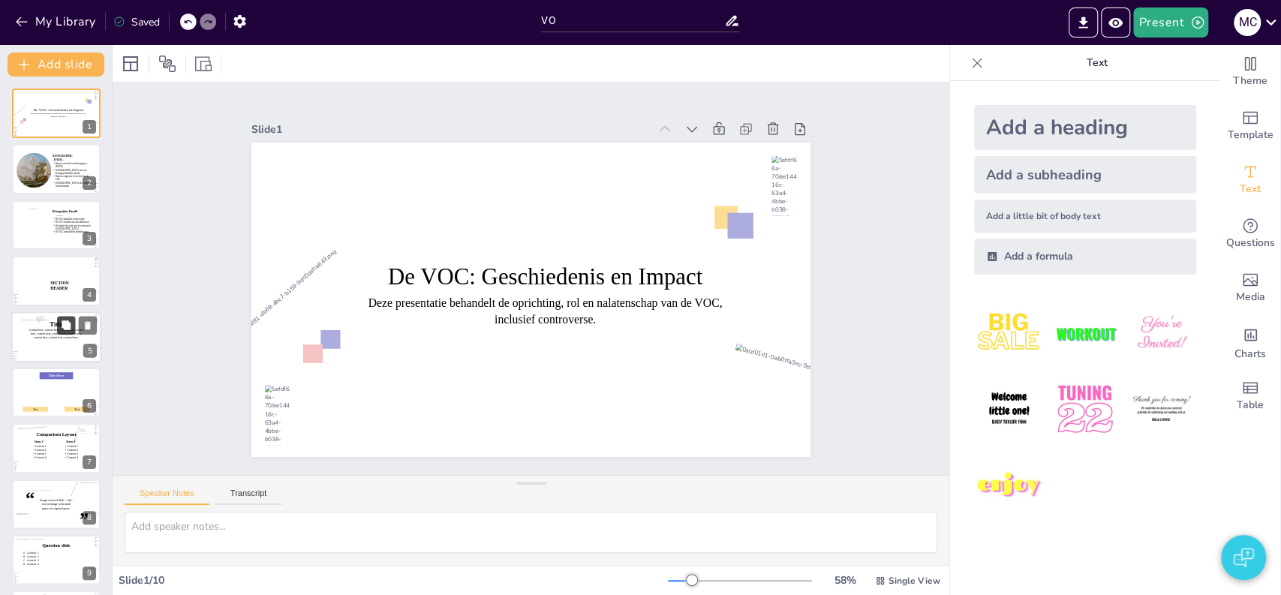
click at [62, 324] on icon at bounding box center [66, 325] width 9 height 9
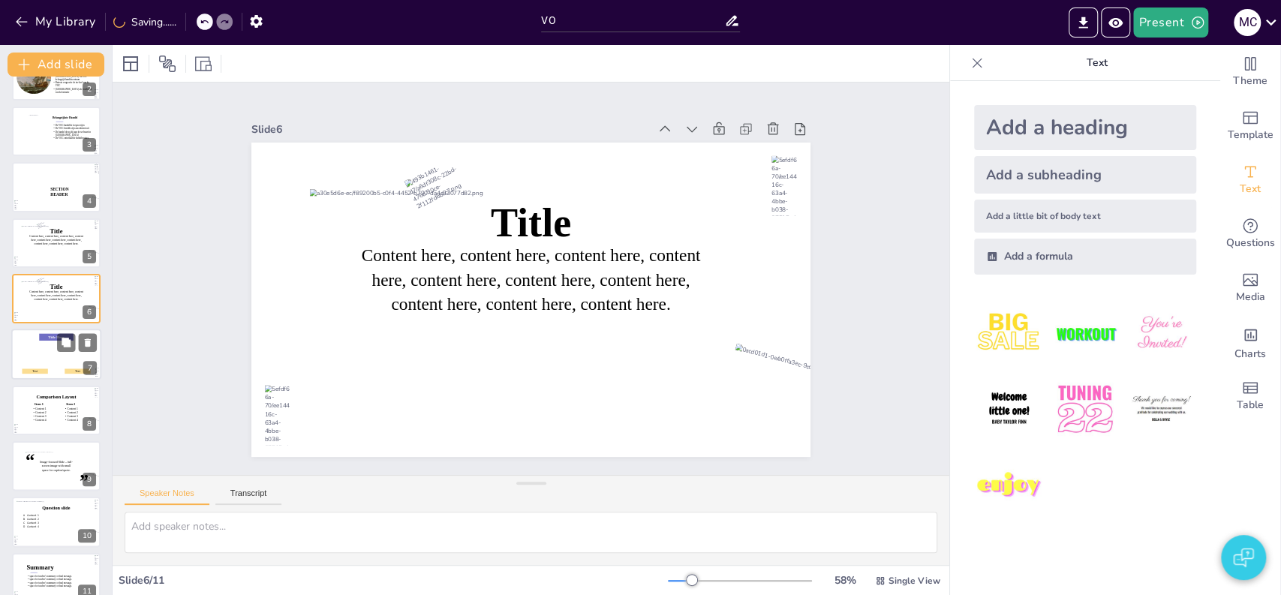
scroll to position [113, 0]
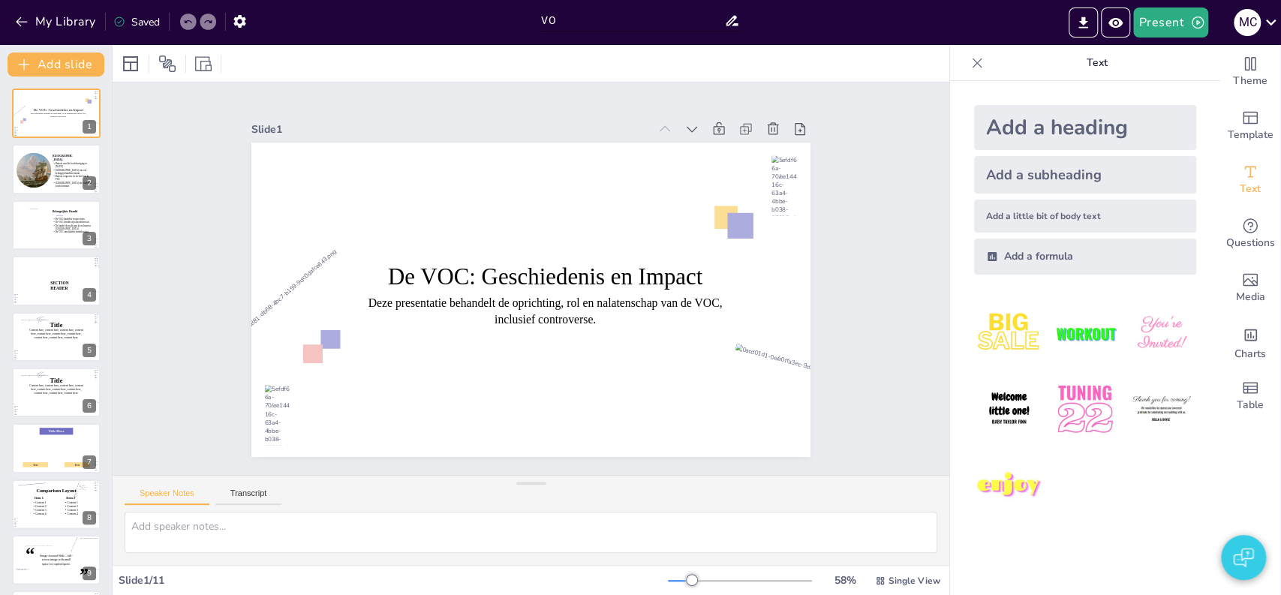
click at [588, 11] on input "VO" at bounding box center [632, 21] width 183 height 22
click at [604, 21] on input "VOC" at bounding box center [632, 21] width 183 height 22
type input "VOC2"
click at [521, 55] on div at bounding box center [531, 63] width 837 height 37
click at [68, 30] on button "My Library" at bounding box center [56, 22] width 91 height 24
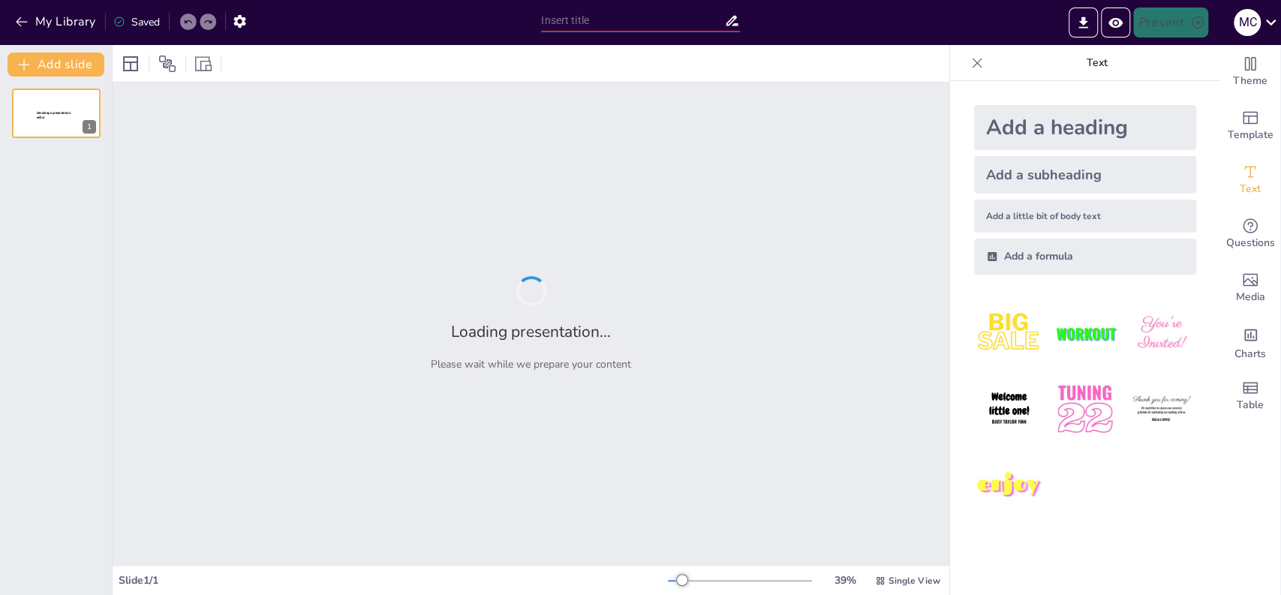
type input "VOC2"
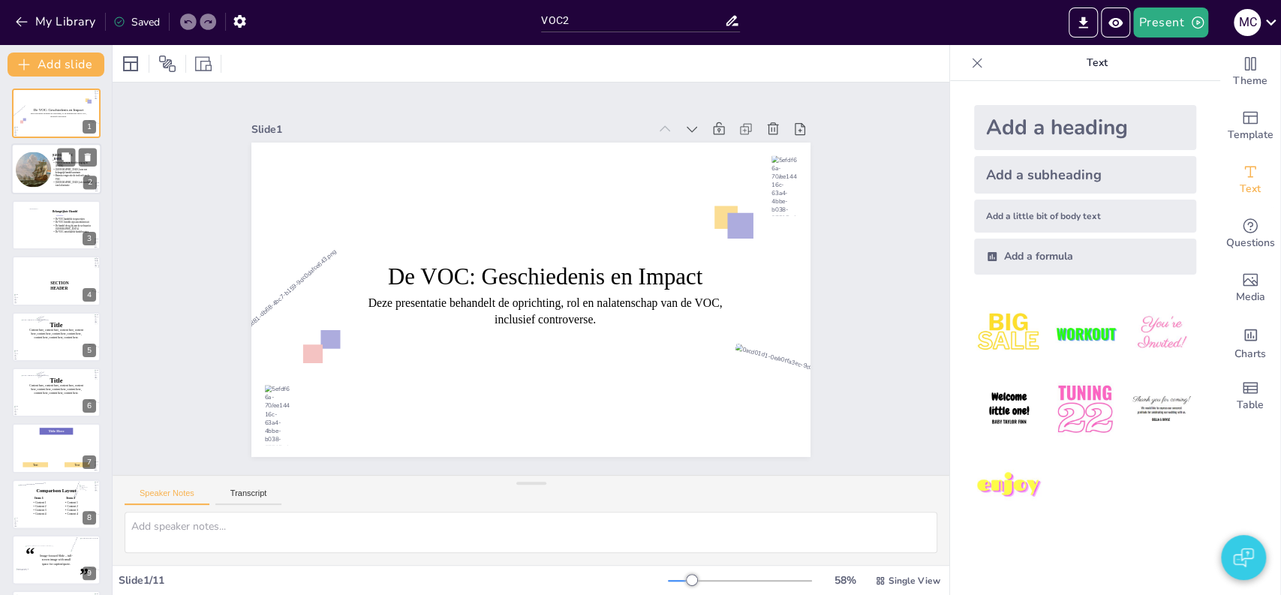
click at [52, 185] on div at bounding box center [56, 173] width 94 height 64
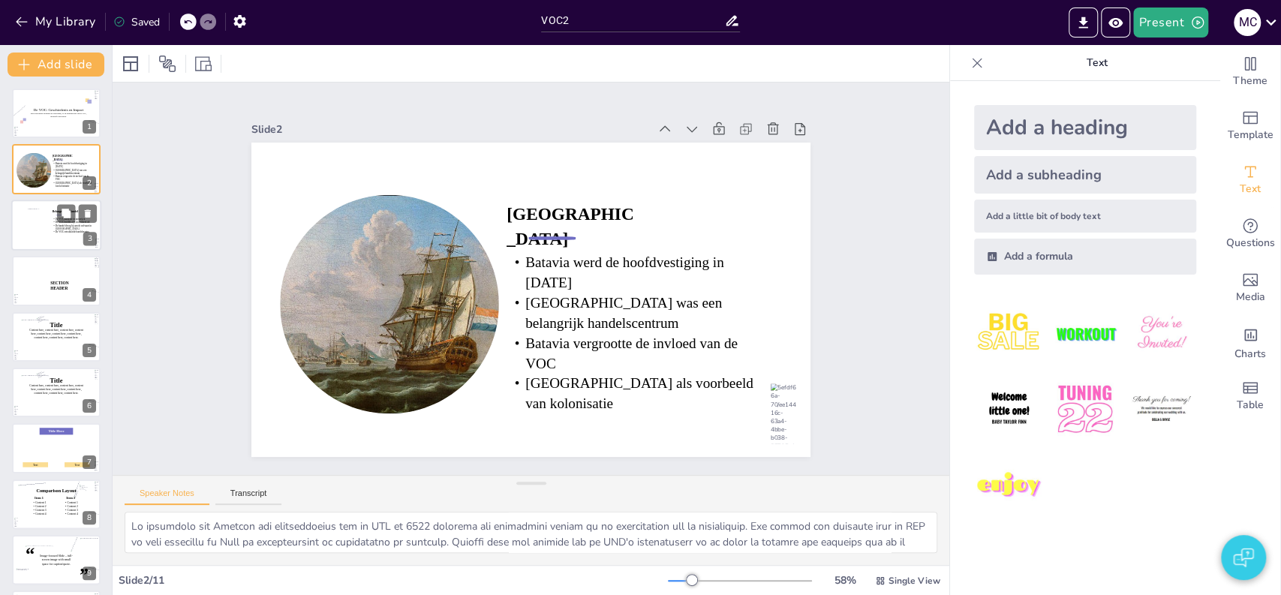
click at [63, 227] on icon at bounding box center [73, 226] width 41 height 17
type textarea "De handel in specerijen was de kern van de VOC's activiteiten en zorgde voor en…"
